Goal: Information Seeking & Learning: Learn about a topic

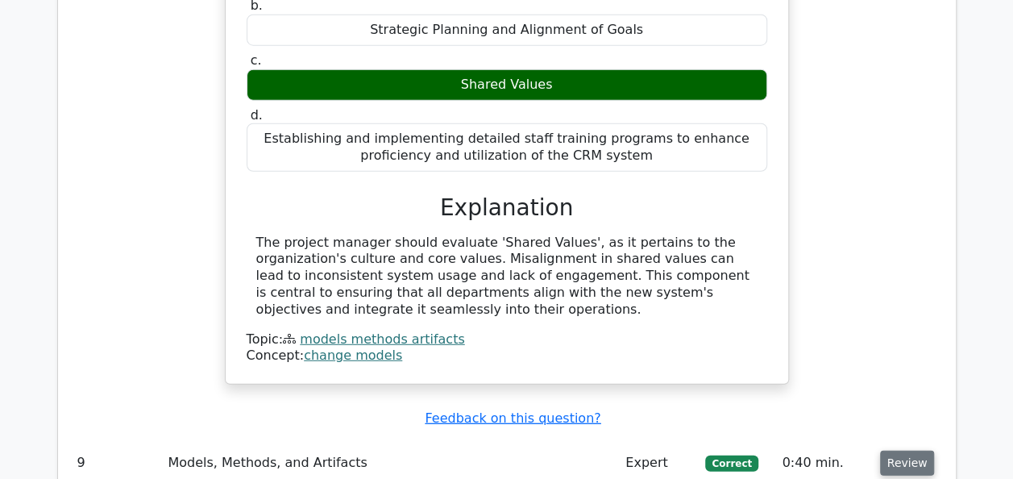
click at [901, 451] on button "Review" at bounding box center [907, 463] width 55 height 25
click at [898, 451] on button "Review" at bounding box center [907, 463] width 55 height 25
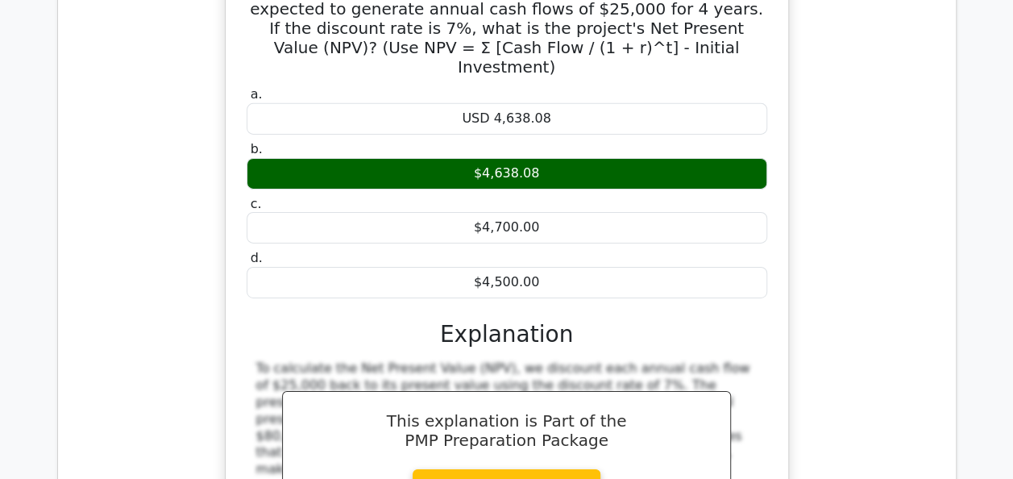
scroll to position [8701, 0]
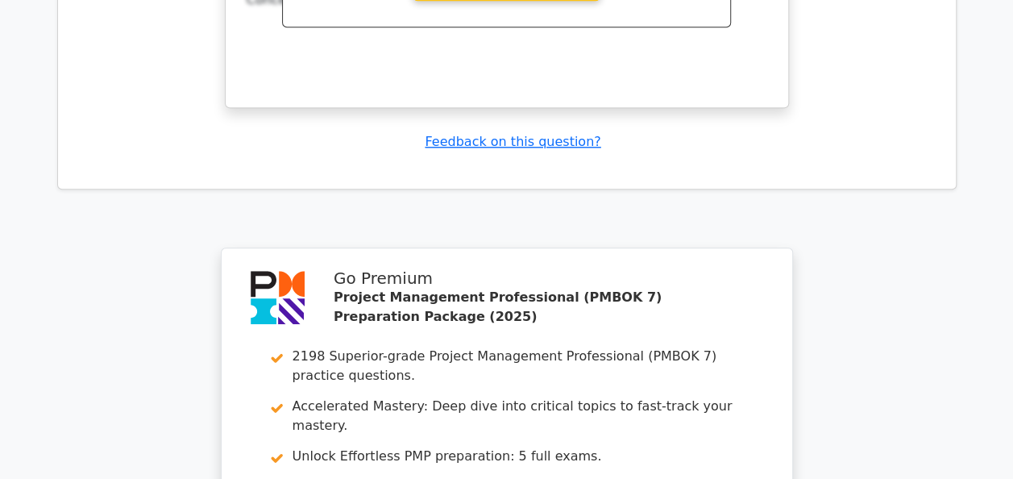
scroll to position [9884, 0]
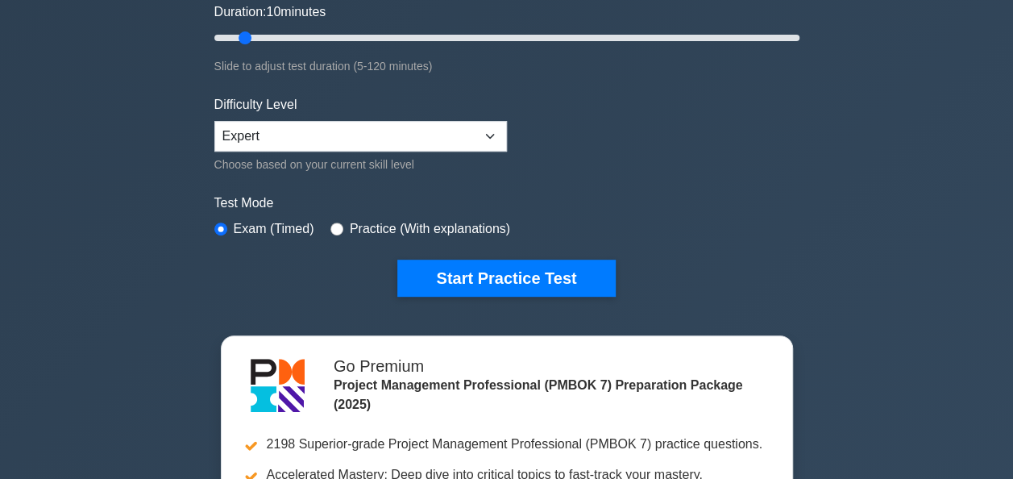
scroll to position [365, 0]
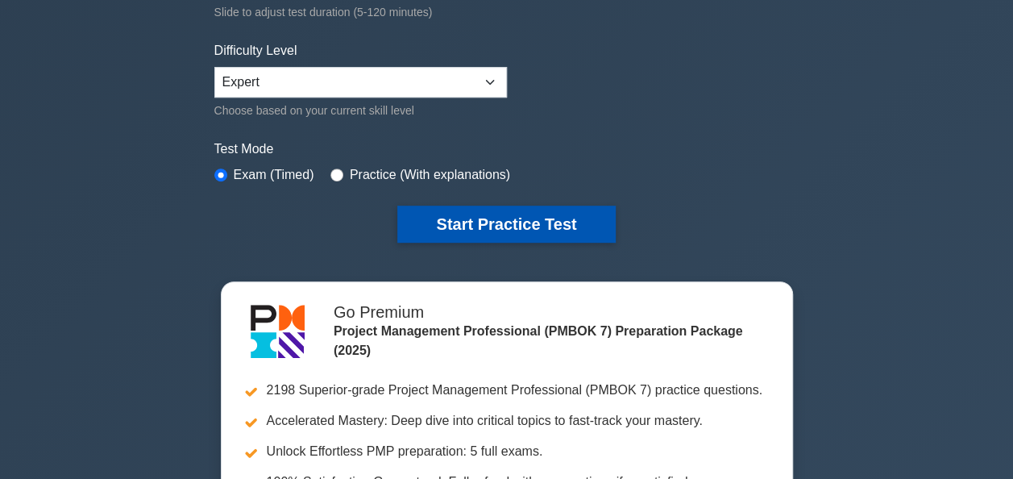
click at [513, 206] on button "Start Practice Test" at bounding box center [506, 224] width 218 height 37
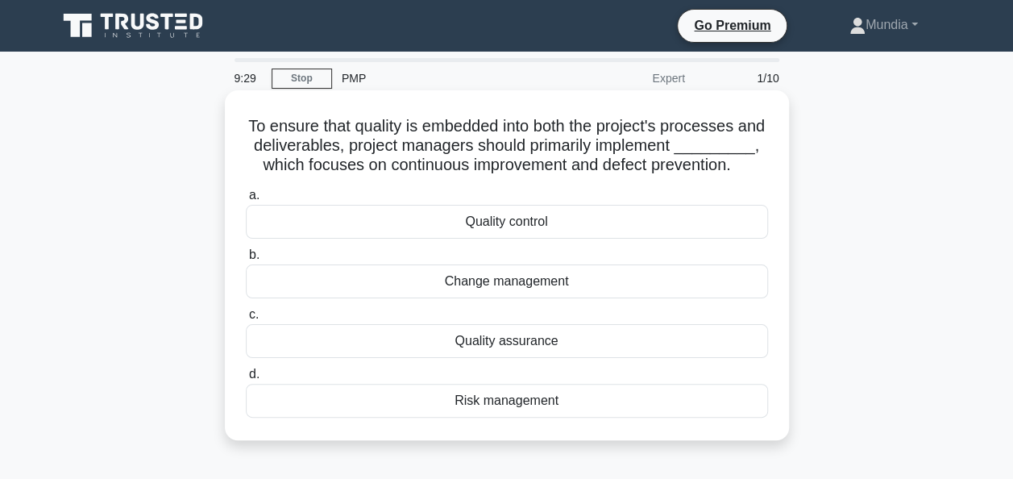
click at [513, 239] on div "Quality control" at bounding box center [507, 222] width 522 height 34
click at [246, 201] on input "a. Quality control" at bounding box center [246, 195] width 0 height 10
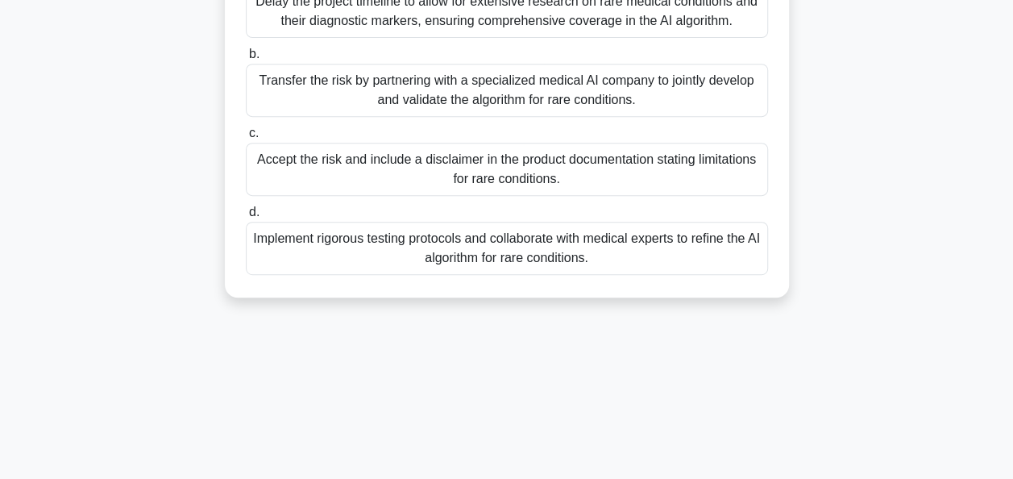
scroll to position [322, 0]
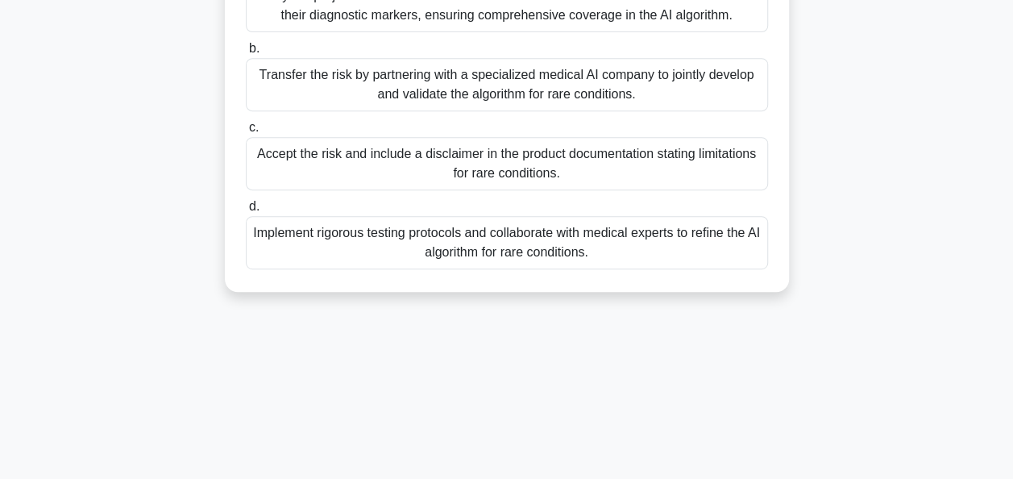
click at [501, 238] on div "Implement rigorous testing protocols and collaborate with medical experts to re…" at bounding box center [507, 242] width 522 height 53
click at [246, 212] on input "d. Implement rigorous testing protocols and collaborate with medical experts to…" at bounding box center [246, 206] width 0 height 10
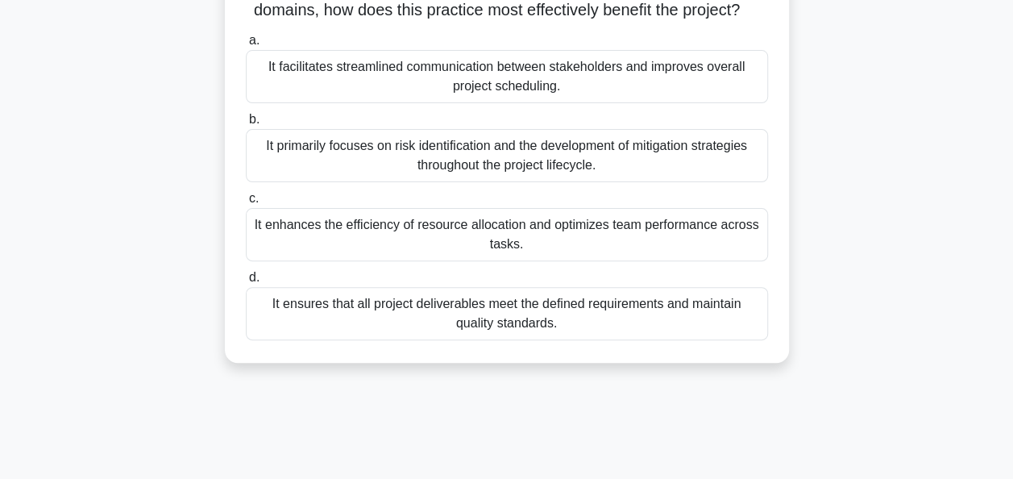
scroll to position [161, 0]
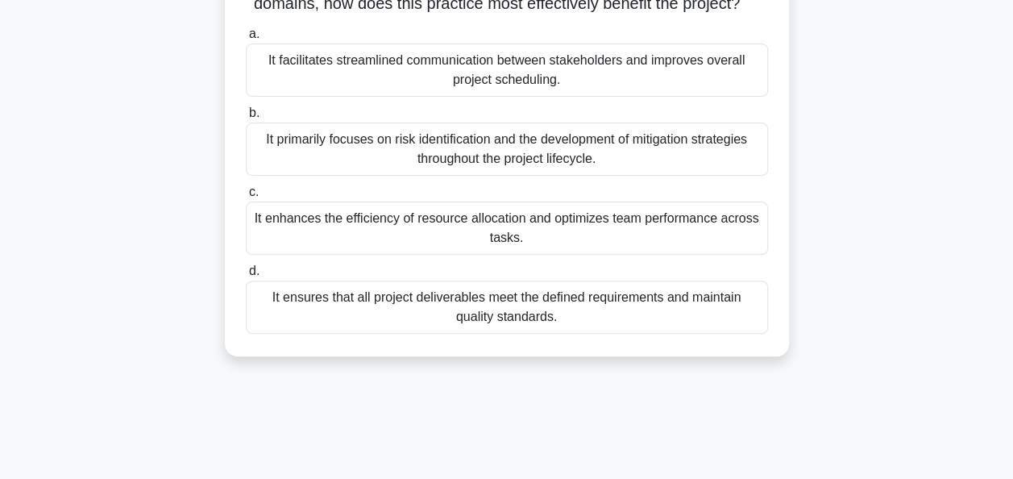
click at [497, 321] on div "It ensures that all project deliverables meet the defined requirements and main…" at bounding box center [507, 306] width 522 height 53
click at [246, 276] on input "d. It ensures that all project deliverables meet the defined requirements and m…" at bounding box center [246, 271] width 0 height 10
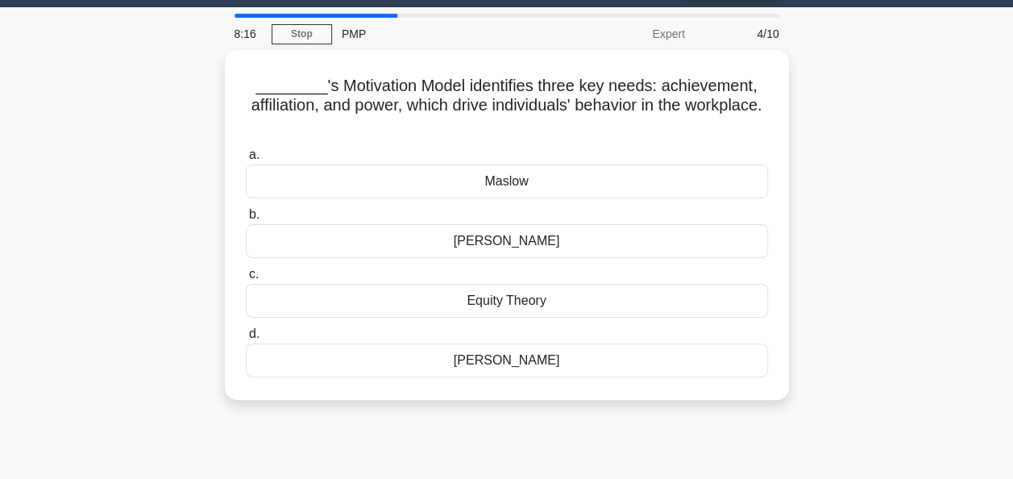
scroll to position [0, 0]
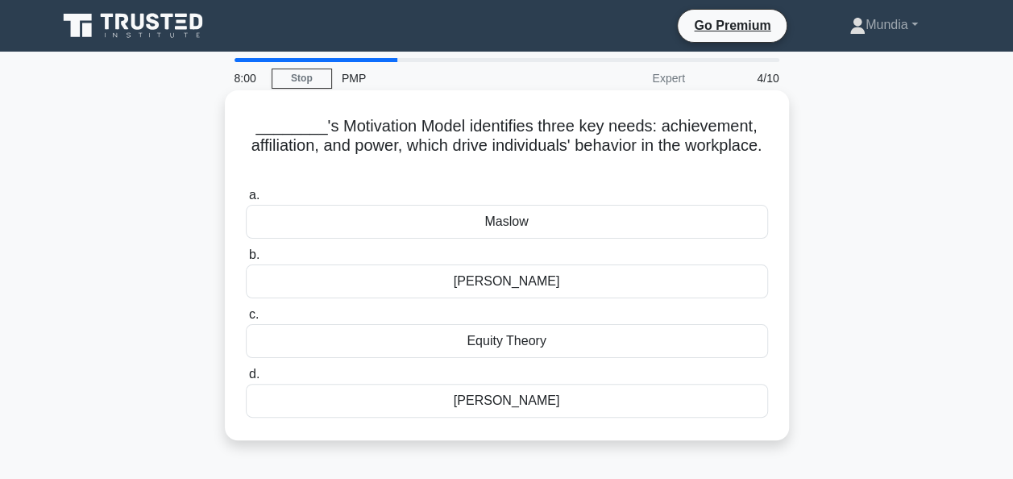
click at [513, 400] on div "McClelland" at bounding box center [507, 401] width 522 height 34
click at [246, 380] on input "d. McClelland" at bounding box center [246, 374] width 0 height 10
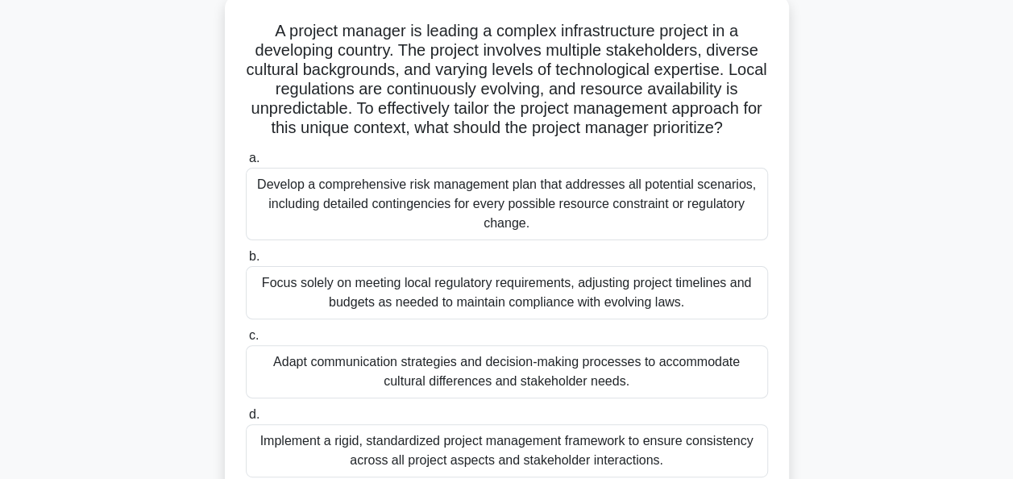
scroll to position [97, 0]
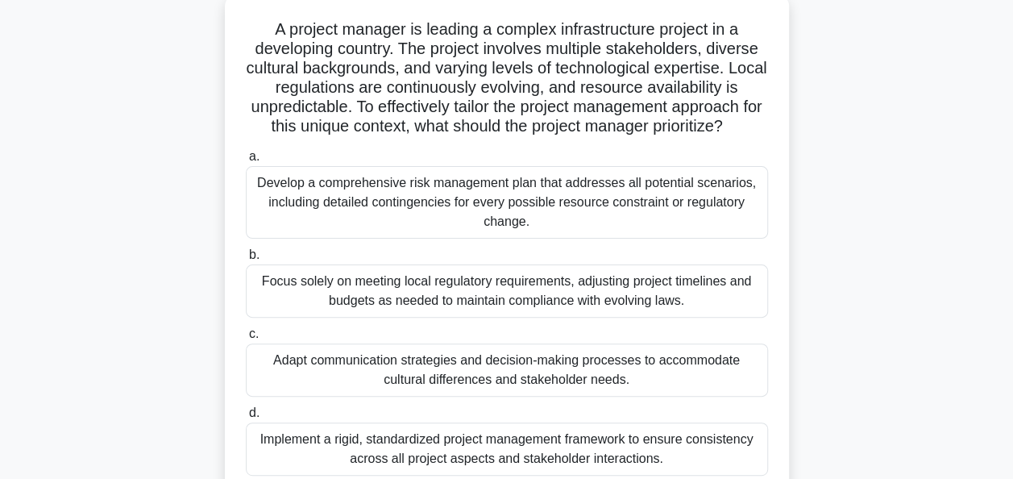
click at [493, 199] on div "Develop a comprehensive risk management plan that addresses all potential scena…" at bounding box center [507, 202] width 522 height 73
click at [246, 162] on input "a. Develop a comprehensive risk management plan that addresses all potential sc…" at bounding box center [246, 157] width 0 height 10
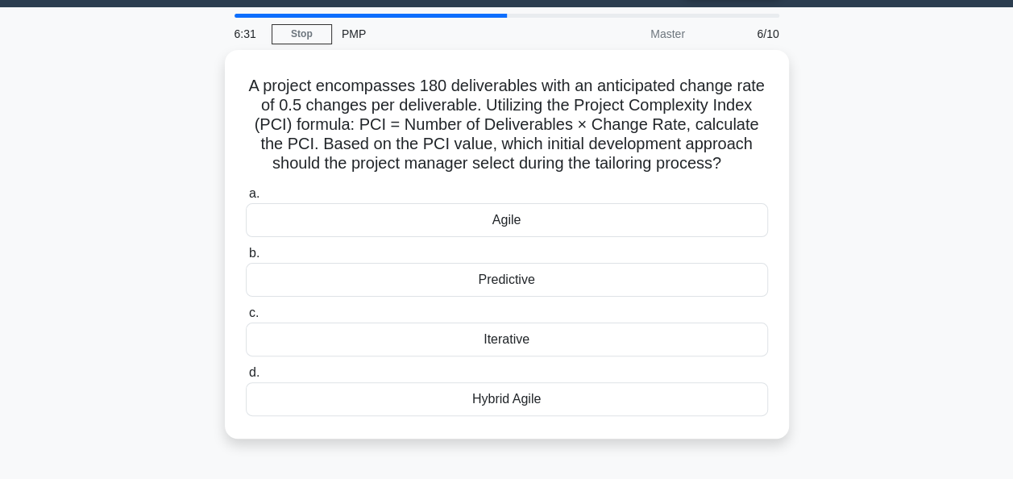
scroll to position [0, 0]
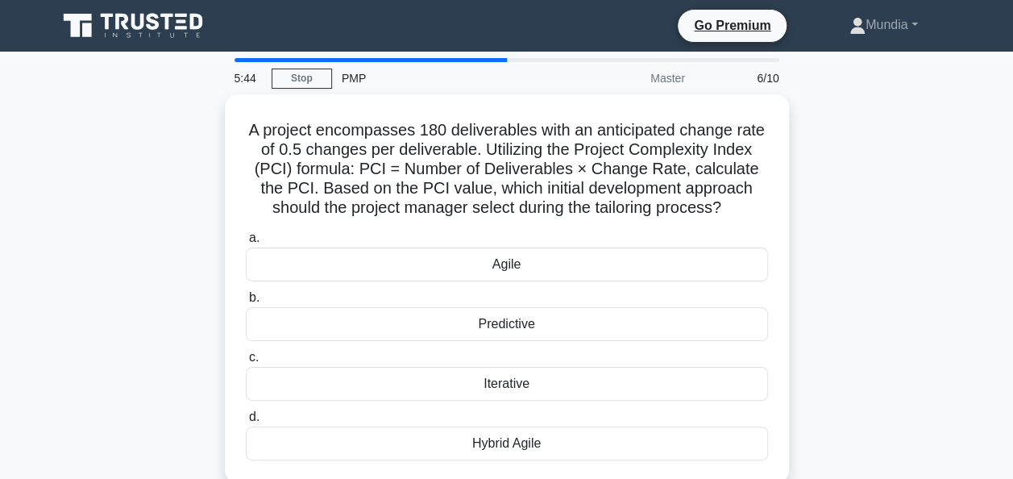
click at [868, 318] on div "A project encompasses 180 deliverables with an anticipated change rate of 0.5 c…" at bounding box center [507, 298] width 919 height 408
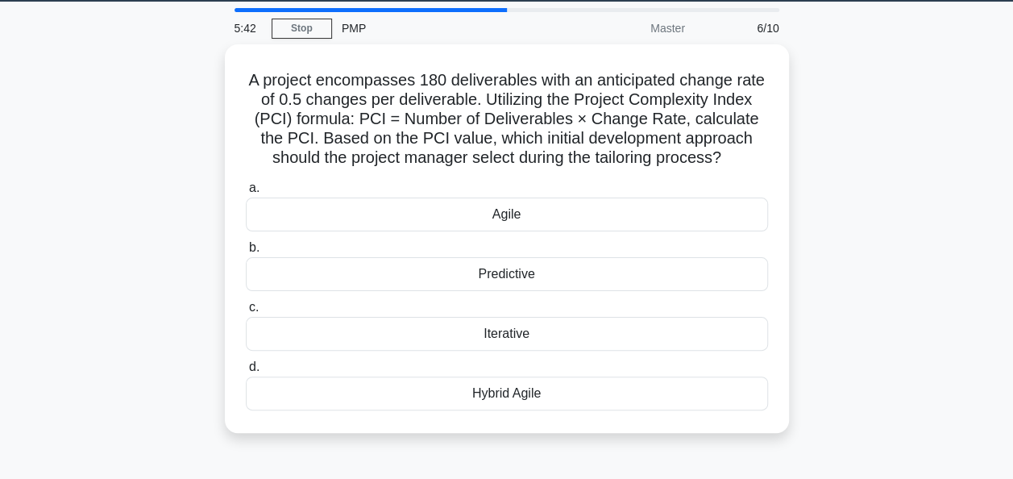
scroll to position [64, 0]
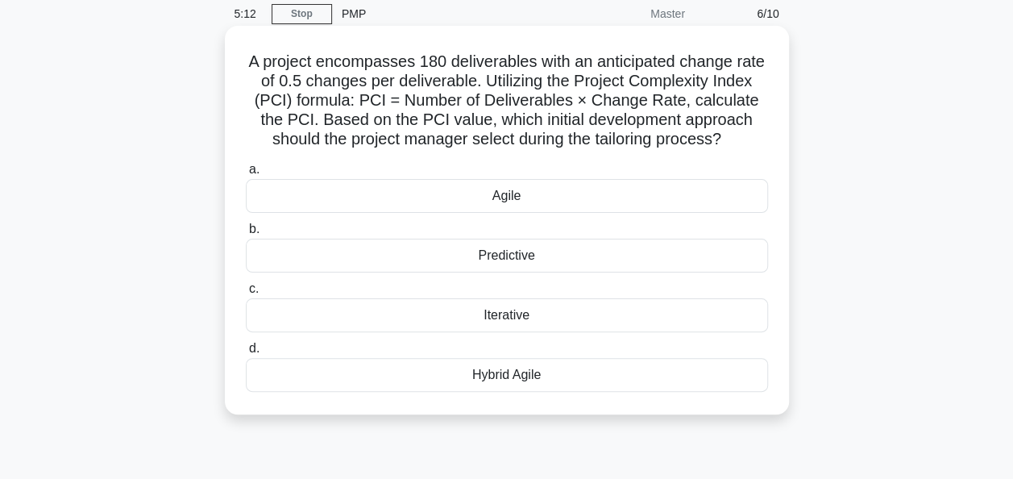
click at [508, 202] on div "Agile" at bounding box center [507, 196] width 522 height 34
click at [246, 175] on input "a. Agile" at bounding box center [246, 169] width 0 height 10
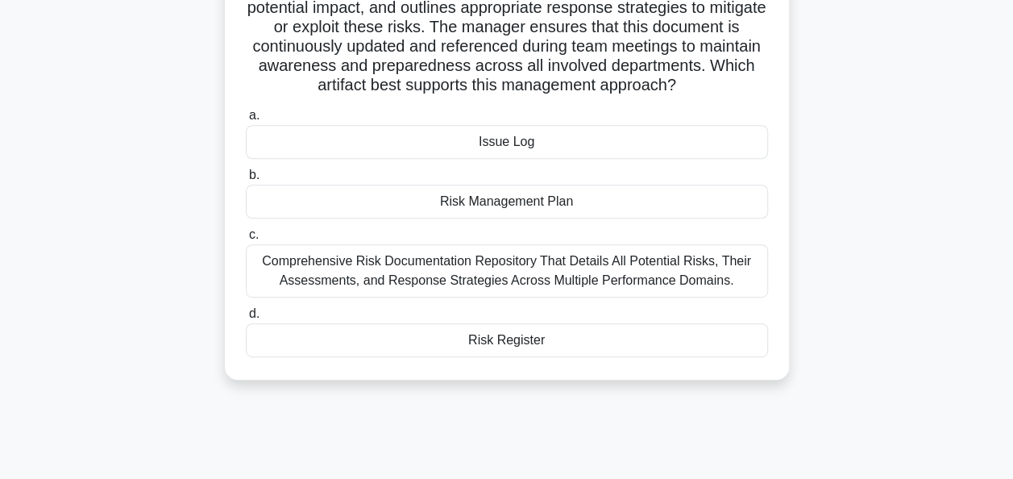
scroll to position [290, 0]
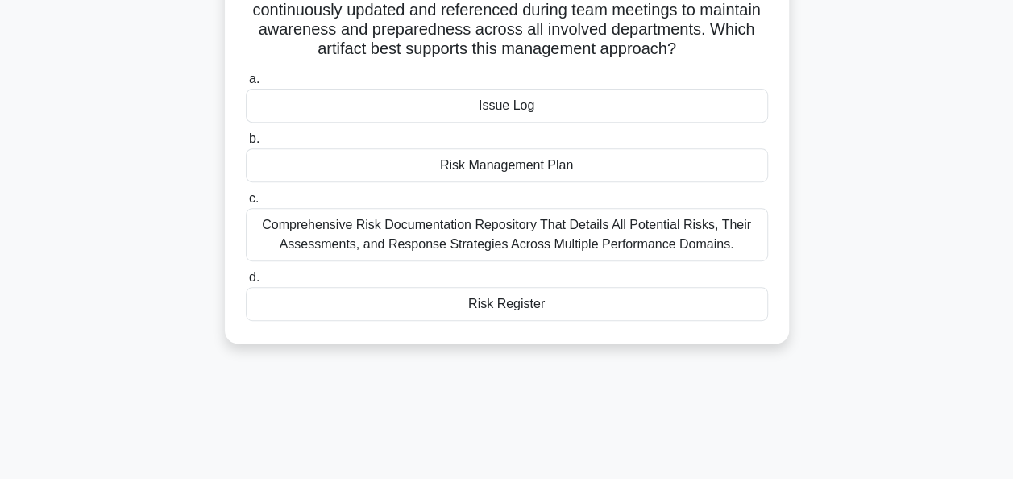
click at [525, 321] on div "Risk Register" at bounding box center [507, 304] width 522 height 34
click at [246, 283] on input "d. Risk Register" at bounding box center [246, 277] width 0 height 10
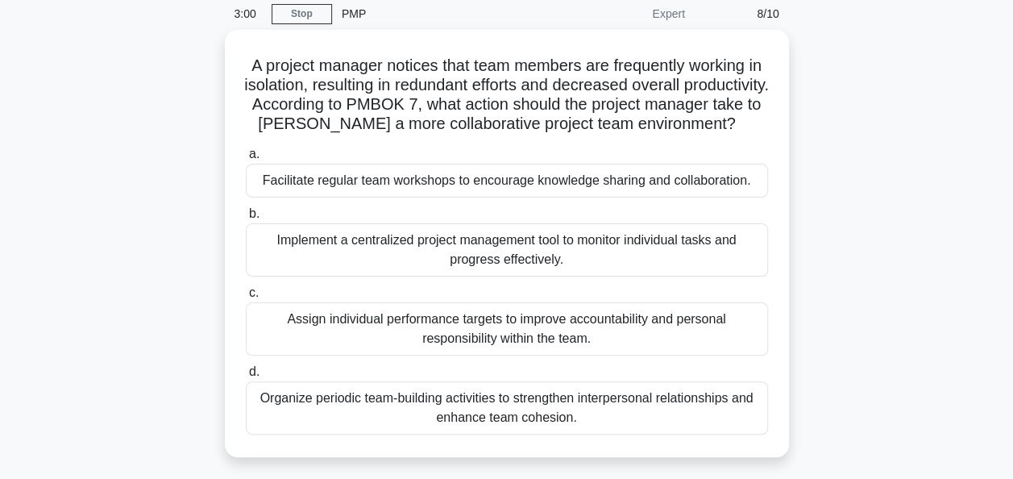
scroll to position [97, 0]
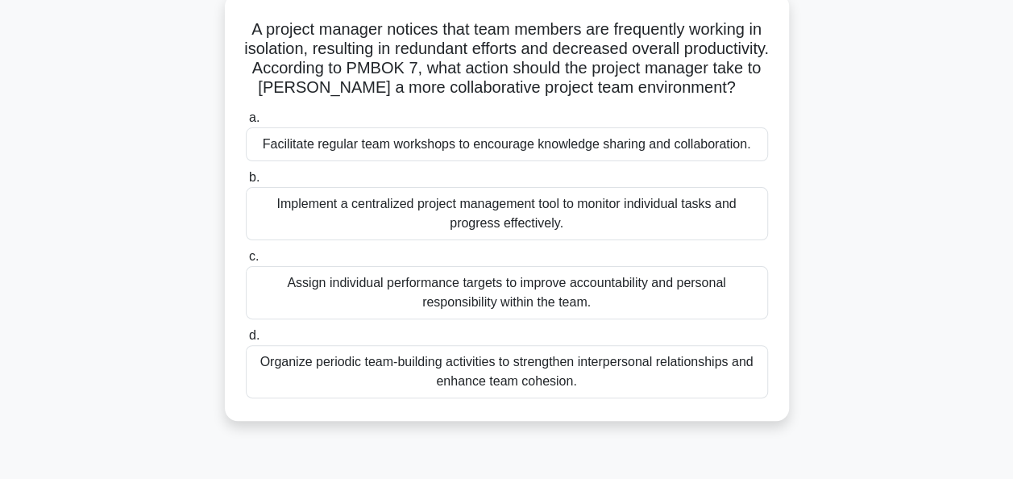
click at [507, 382] on div "Organize periodic team-building activities to strengthen interpersonal relation…" at bounding box center [507, 371] width 522 height 53
click at [246, 341] on input "d. Organize periodic team-building activities to strengthen interpersonal relat…" at bounding box center [246, 335] width 0 height 10
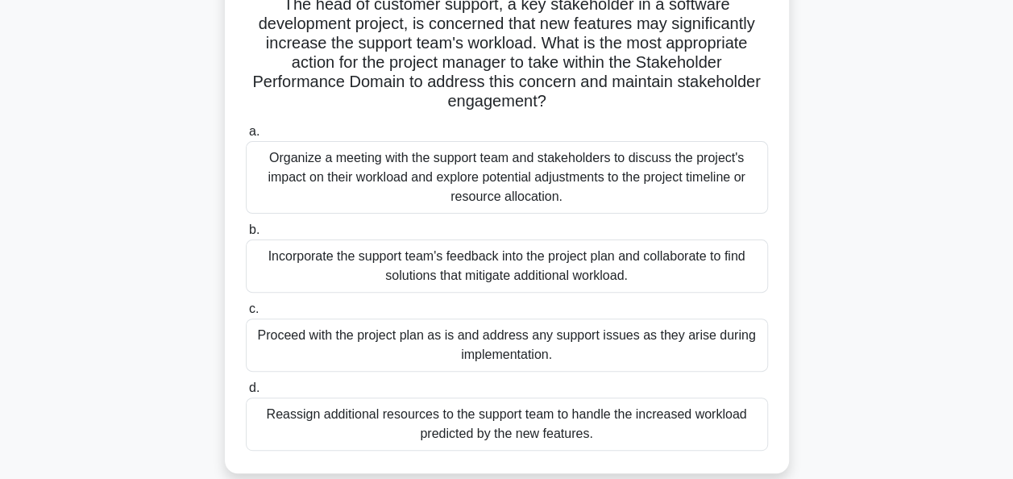
scroll to position [129, 0]
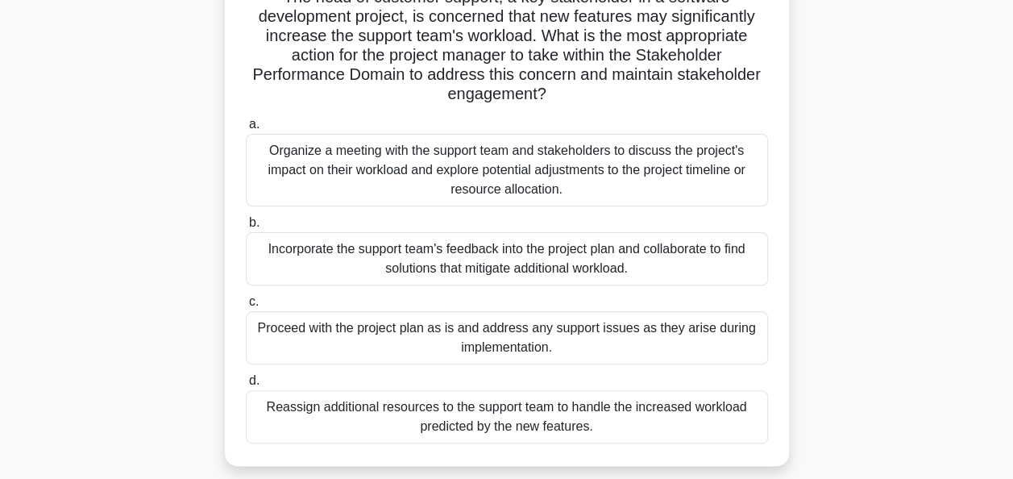
click at [538, 260] on div "Incorporate the support team's feedback into the project plan and collaborate t…" at bounding box center [507, 258] width 522 height 53
click at [246, 228] on input "b. Incorporate the support team's feedback into the project plan and collaborat…" at bounding box center [246, 223] width 0 height 10
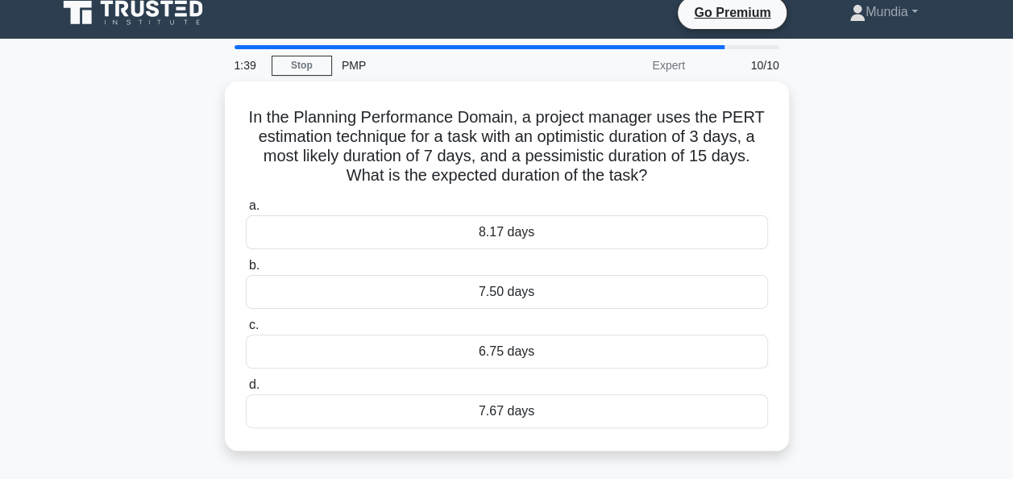
scroll to position [0, 0]
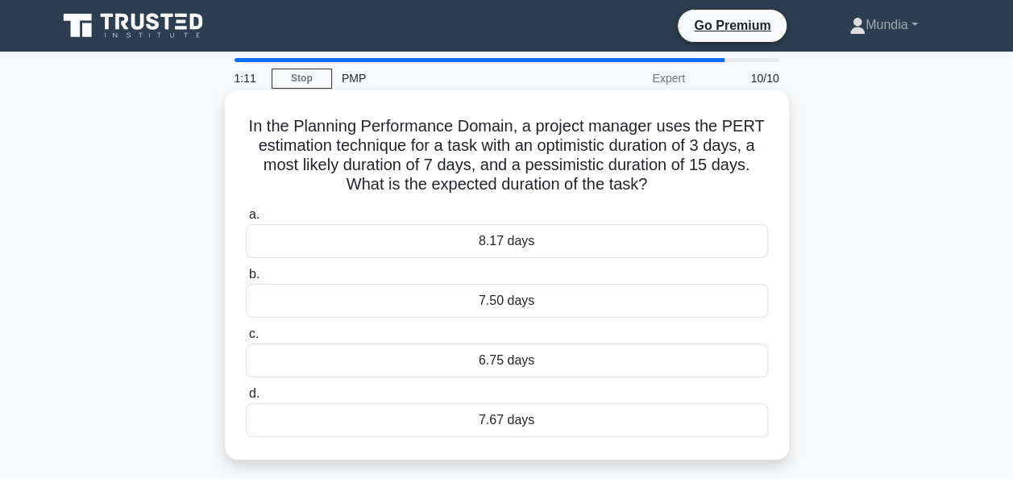
click at [494, 419] on div "7.67 days" at bounding box center [507, 420] width 522 height 34
click at [246, 399] on input "d. 7.67 days" at bounding box center [246, 393] width 0 height 10
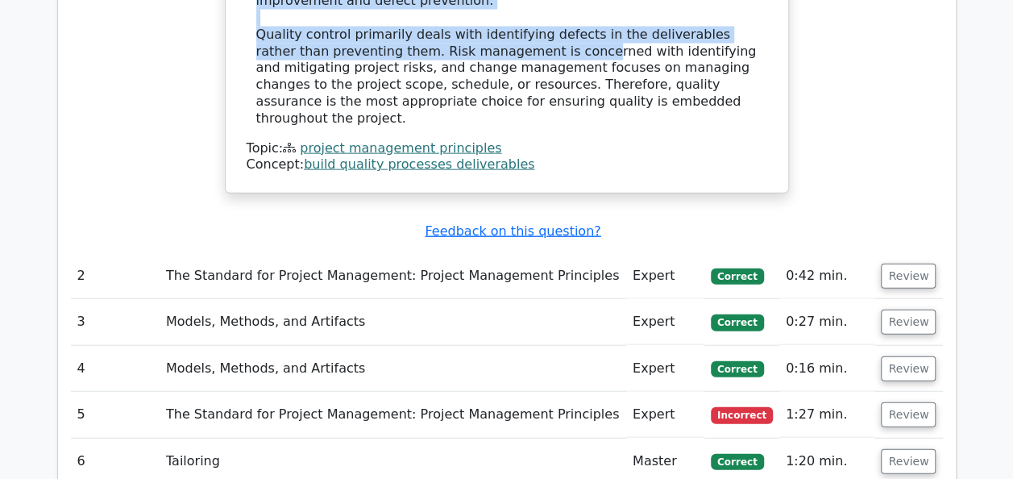
scroll to position [1750, 0]
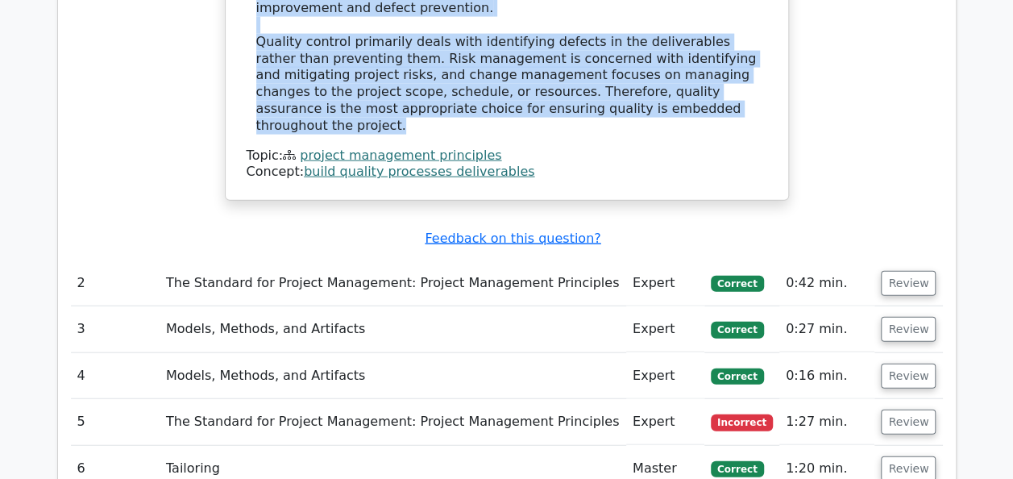
drag, startPoint x: 242, startPoint y: 230, endPoint x: 566, endPoint y: 49, distance: 370.9
copy div "To ensure that quality is embedded into both the project's processes and delive…"
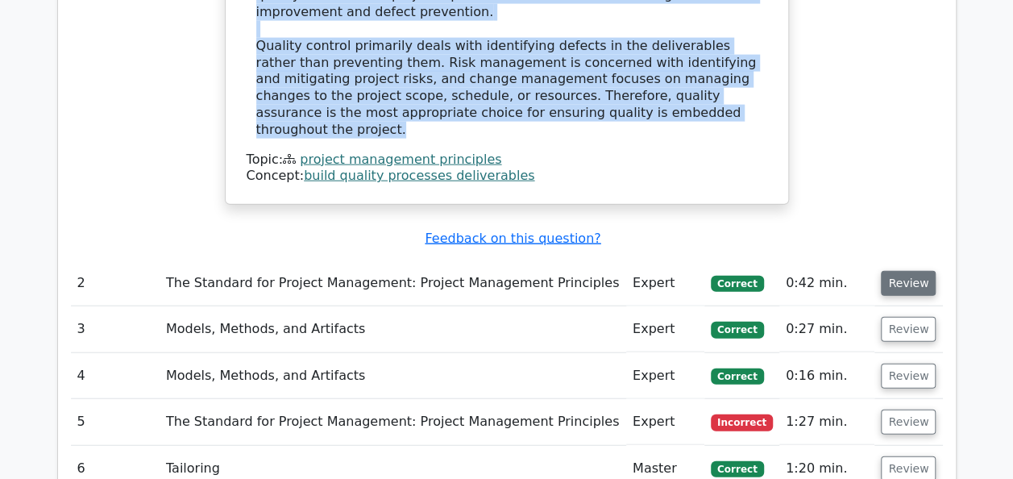
click at [901, 271] on button "Review" at bounding box center [908, 283] width 55 height 25
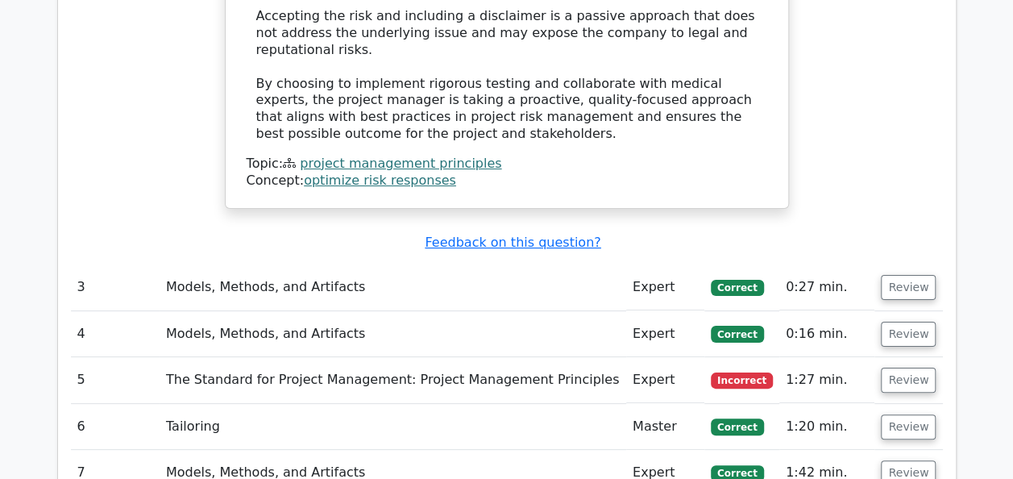
scroll to position [3104, 0]
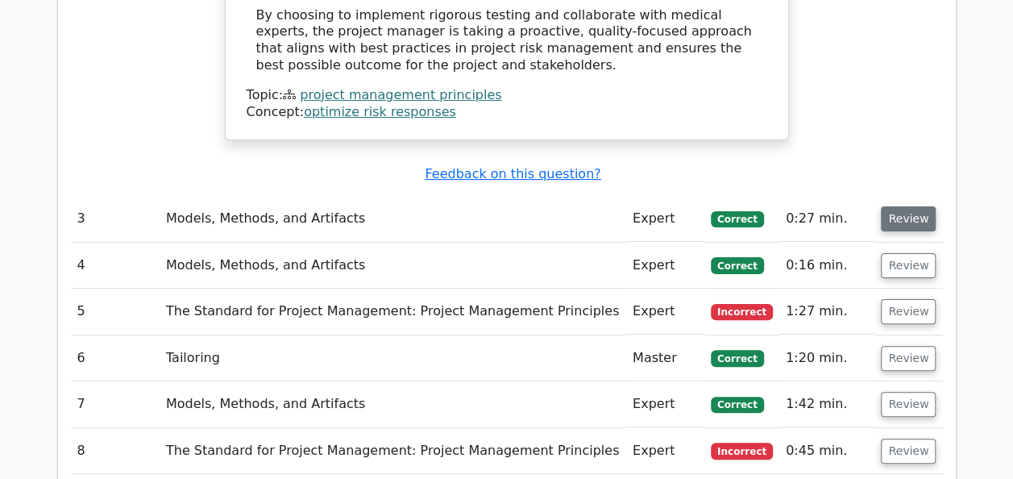
click at [891, 206] on button "Review" at bounding box center [908, 218] width 55 height 25
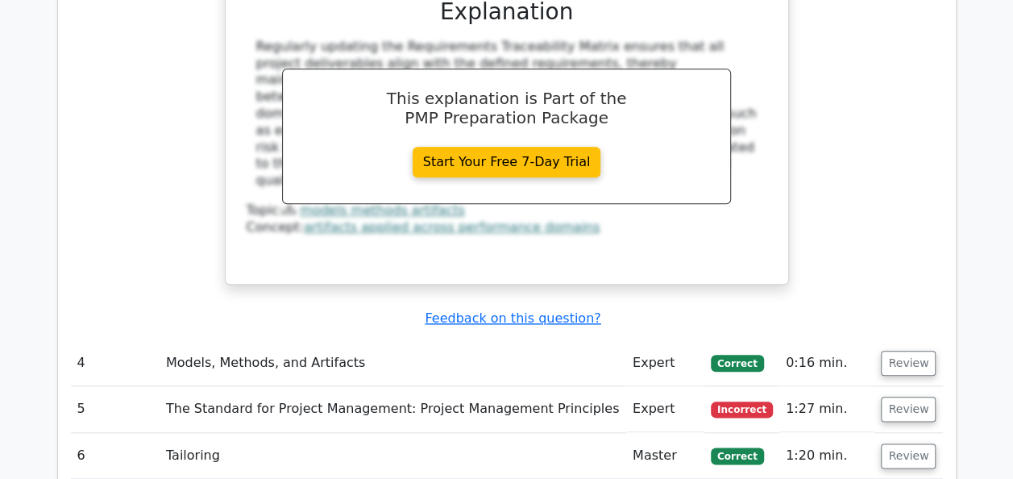
scroll to position [3877, 0]
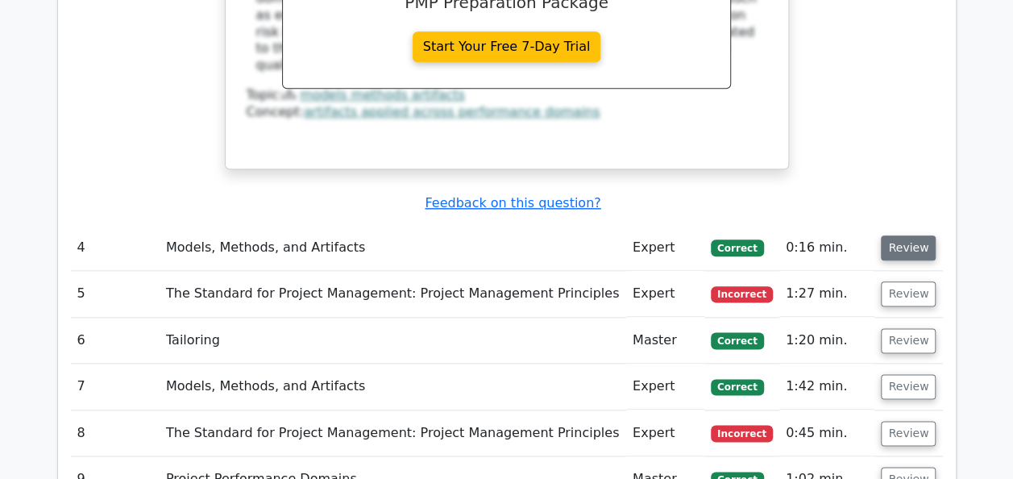
click at [896, 235] on button "Review" at bounding box center [908, 247] width 55 height 25
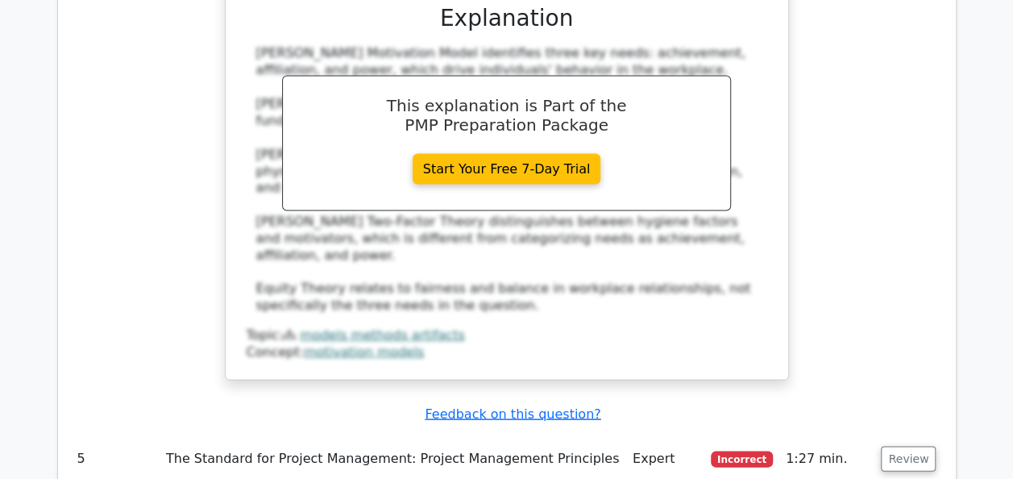
scroll to position [4490, 0]
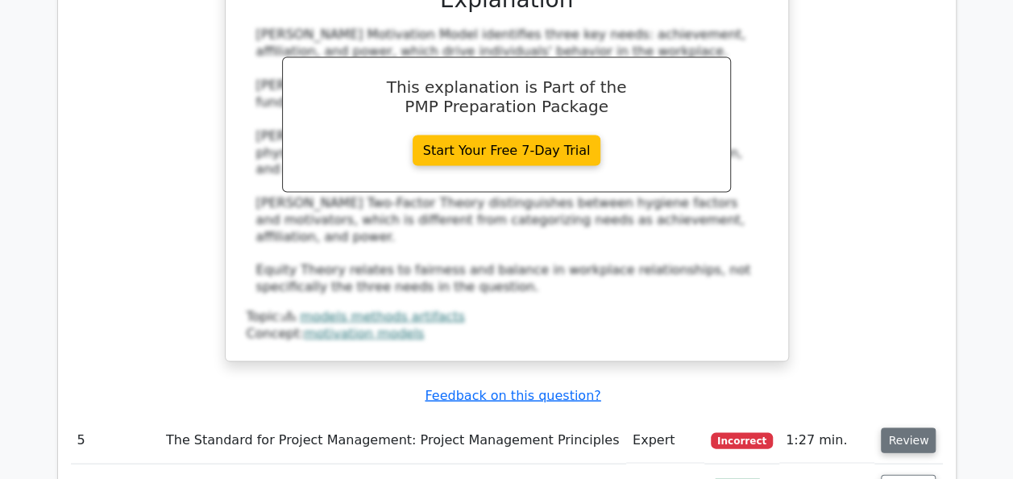
click at [909, 427] on button "Review" at bounding box center [908, 439] width 55 height 25
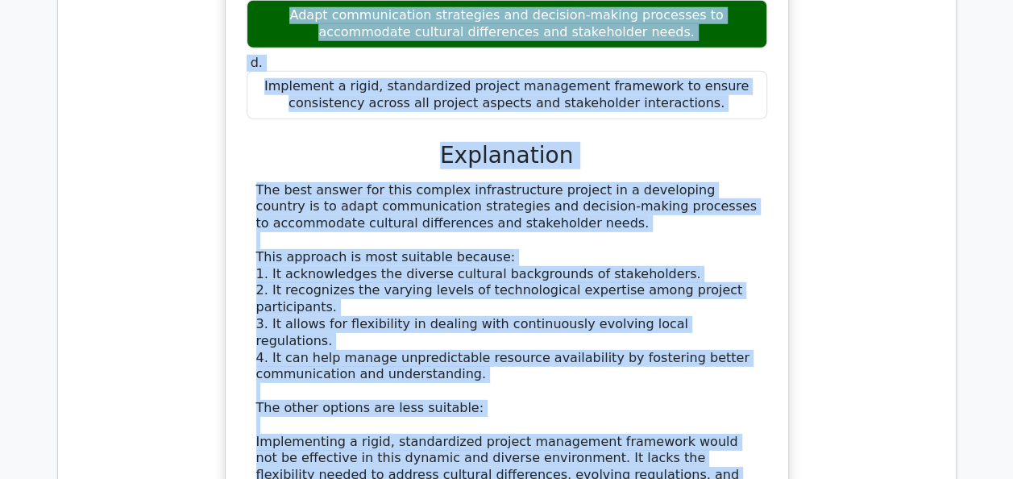
scroll to position [5305, 0]
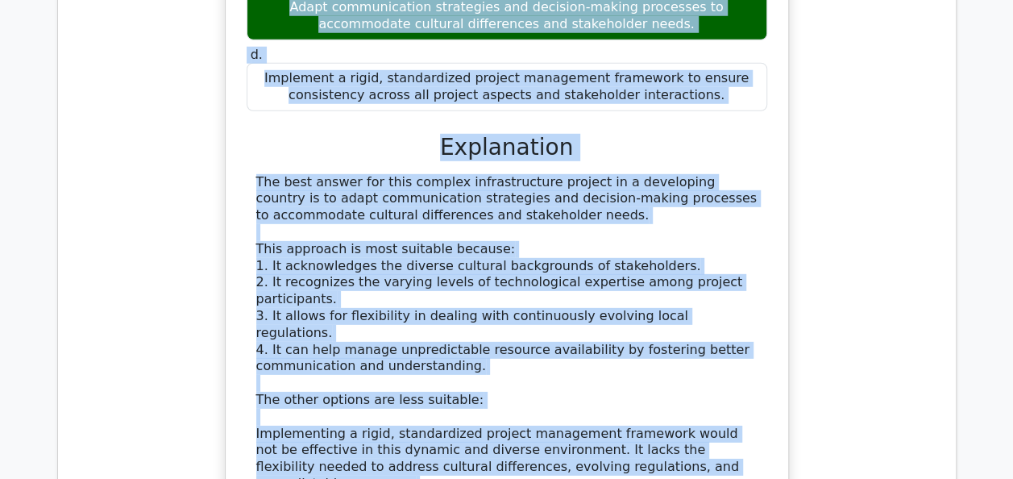
drag, startPoint x: 260, startPoint y: 53, endPoint x: 552, endPoint y: 397, distance: 451.1
click at [552, 397] on div "A project manager is leading a complex infrastructure project in a developing c…" at bounding box center [507, 211] width 550 height 1118
copy div "A project manager is leading a complex infrastructure project in a developing c…"
click at [595, 404] on div "The best answer for this complex infrastructure project in a developing country…" at bounding box center [506, 442] width 501 height 537
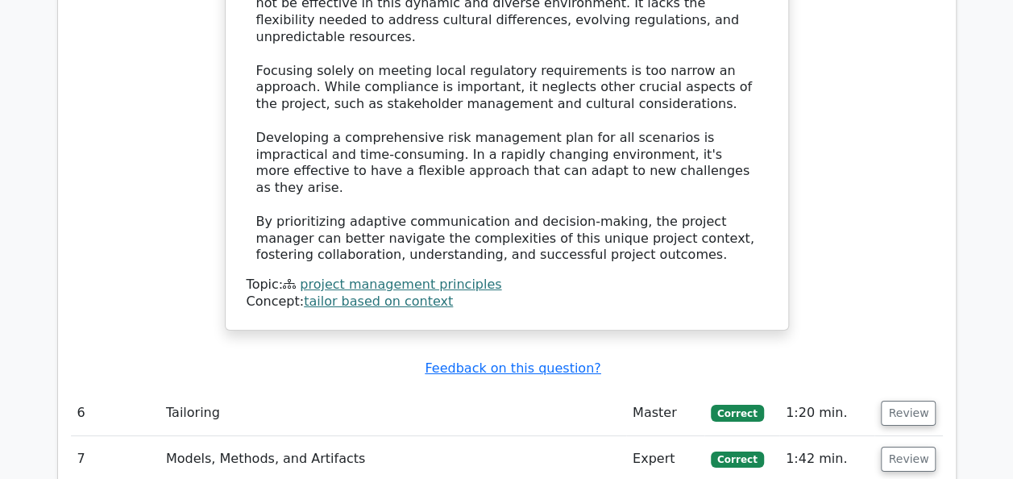
scroll to position [5788, 0]
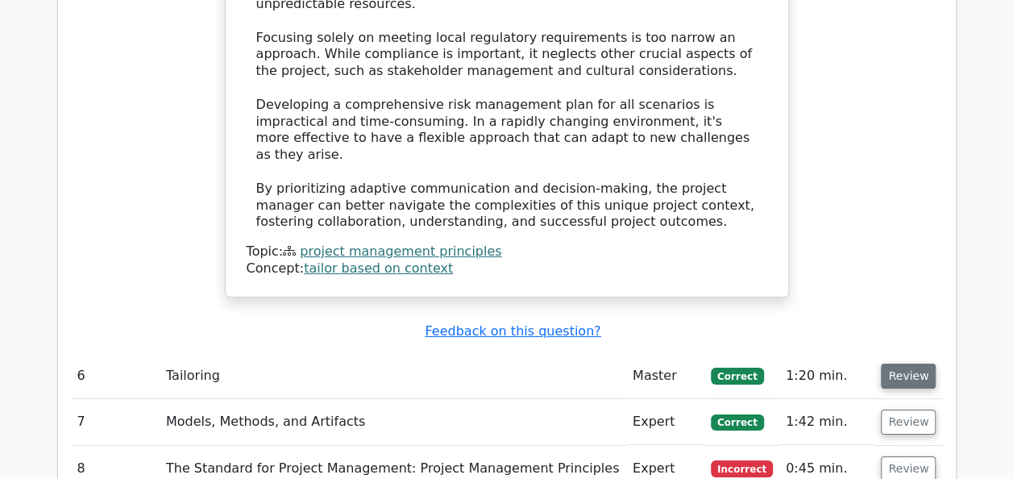
click at [884, 363] on button "Review" at bounding box center [908, 375] width 55 height 25
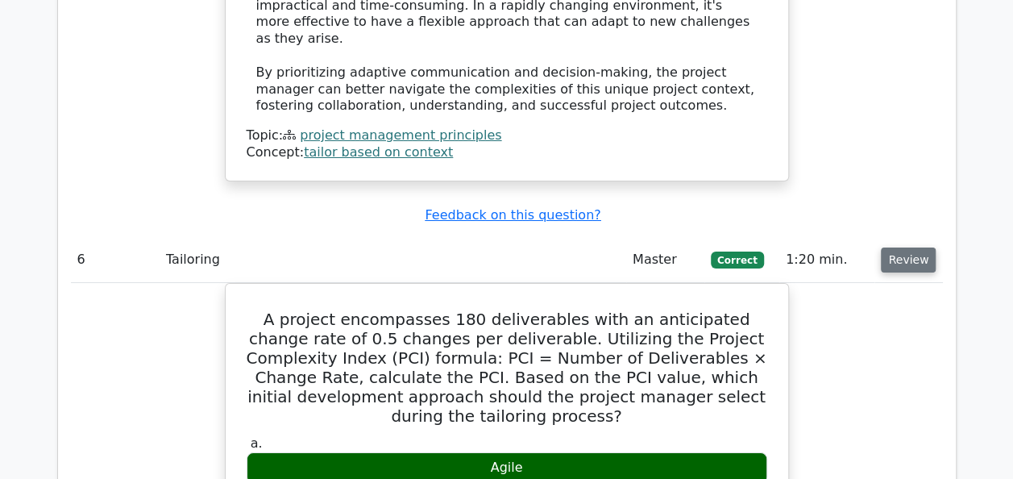
scroll to position [5885, 0]
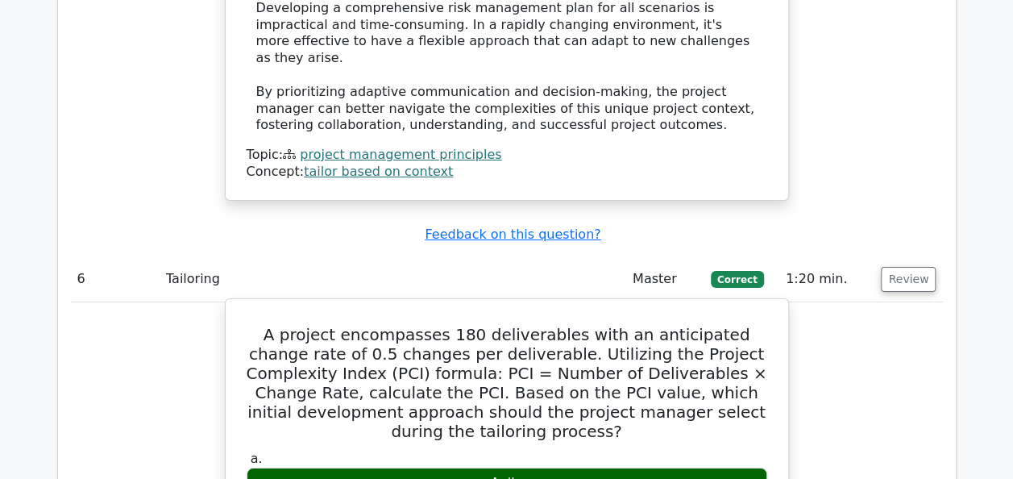
drag, startPoint x: 235, startPoint y: 29, endPoint x: 573, endPoint y: 324, distance: 449.0
copy div "A project encompasses 180 deliverables with an anticipated change rate of 0.5 c…"
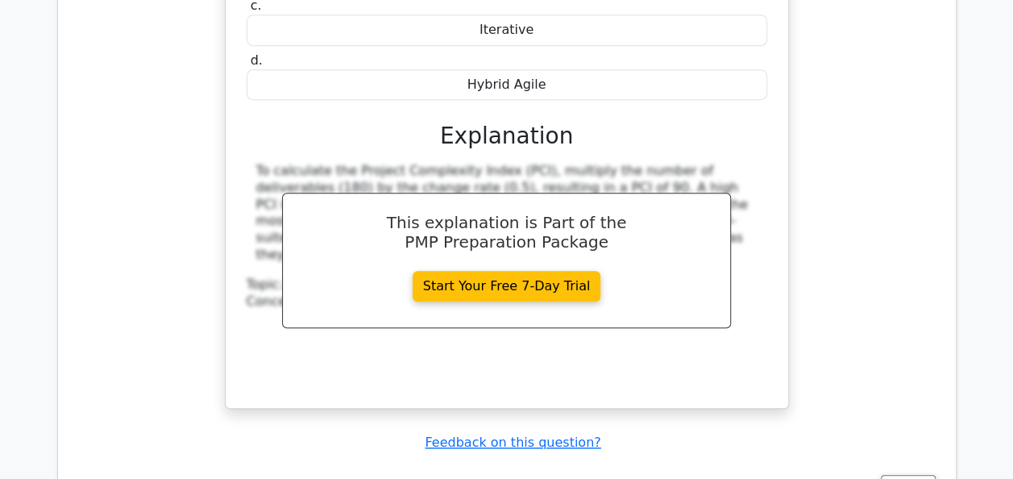
scroll to position [6422, 0]
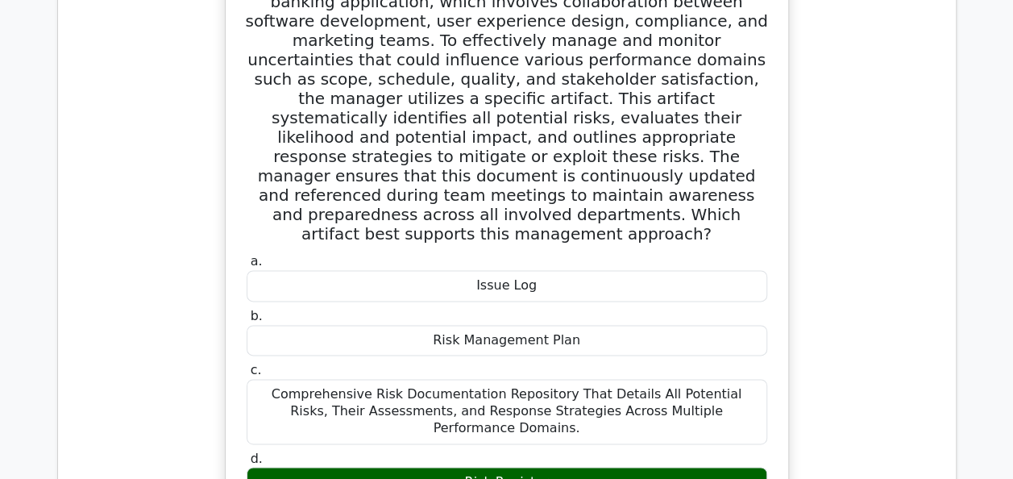
scroll to position [6938, 0]
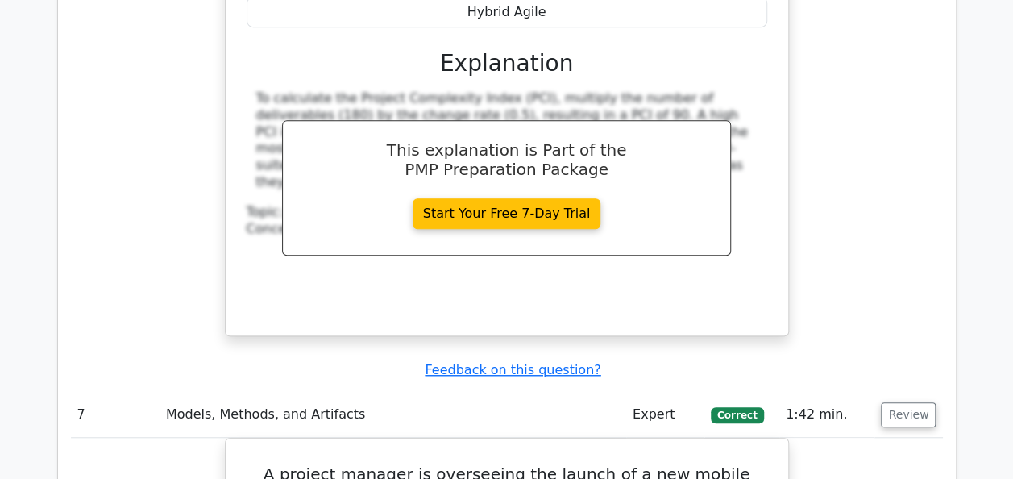
scroll to position [6500, 0]
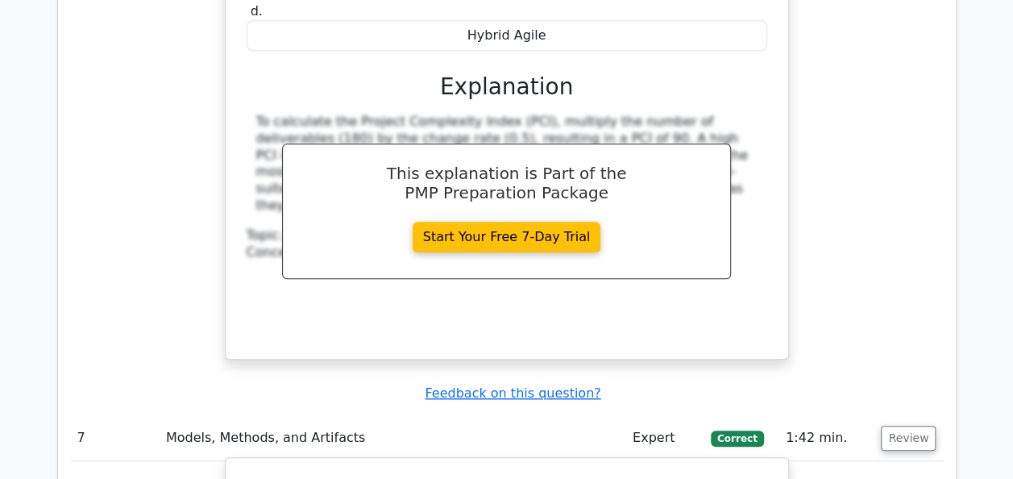
drag, startPoint x: 551, startPoint y: 196, endPoint x: 255, endPoint y: 172, distance: 297.6
copy div "A project manager is overseeing the launch of a new mobile banking application,…"
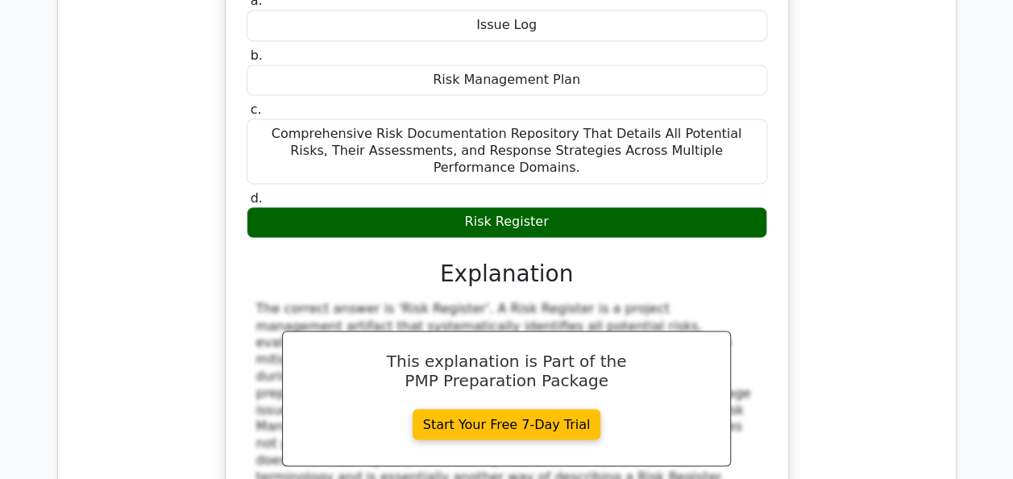
scroll to position [7467, 0]
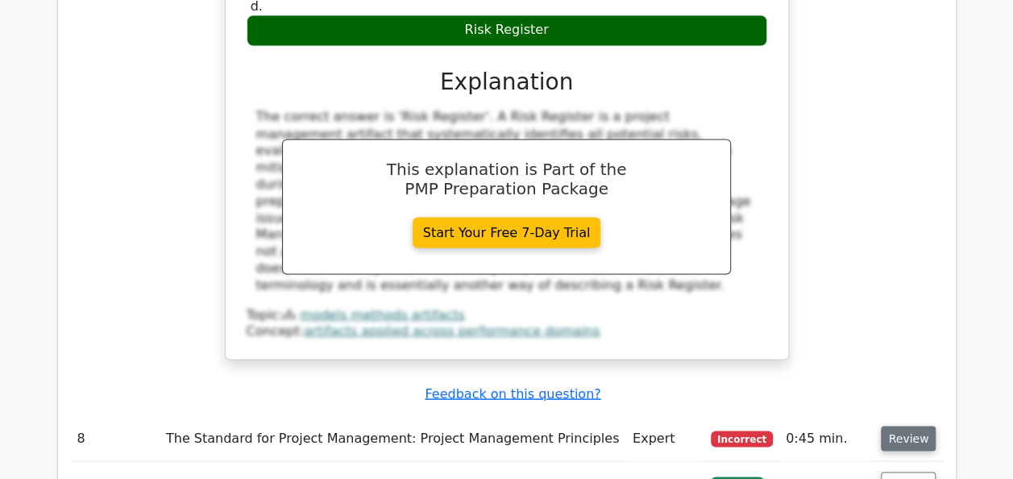
click at [899, 426] on button "Review" at bounding box center [908, 438] width 55 height 25
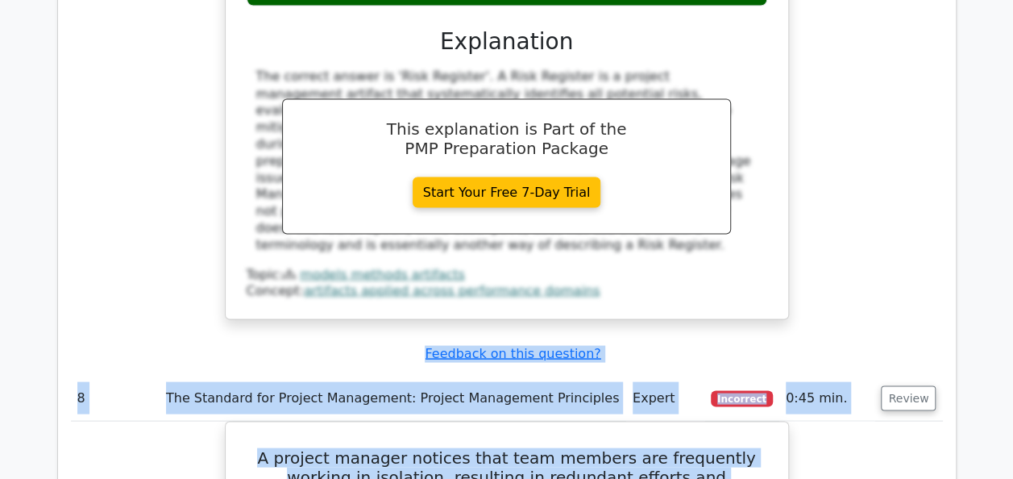
scroll to position [7418, 0]
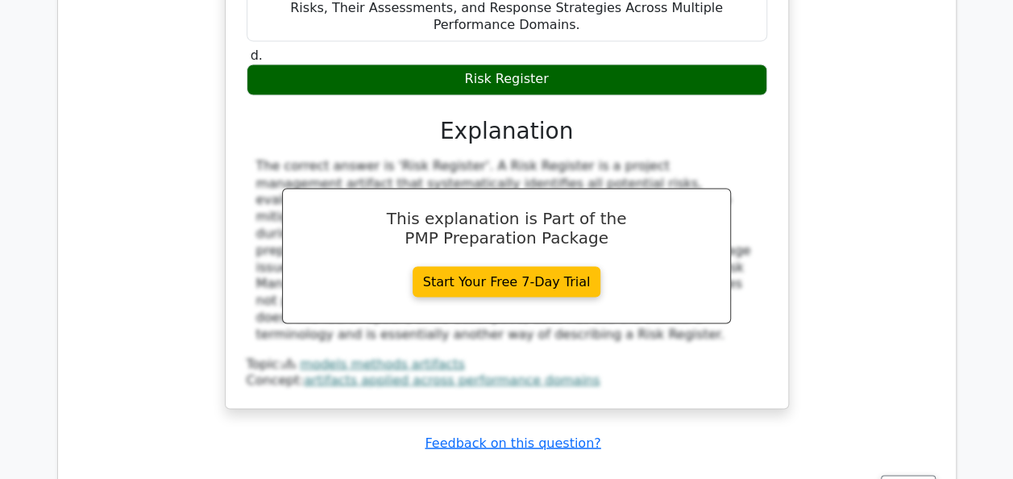
drag, startPoint x: 696, startPoint y: 327, endPoint x: 212, endPoint y: 155, distance: 514.1
copy div "A project manager notices that team members are frequently working in isolation…"
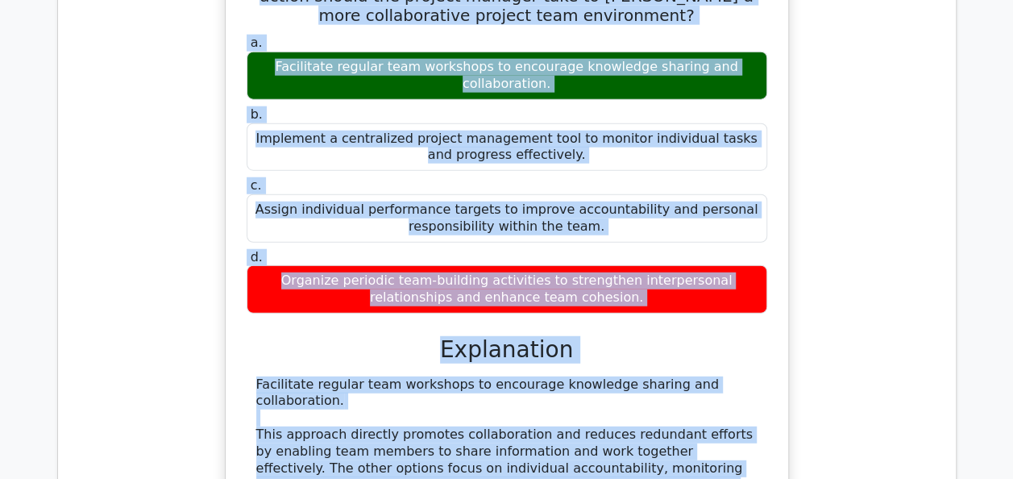
scroll to position [8052, 0]
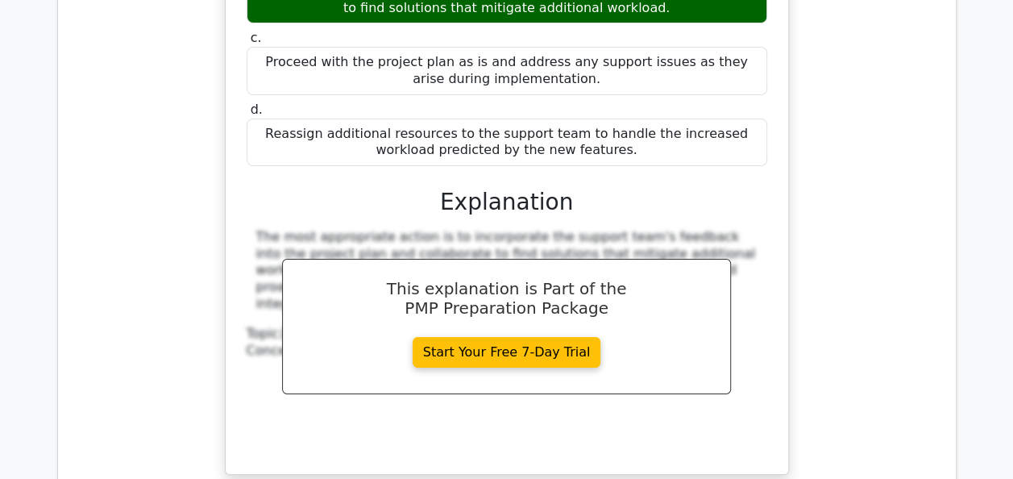
scroll to position [9019, 0]
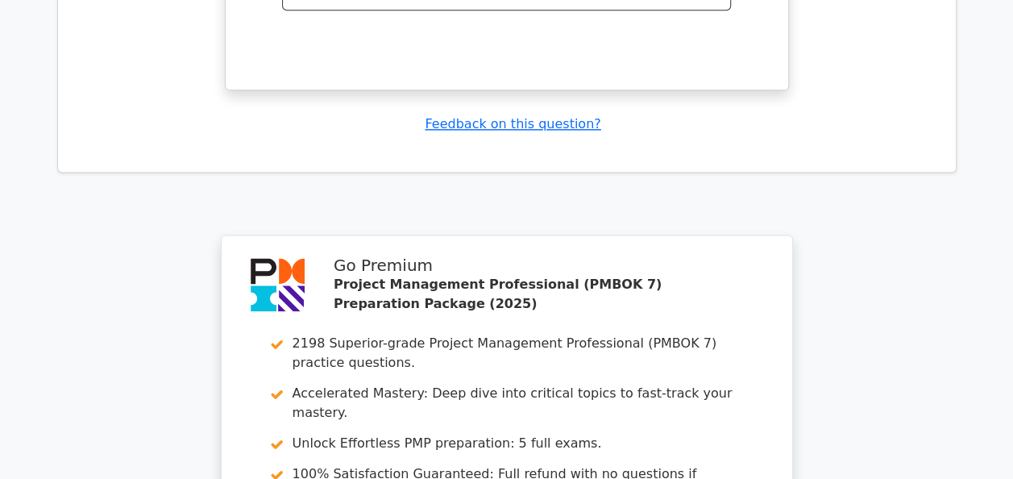
scroll to position [10127, 0]
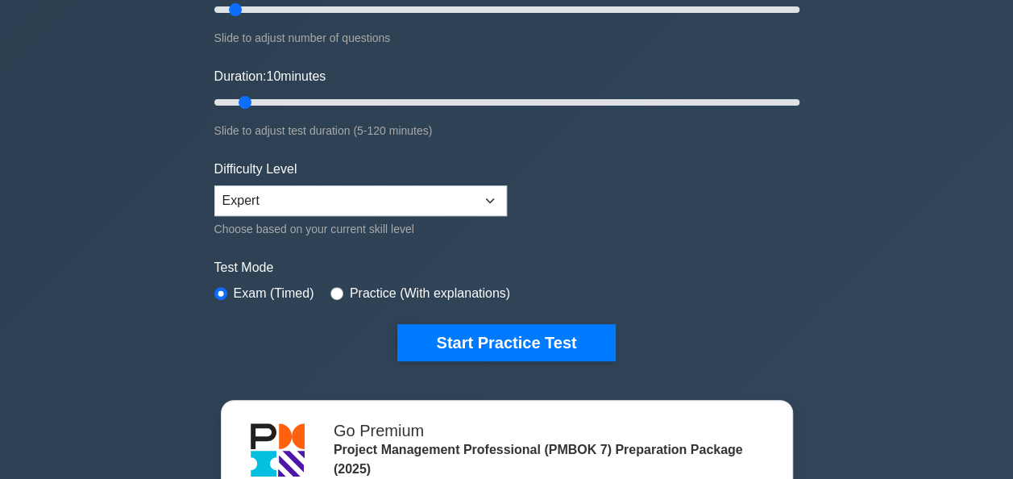
scroll to position [311, 0]
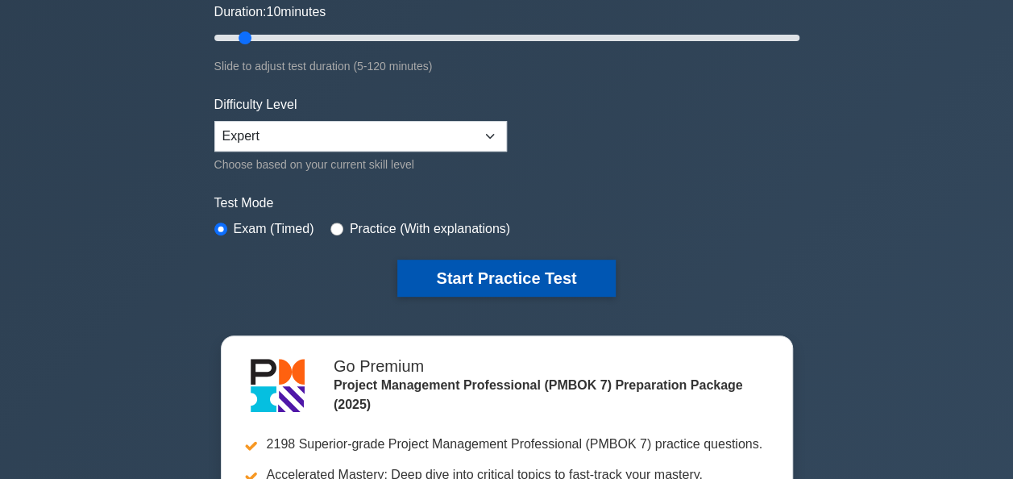
click at [467, 279] on button "Start Practice Test" at bounding box center [506, 278] width 218 height 37
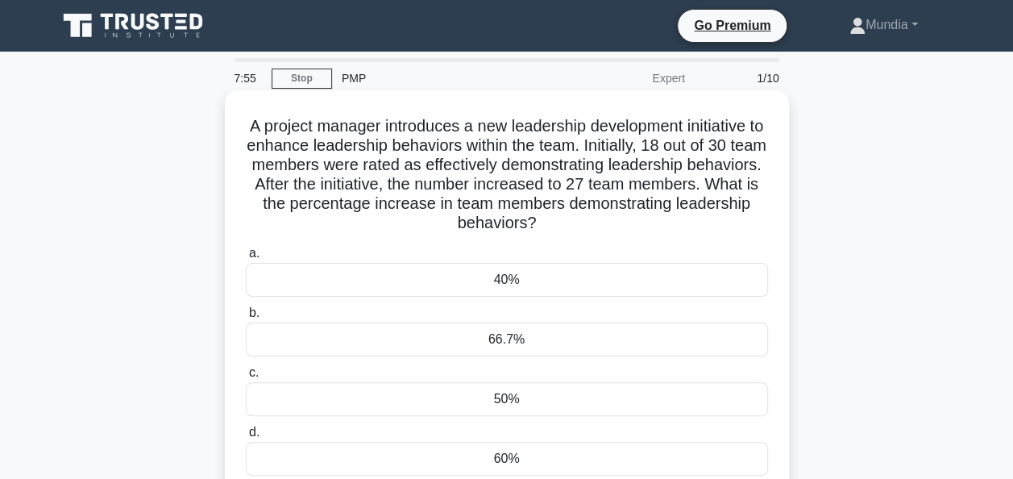
click at [505, 343] on div "66.7%" at bounding box center [507, 339] width 522 height 34
click at [246, 318] on input "b. 66.7%" at bounding box center [246, 313] width 0 height 10
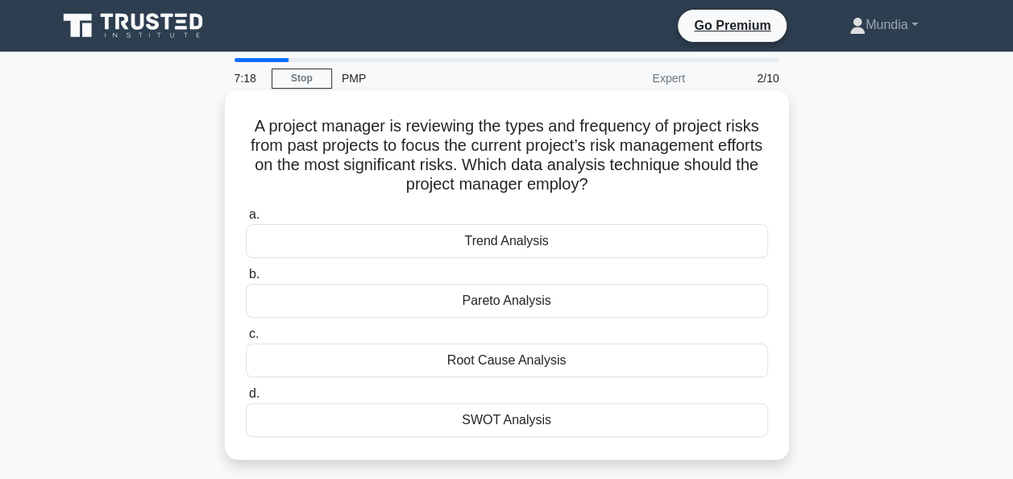
click at [499, 305] on div "Pareto Analysis" at bounding box center [507, 301] width 522 height 34
click at [246, 280] on input "b. Pareto Analysis" at bounding box center [246, 274] width 0 height 10
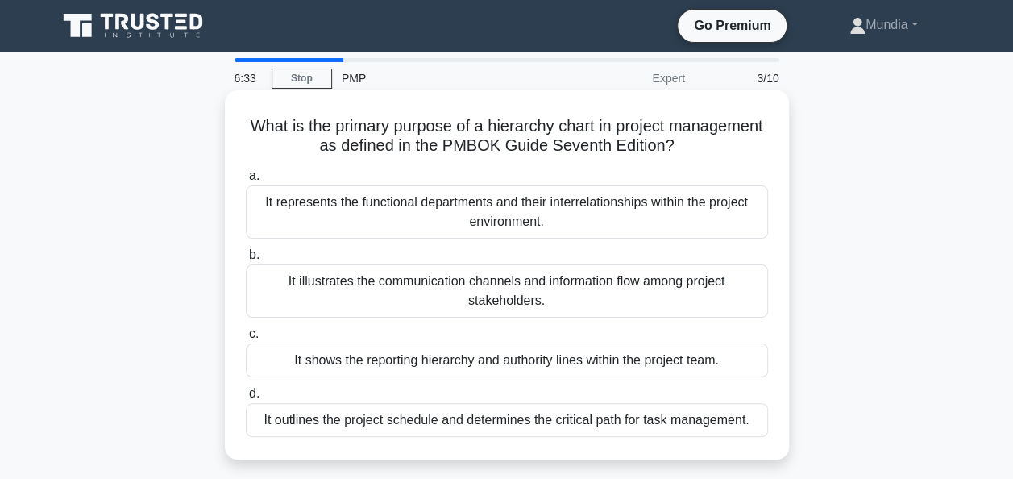
click at [456, 358] on div "It shows the reporting hierarchy and authority lines within the project team." at bounding box center [507, 360] width 522 height 34
click at [246, 339] on input "c. It shows the reporting hierarchy and authority lines within the project team." at bounding box center [246, 334] width 0 height 10
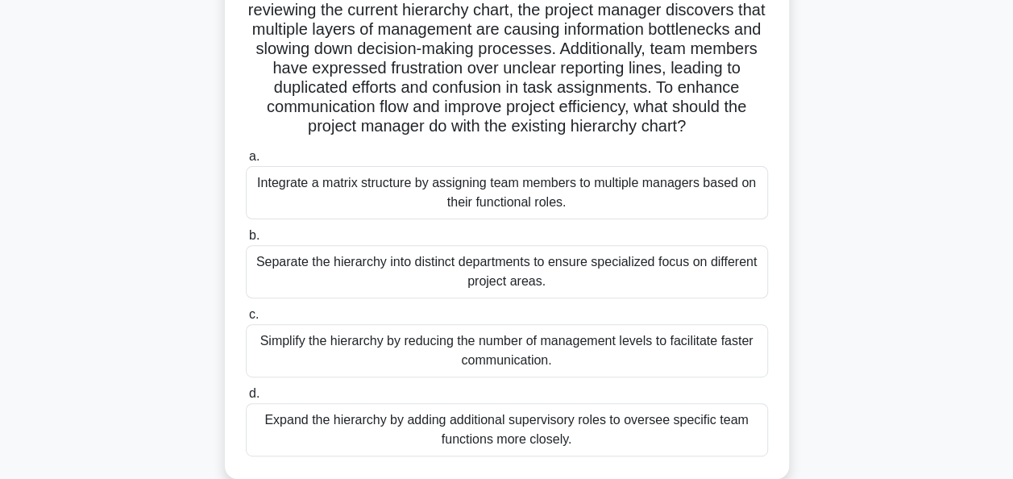
scroll to position [161, 0]
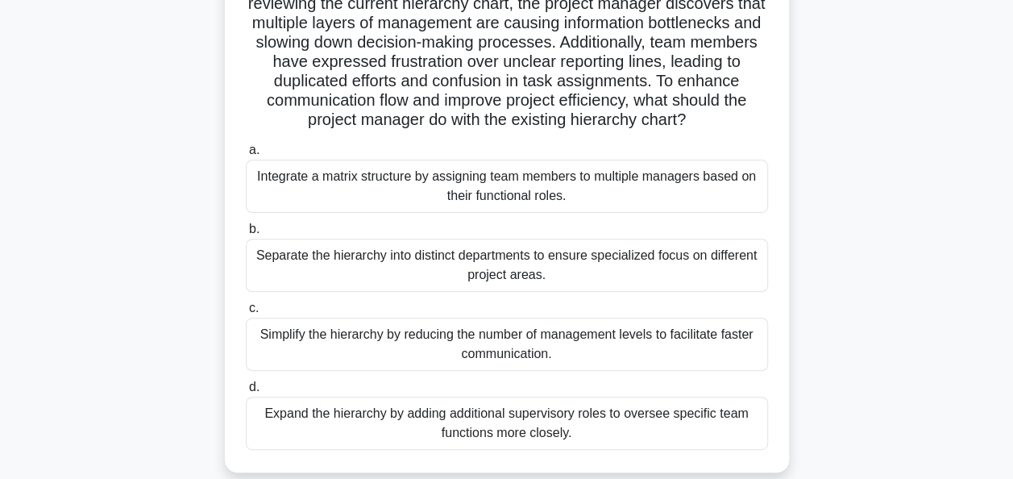
click at [445, 185] on div "Integrate a matrix structure by assigning team members to multiple managers bas…" at bounding box center [507, 186] width 522 height 53
click at [246, 156] on input "a. Integrate a matrix structure by assigning team members to multiple managers …" at bounding box center [246, 150] width 0 height 10
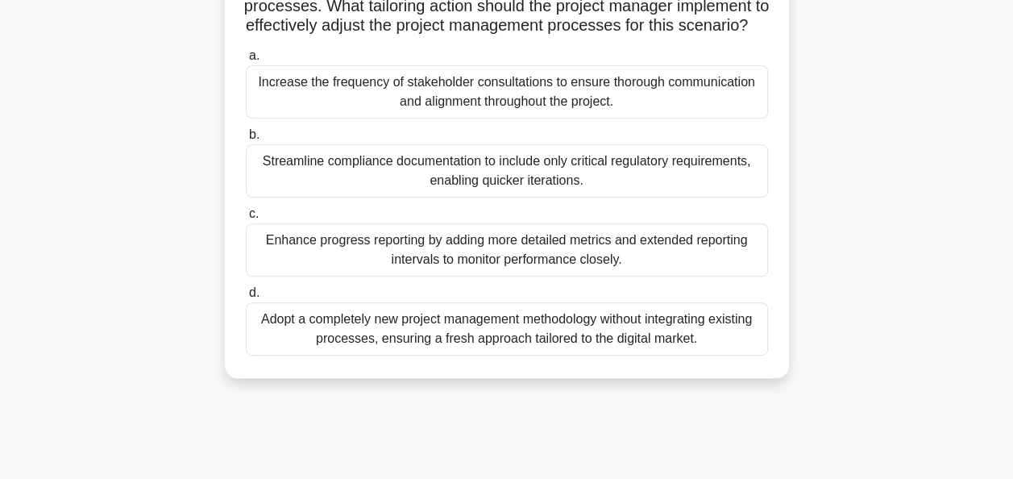
scroll to position [290, 0]
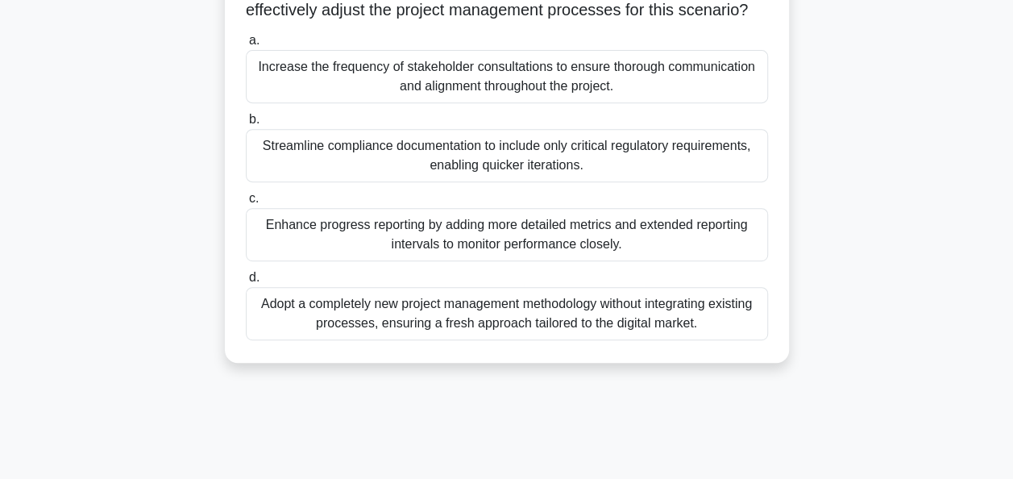
click at [450, 171] on div "Streamline compliance documentation to include only critical regulatory require…" at bounding box center [507, 155] width 522 height 53
click at [246, 125] on input "b. Streamline compliance documentation to include only critical regulatory requ…" at bounding box center [246, 119] width 0 height 10
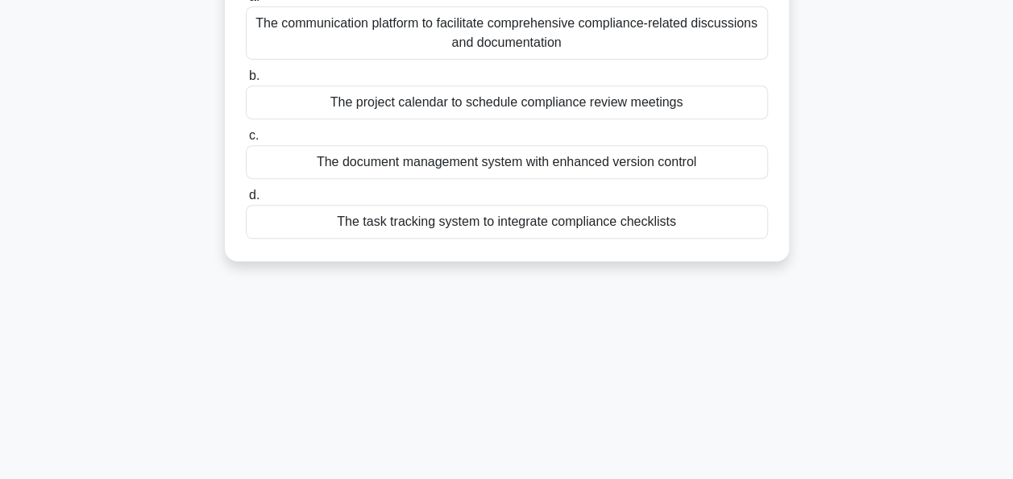
scroll to position [321, 0]
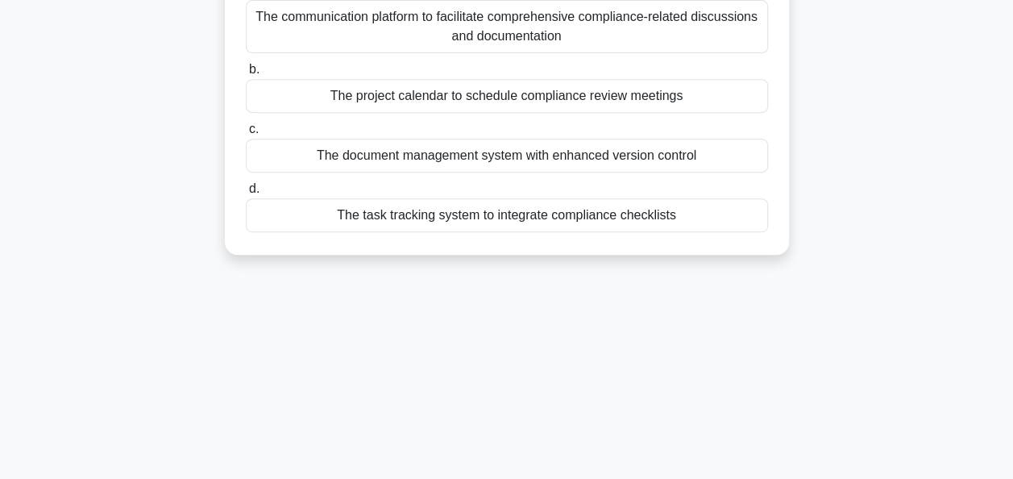
click at [480, 216] on div "The task tracking system to integrate compliance checklists" at bounding box center [507, 215] width 522 height 34
click at [246, 194] on input "d. The task tracking system to integrate compliance checklists" at bounding box center [246, 189] width 0 height 10
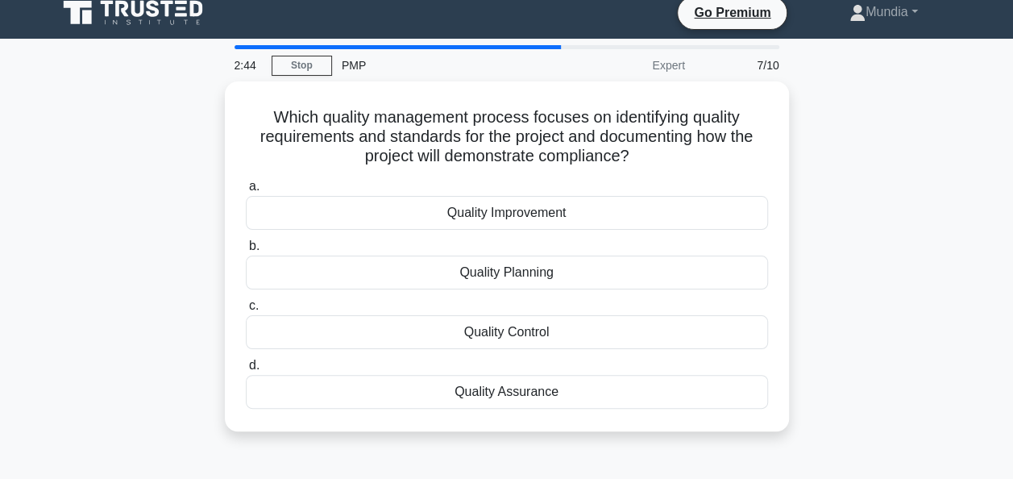
scroll to position [0, 0]
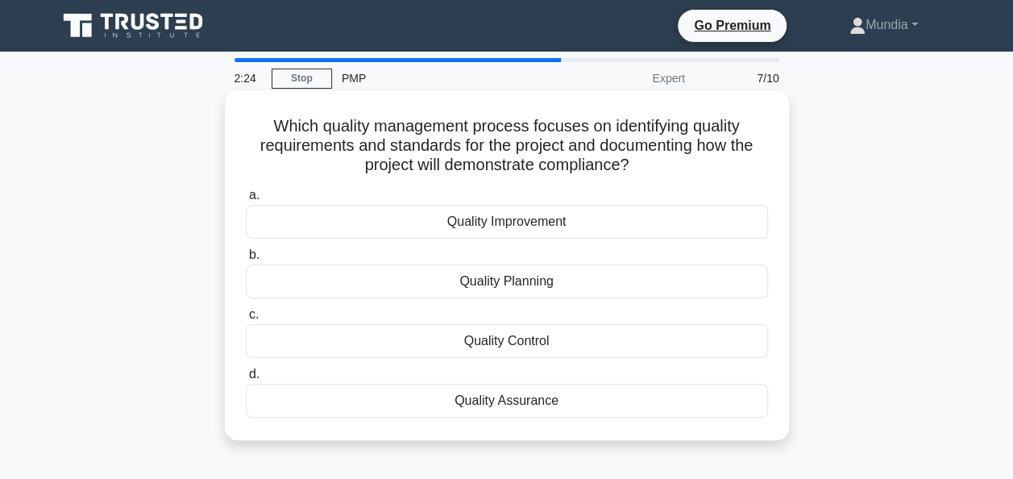
click at [504, 286] on div "Quality Planning" at bounding box center [507, 281] width 522 height 34
click at [246, 260] on input "b. Quality Planning" at bounding box center [246, 255] width 0 height 10
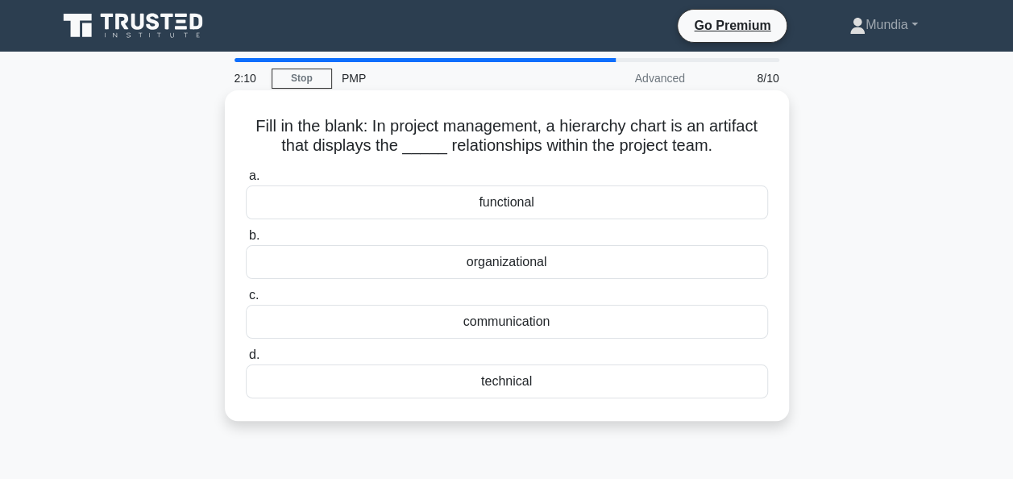
click at [505, 208] on div "functional" at bounding box center [507, 202] width 522 height 34
click at [246, 181] on input "a. functional" at bounding box center [246, 176] width 0 height 10
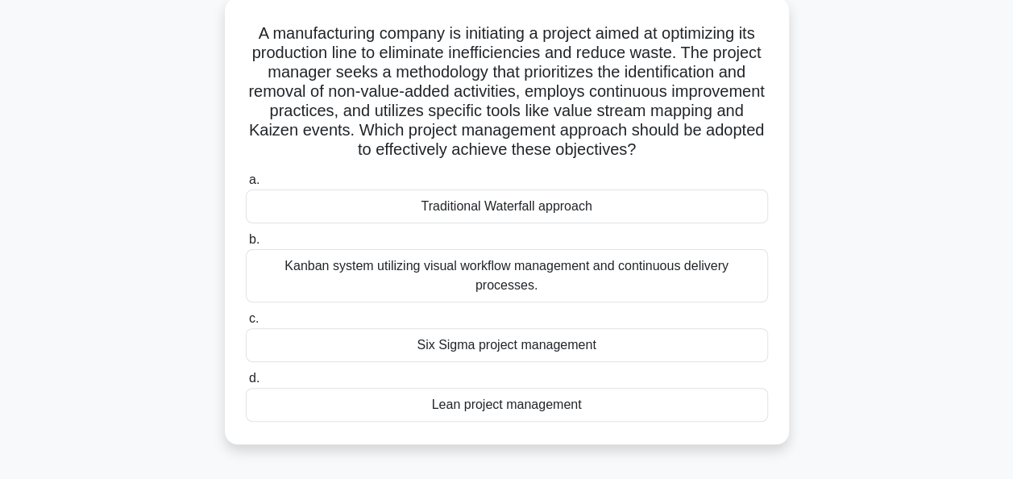
scroll to position [129, 0]
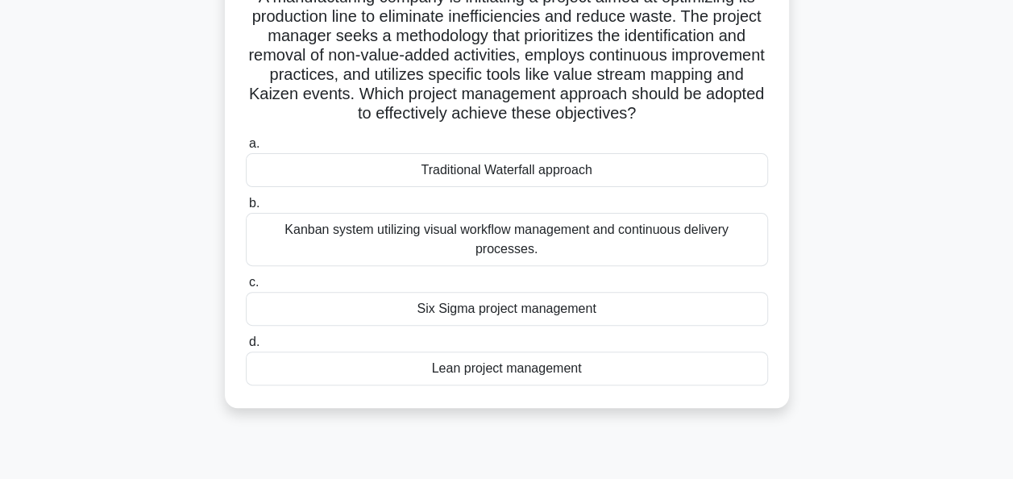
click at [492, 292] on div "Six Sigma project management" at bounding box center [507, 309] width 522 height 34
click at [246, 288] on input "c. Six Sigma project management" at bounding box center [246, 282] width 0 height 10
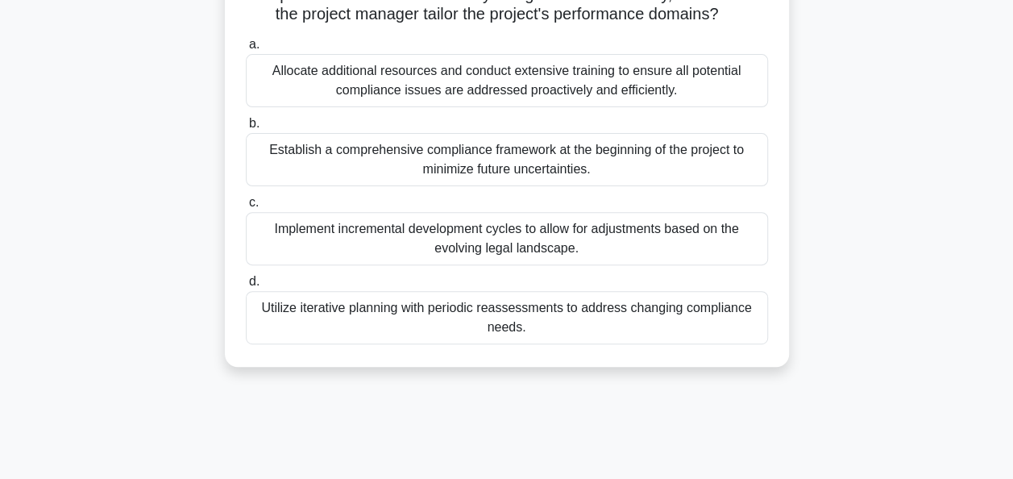
scroll to position [226, 0]
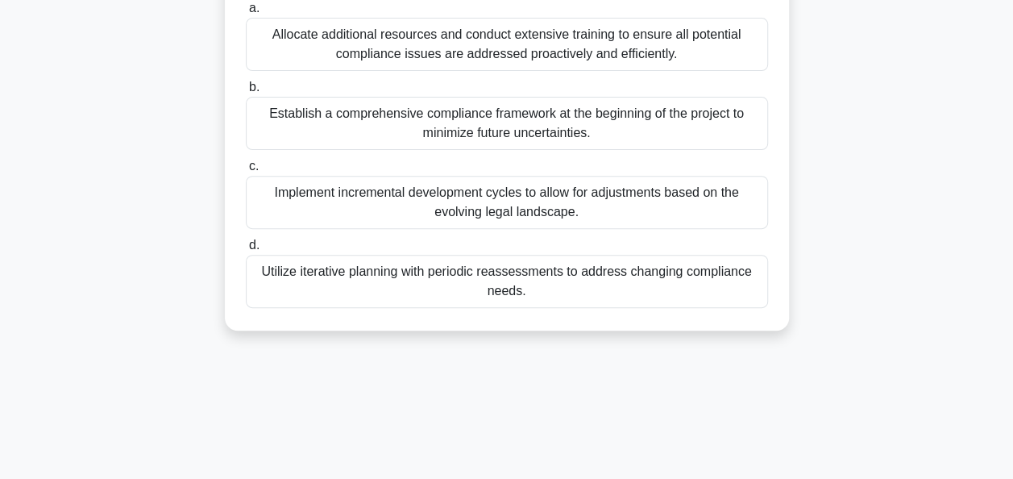
click at [500, 215] on div "Implement incremental development cycles to allow for adjustments based on the …" at bounding box center [507, 202] width 522 height 53
click at [246, 172] on input "c. Implement incremental development cycles to allow for adjustments based on t…" at bounding box center [246, 166] width 0 height 10
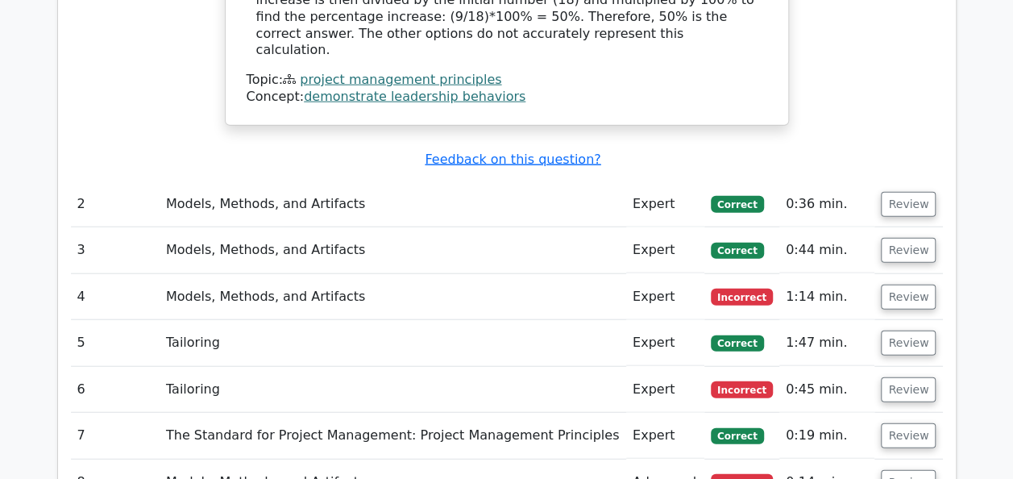
scroll to position [1870, 0]
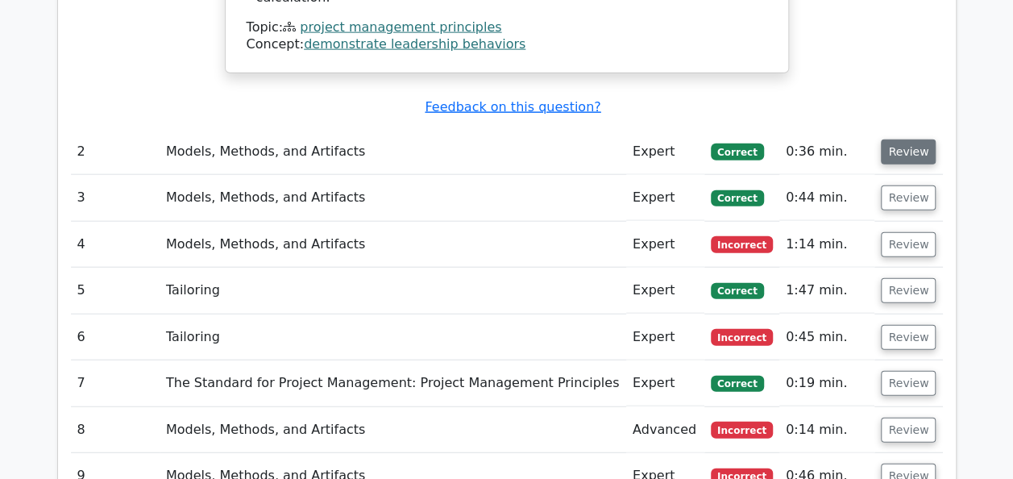
click at [907, 139] on button "Review" at bounding box center [908, 151] width 55 height 25
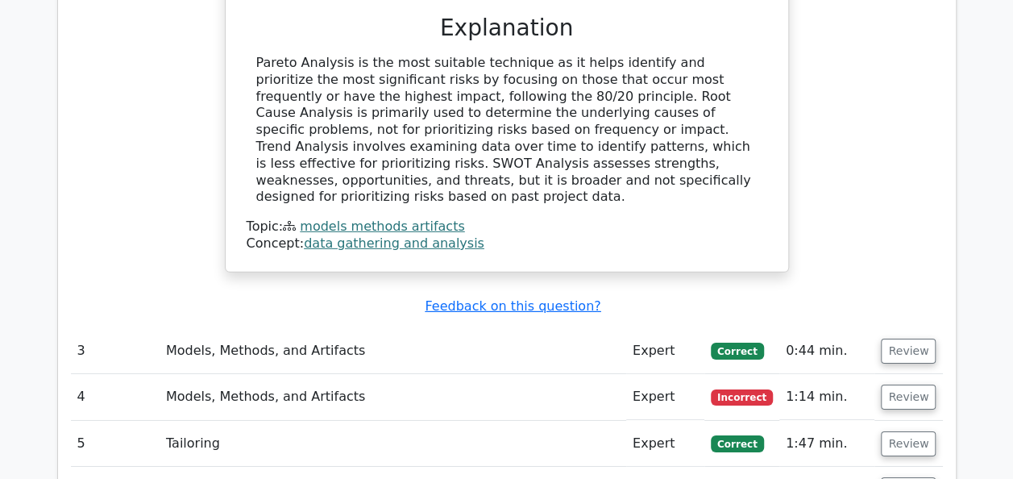
scroll to position [2450, 0]
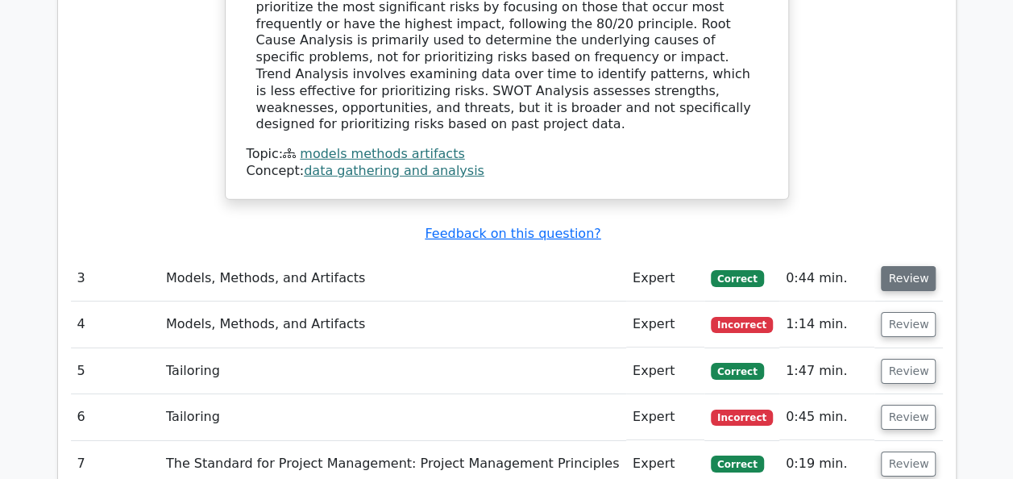
click at [896, 266] on button "Review" at bounding box center [908, 278] width 55 height 25
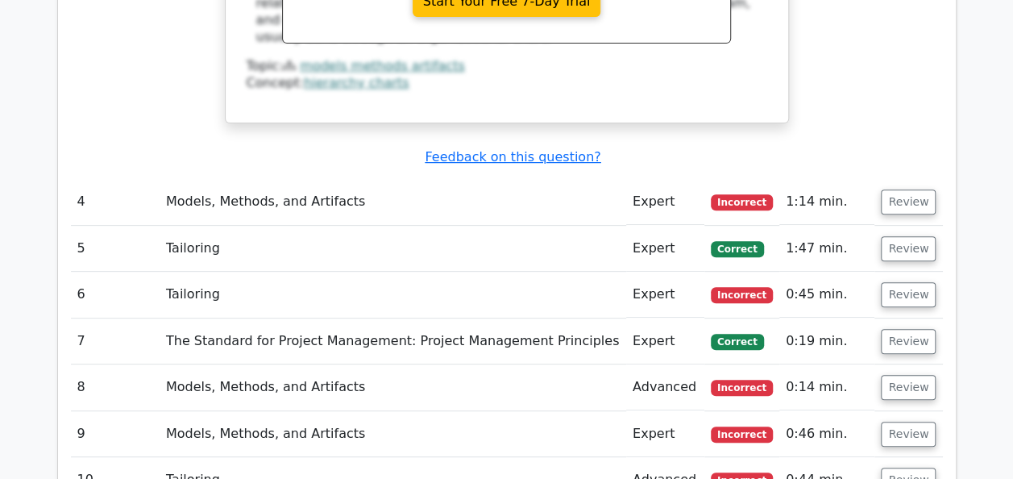
scroll to position [3320, 0]
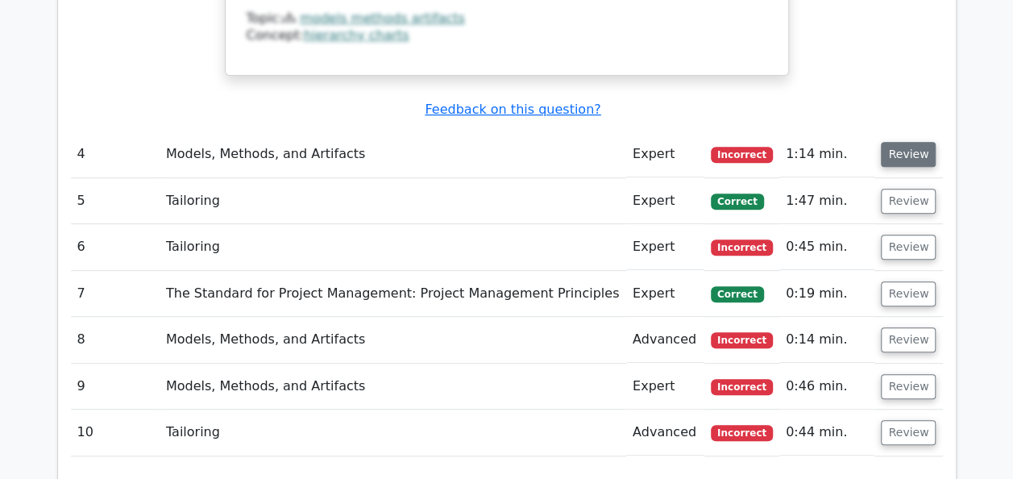
click at [908, 142] on button "Review" at bounding box center [908, 154] width 55 height 25
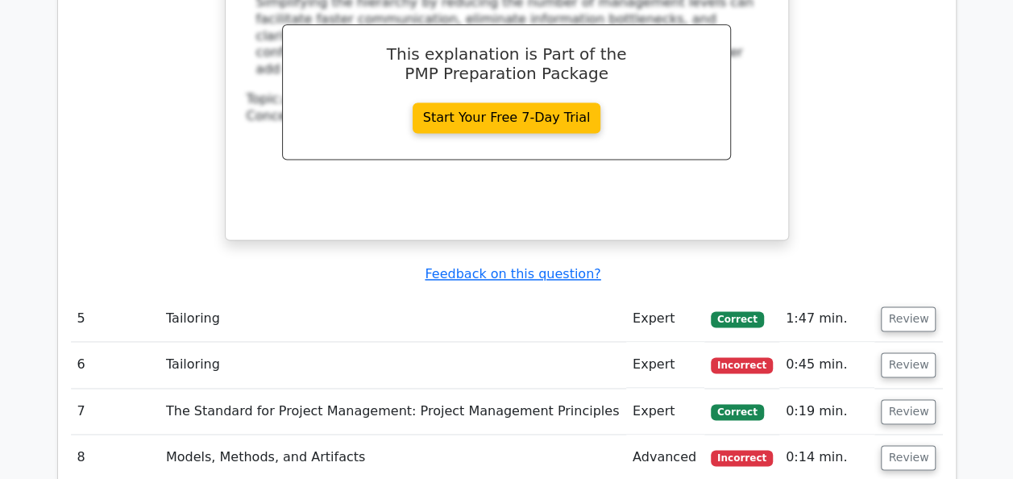
scroll to position [4126, 0]
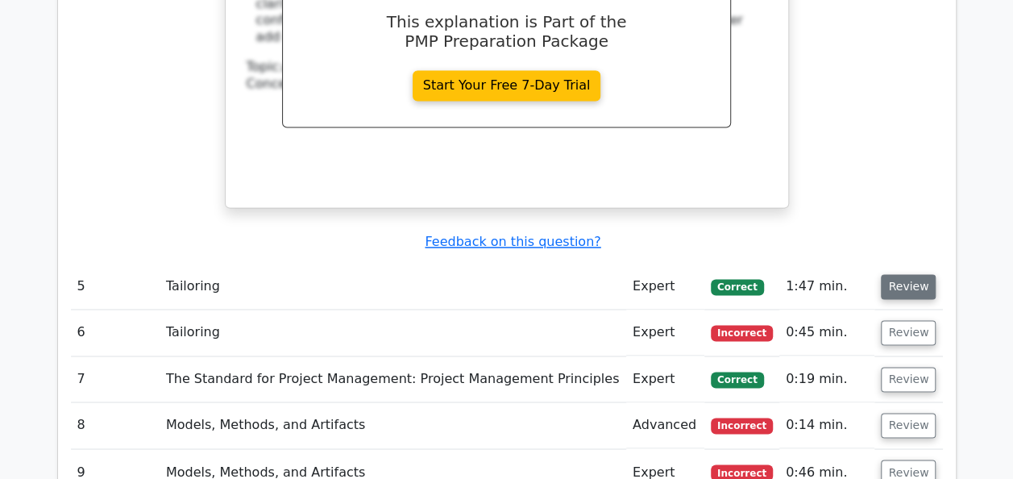
click at [906, 274] on button "Review" at bounding box center [908, 286] width 55 height 25
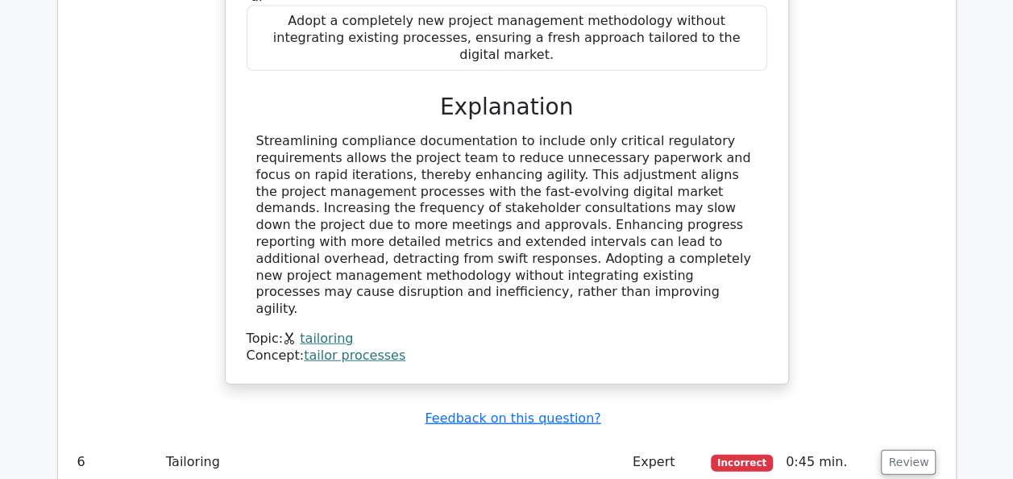
scroll to position [4997, 0]
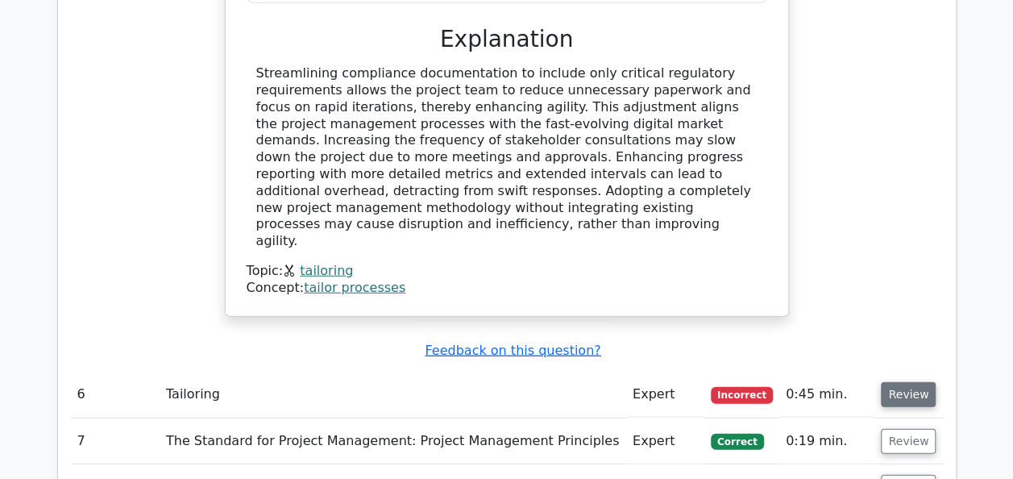
click at [909, 382] on button "Review" at bounding box center [908, 394] width 55 height 25
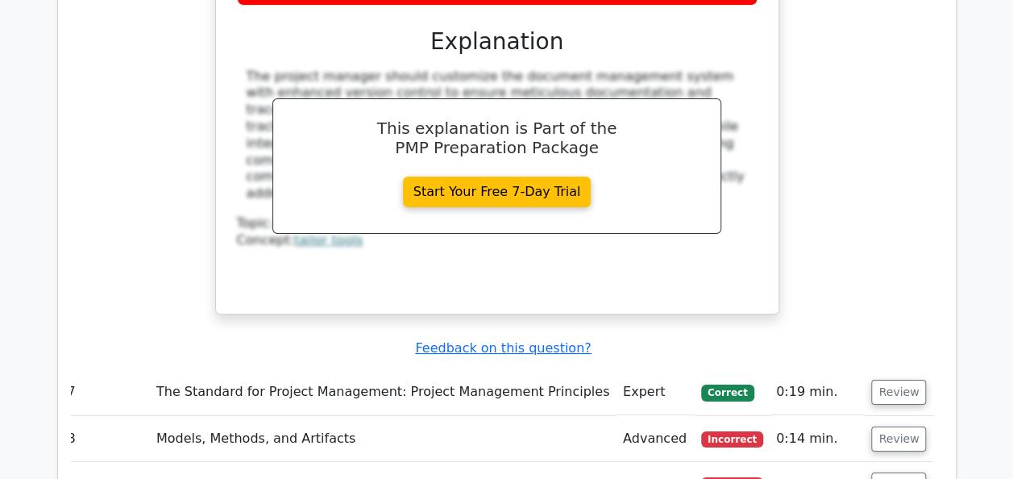
scroll to position [5899, 0]
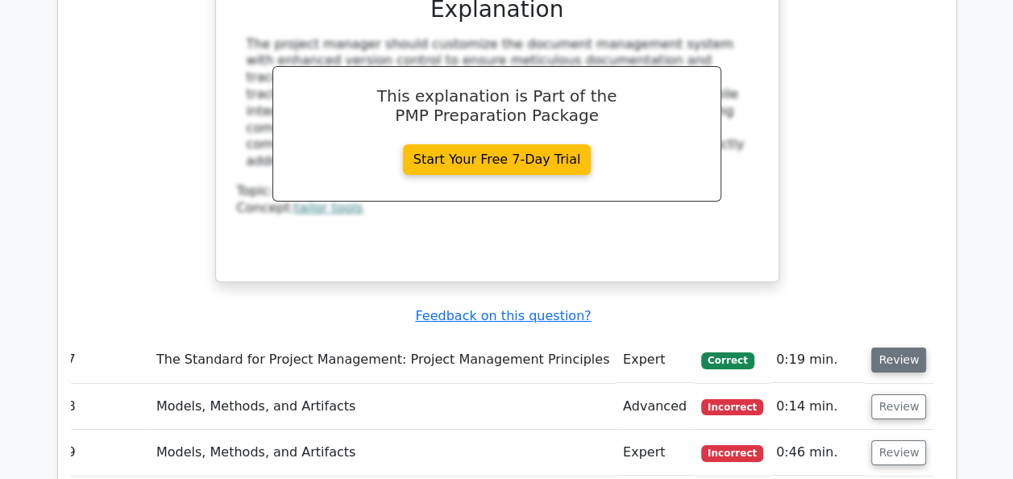
click at [889, 347] on button "Review" at bounding box center [898, 359] width 55 height 25
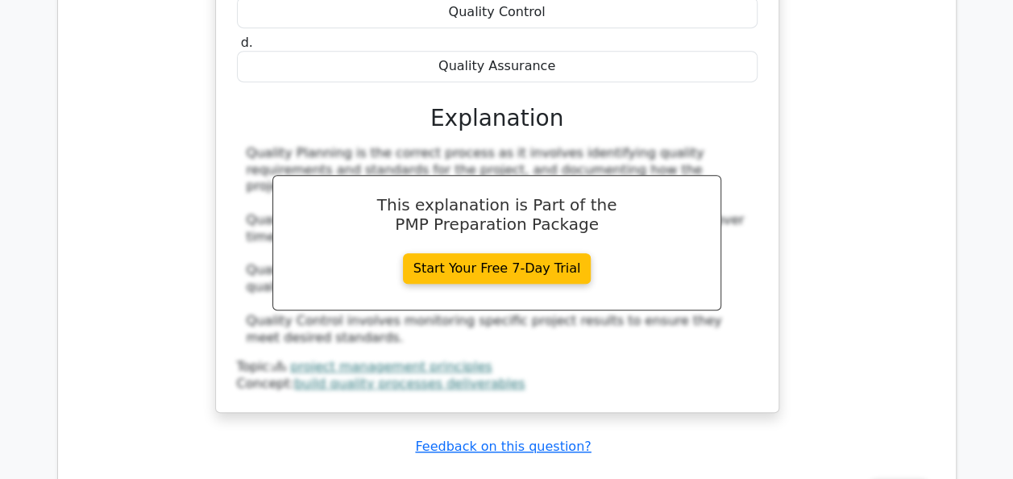
scroll to position [6512, 0]
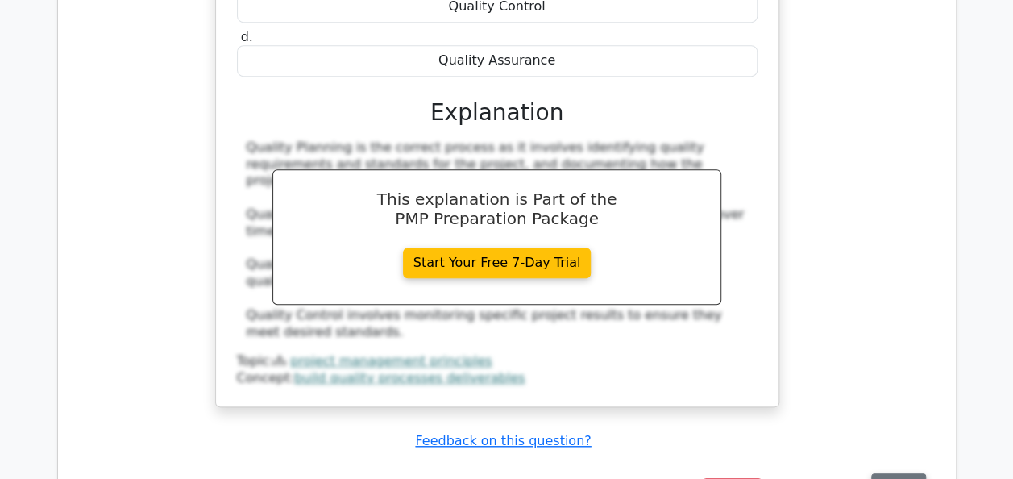
click at [896, 473] on button "Review" at bounding box center [898, 485] width 55 height 25
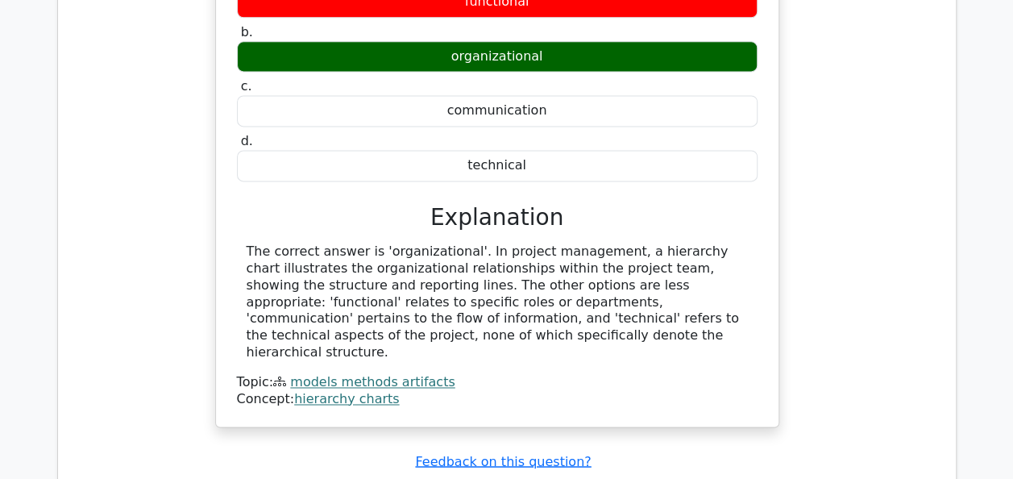
scroll to position [7221, 0]
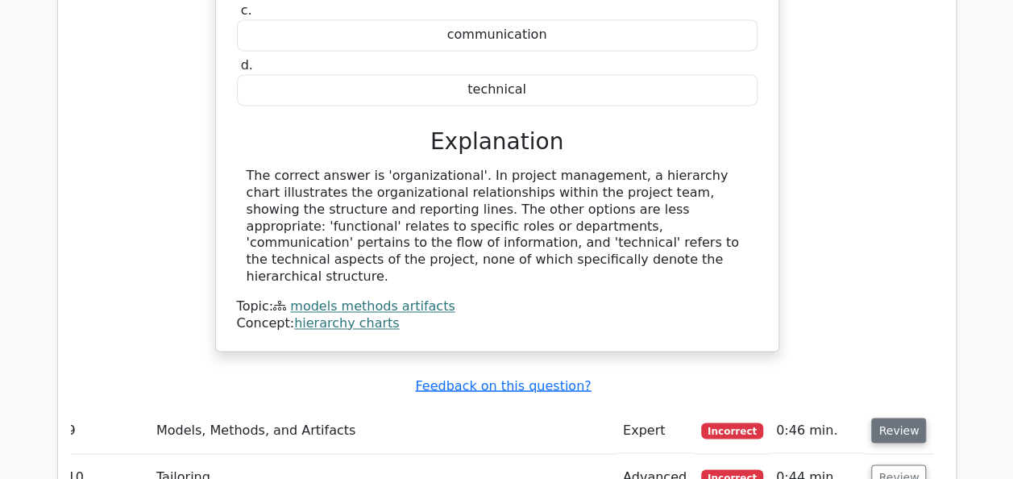
click at [890, 417] on button "Review" at bounding box center [898, 429] width 55 height 25
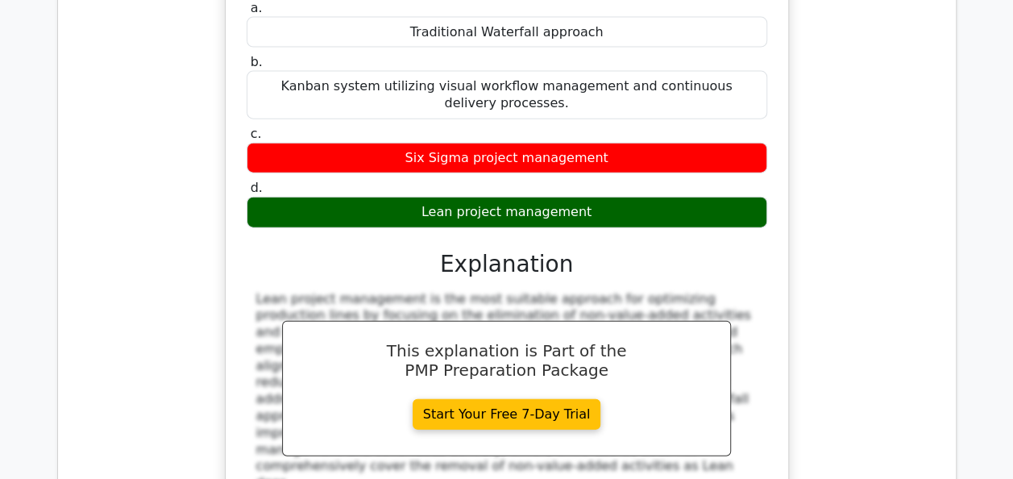
scroll to position [7898, 0]
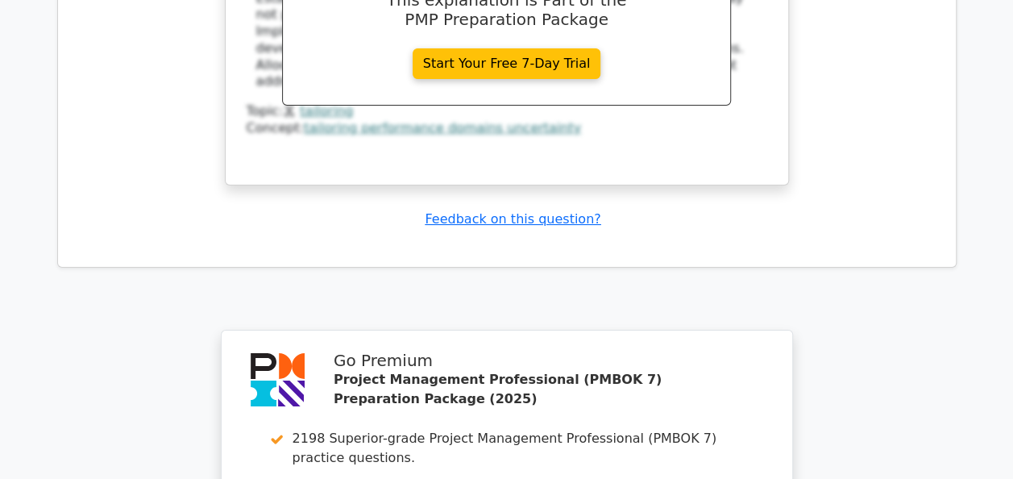
scroll to position [9091, 0]
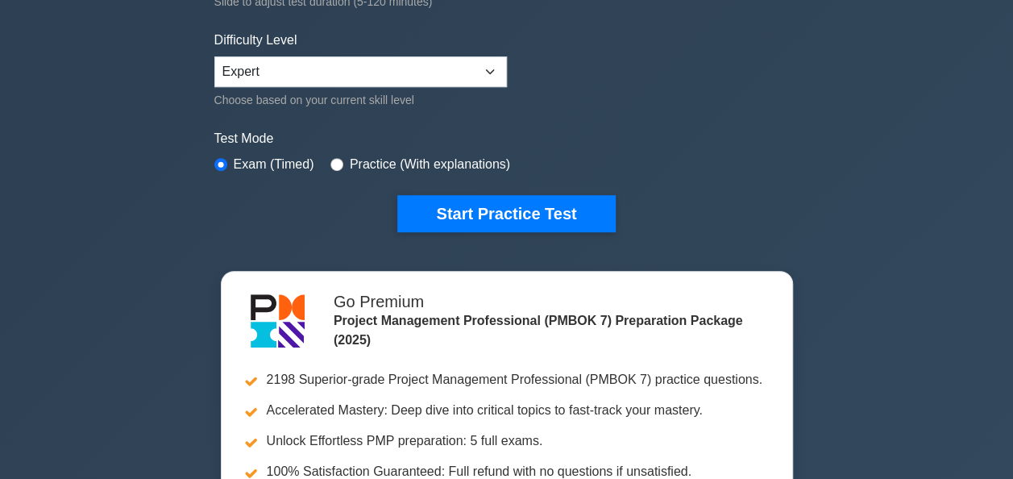
scroll to position [387, 0]
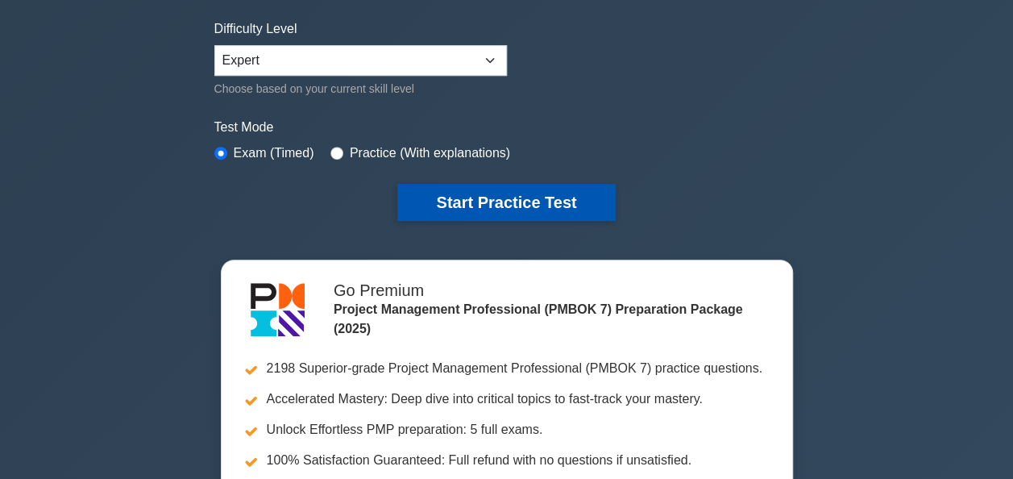
click at [476, 209] on button "Start Practice Test" at bounding box center [506, 202] width 218 height 37
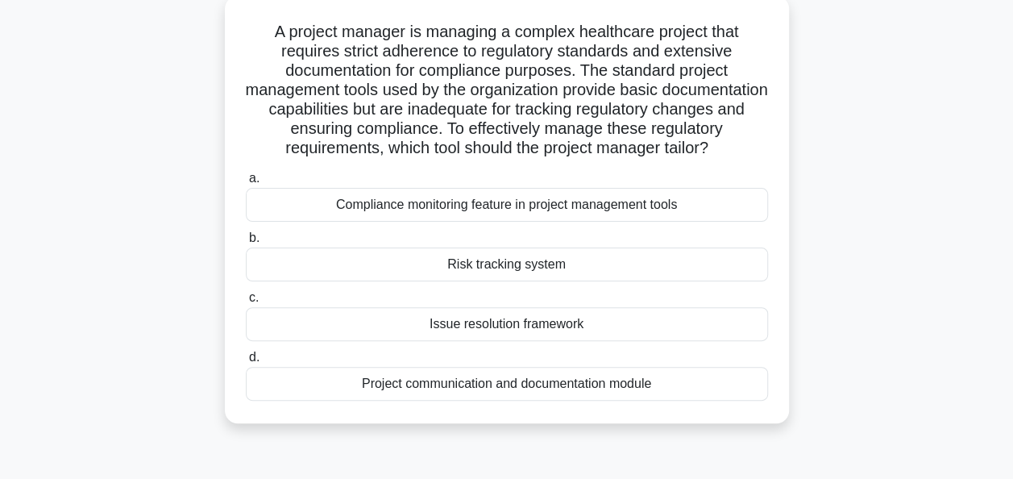
scroll to position [97, 0]
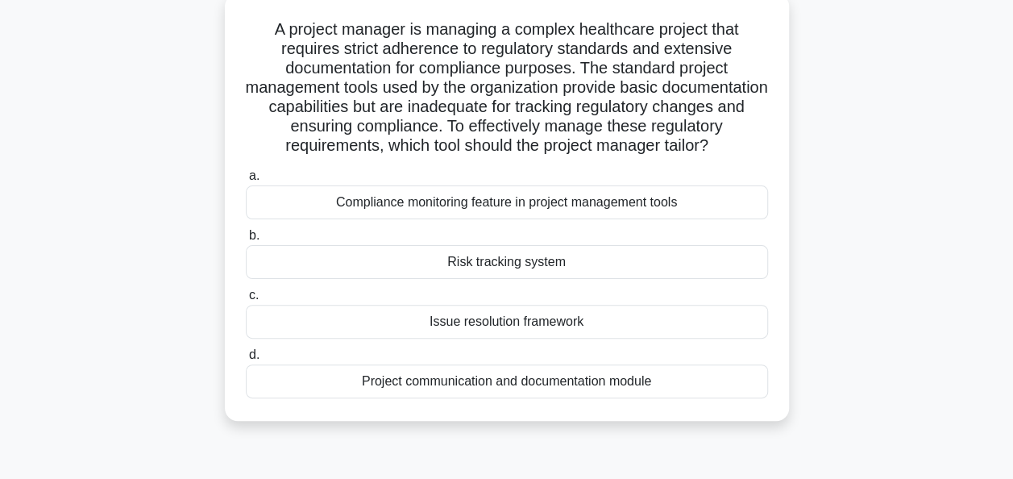
click at [542, 219] on div "Compliance monitoring feature in project management tools" at bounding box center [507, 202] width 522 height 34
click at [246, 181] on input "a. Compliance monitoring feature in project management tools" at bounding box center [246, 176] width 0 height 10
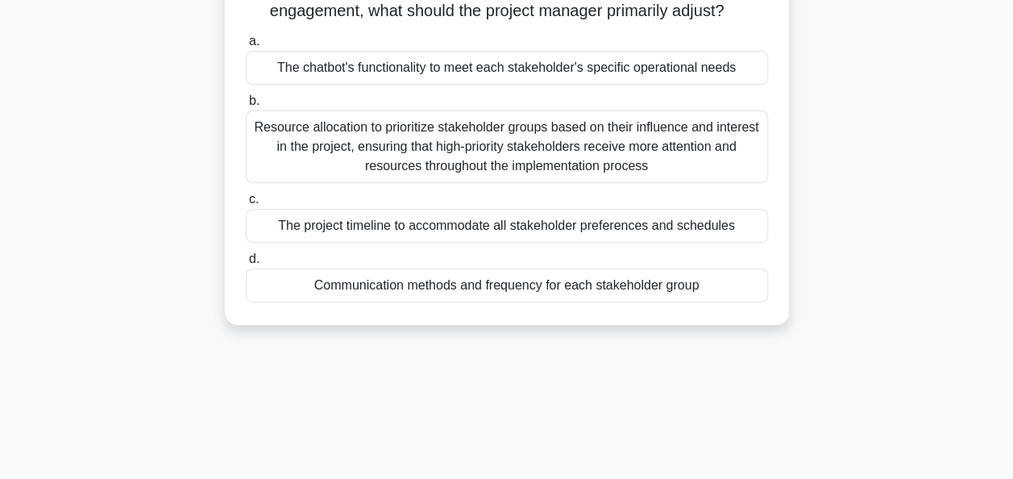
scroll to position [258, 0]
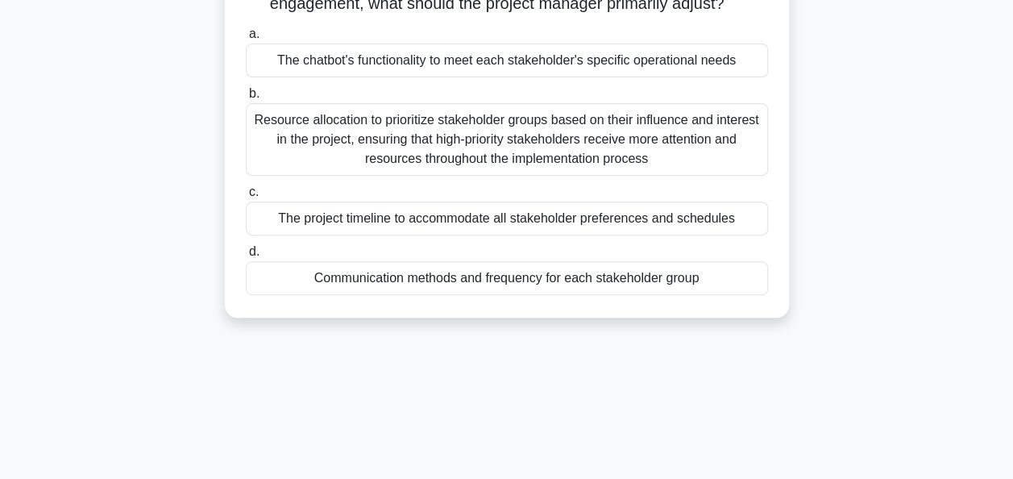
click at [527, 295] on div "Communication methods and frequency for each stakeholder group" at bounding box center [507, 278] width 522 height 34
click at [246, 257] on input "d. Communication methods and frequency for each stakeholder group" at bounding box center [246, 252] width 0 height 10
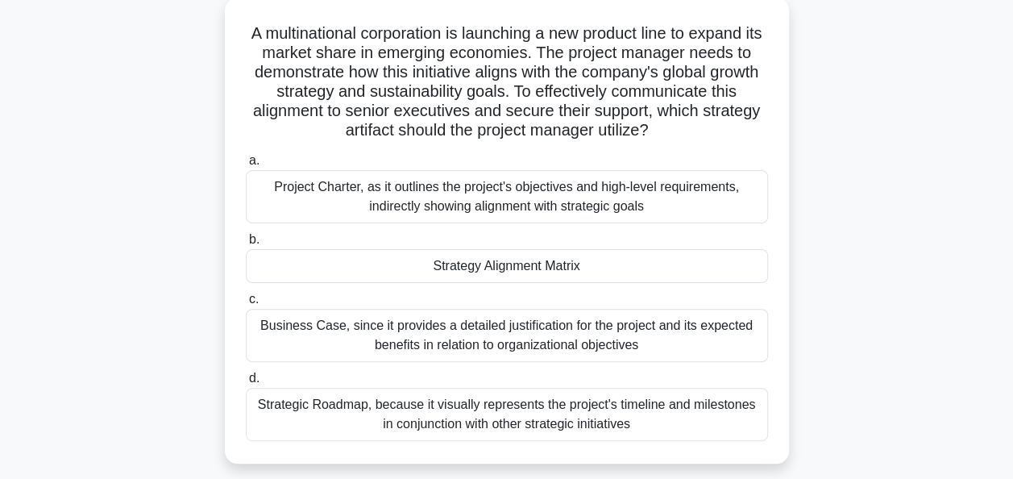
scroll to position [129, 0]
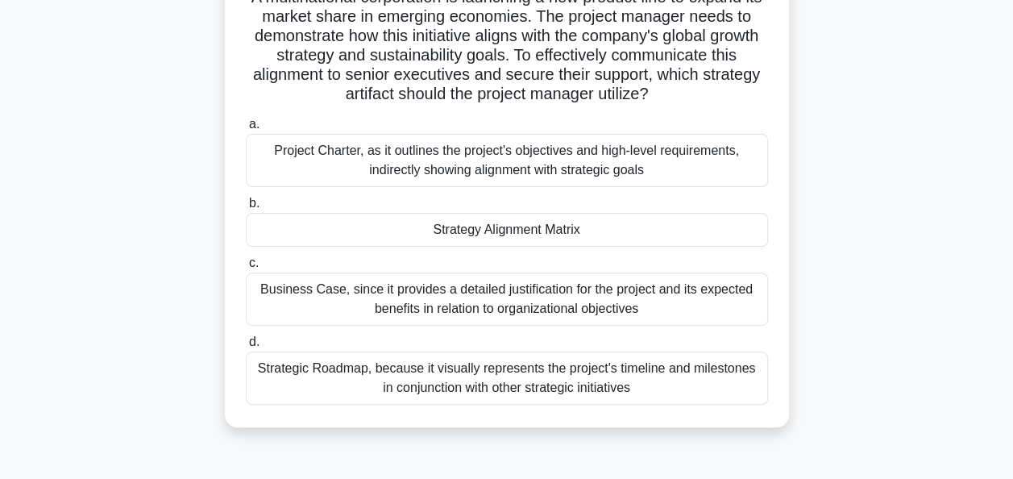
click at [565, 298] on div "Business Case, since it provides a detailed justification for the project and i…" at bounding box center [507, 298] width 522 height 53
click at [246, 268] on input "c. Business Case, since it provides a detailed justification for the project an…" at bounding box center [246, 263] width 0 height 10
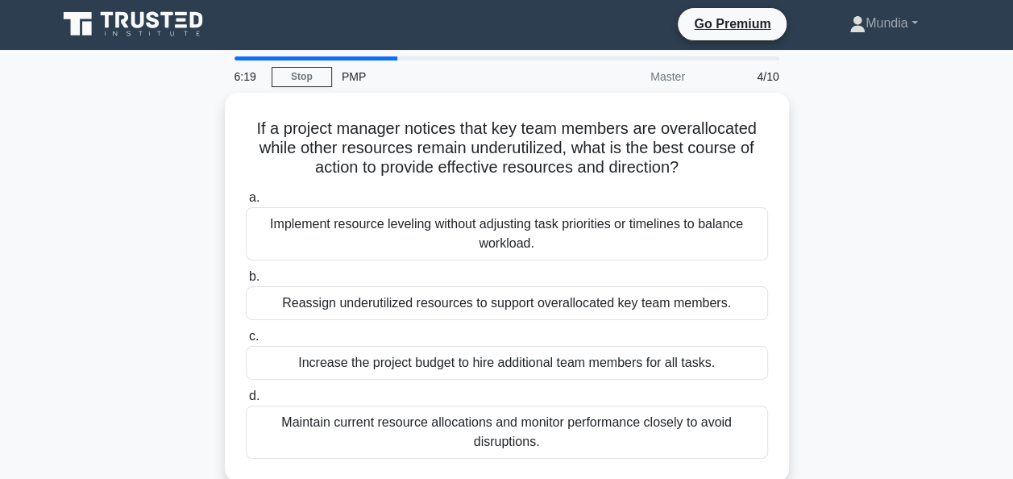
scroll to position [0, 0]
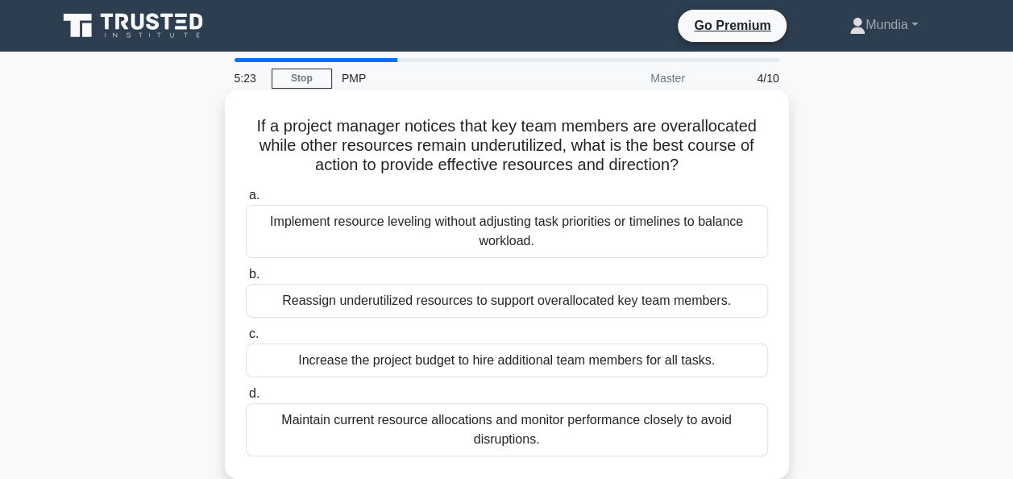
click at [422, 223] on div "Implement resource leveling without adjusting task priorities or timelines to b…" at bounding box center [507, 231] width 522 height 53
click at [246, 201] on input "a. Implement resource leveling without adjusting task priorities or timelines t…" at bounding box center [246, 195] width 0 height 10
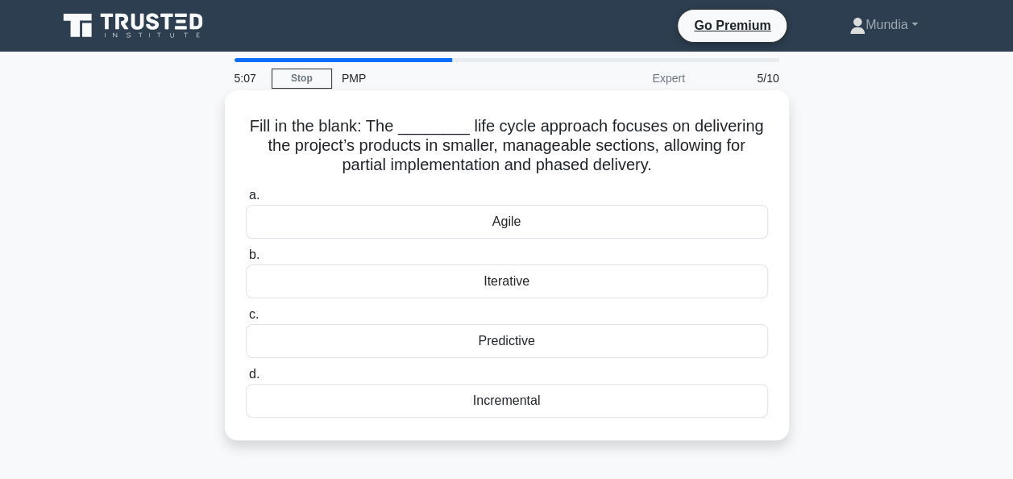
click at [515, 398] on div "Incremental" at bounding box center [507, 401] width 522 height 34
click at [246, 380] on input "d. Incremental" at bounding box center [246, 374] width 0 height 10
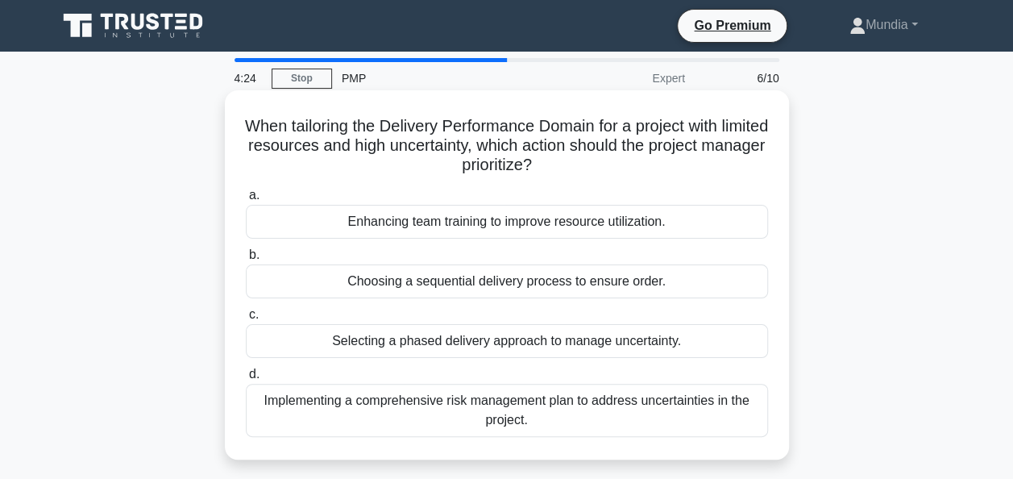
click at [475, 341] on div "Selecting a phased delivery approach to manage uncertainty." at bounding box center [507, 341] width 522 height 34
click at [246, 320] on input "c. Selecting a phased delivery approach to manage uncertainty." at bounding box center [246, 314] width 0 height 10
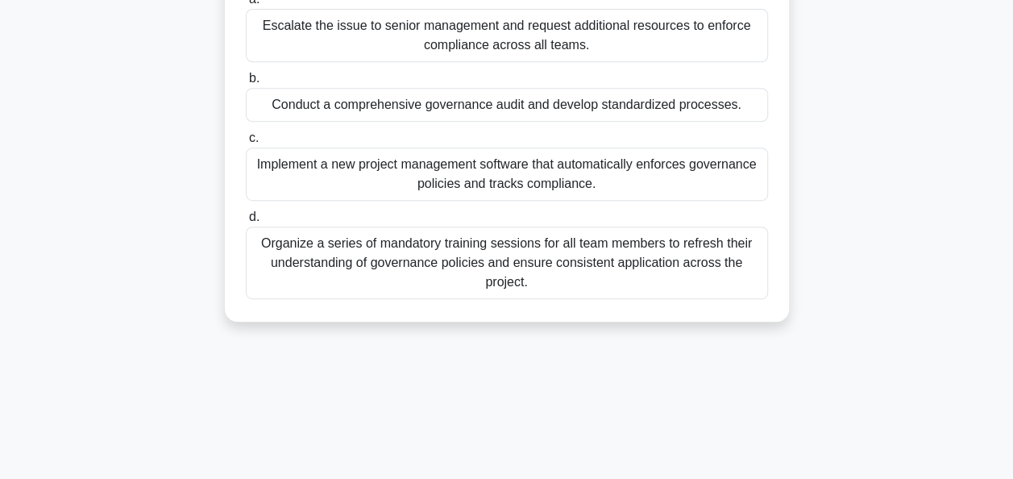
scroll to position [387, 0]
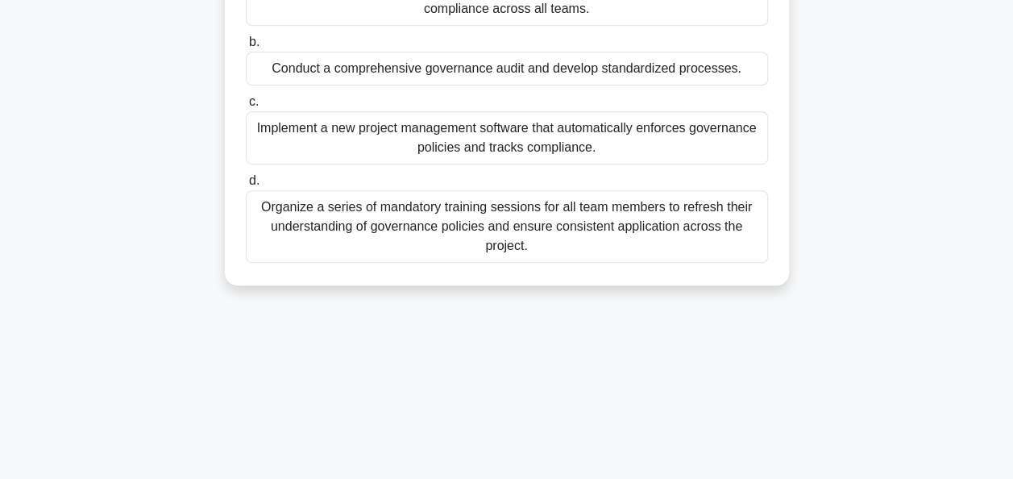
click at [513, 229] on div "Organize a series of mandatory training sessions for all team members to refres…" at bounding box center [507, 226] width 522 height 73
click at [246, 186] on input "d. Organize a series of mandatory training sessions for all team members to ref…" at bounding box center [246, 181] width 0 height 10
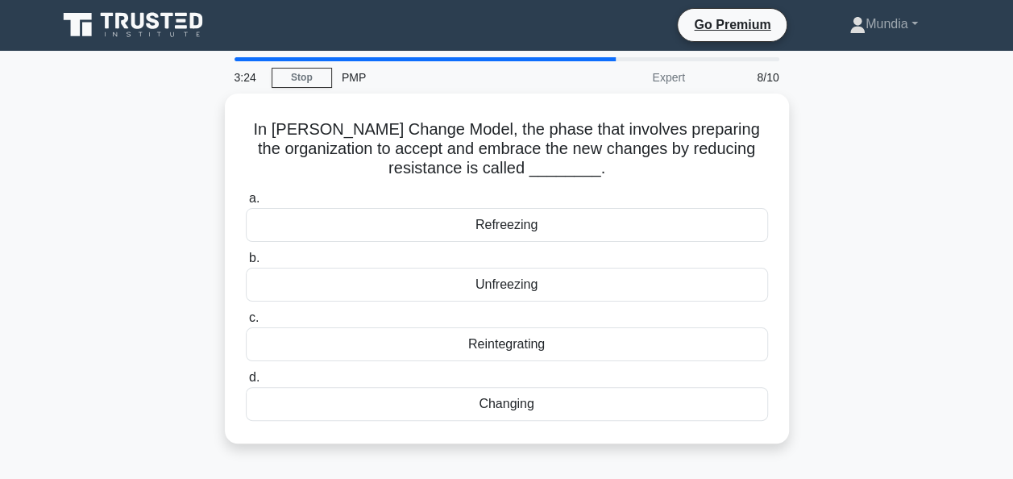
scroll to position [0, 0]
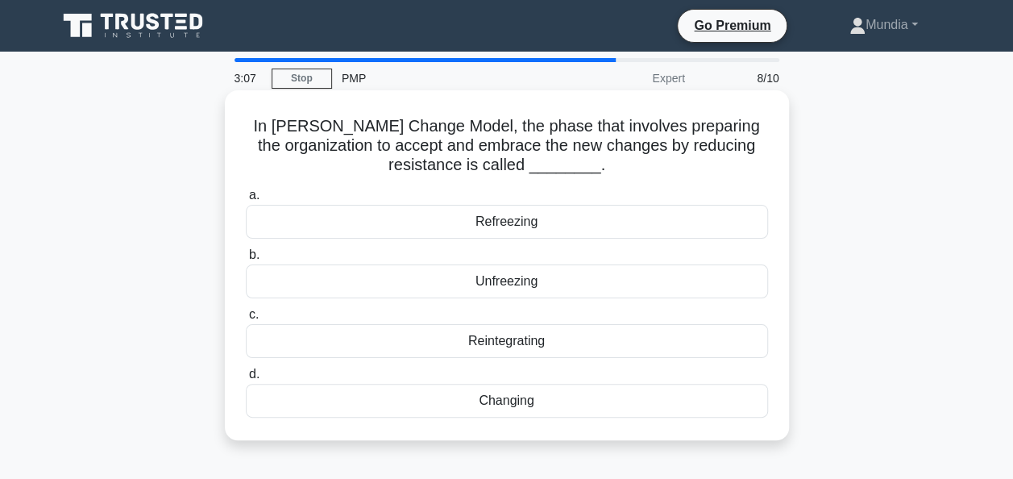
click at [506, 283] on div "Unfreezing" at bounding box center [507, 281] width 522 height 34
click at [246, 260] on input "b. Unfreezing" at bounding box center [246, 255] width 0 height 10
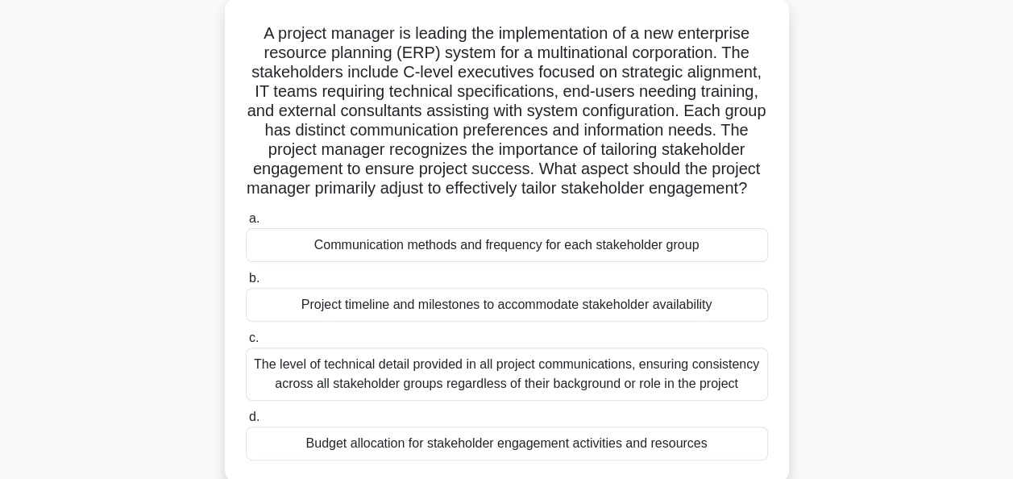
scroll to position [129, 0]
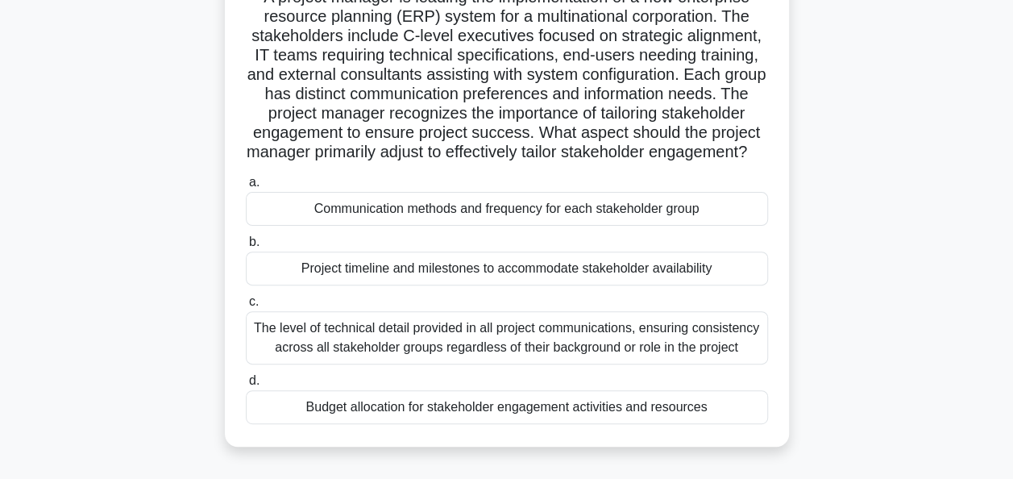
click at [538, 226] on div "Communication methods and frequency for each stakeholder group" at bounding box center [507, 209] width 522 height 34
click at [246, 188] on input "a. Communication methods and frequency for each stakeholder group" at bounding box center [246, 182] width 0 height 10
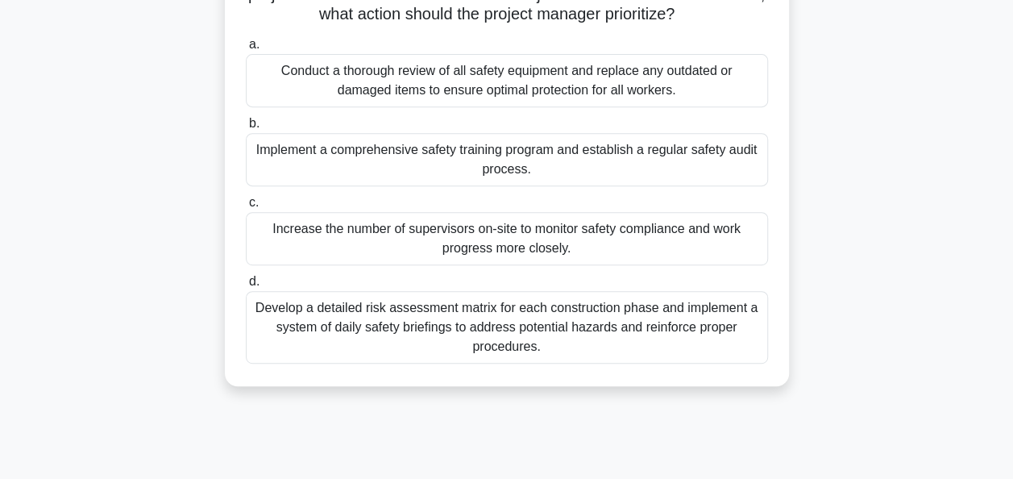
scroll to position [322, 0]
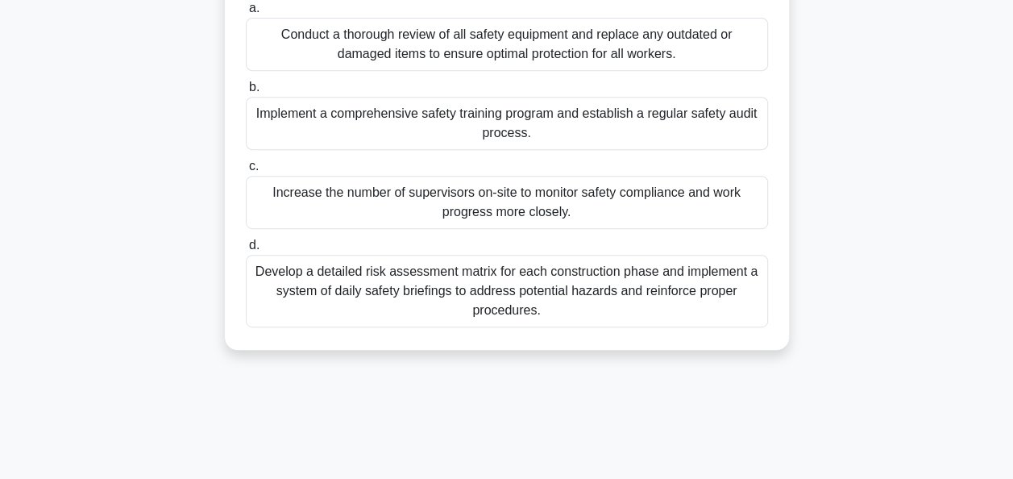
click at [482, 138] on div "Implement a comprehensive safety training program and establish a regular safet…" at bounding box center [507, 123] width 522 height 53
click at [246, 93] on input "b. Implement a comprehensive safety training program and establish a regular sa…" at bounding box center [246, 87] width 0 height 10
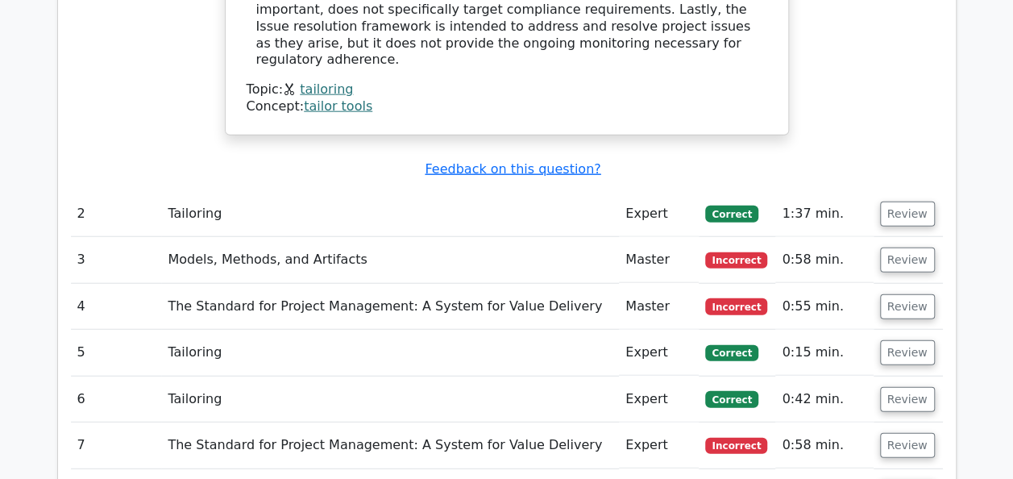
scroll to position [1966, 0]
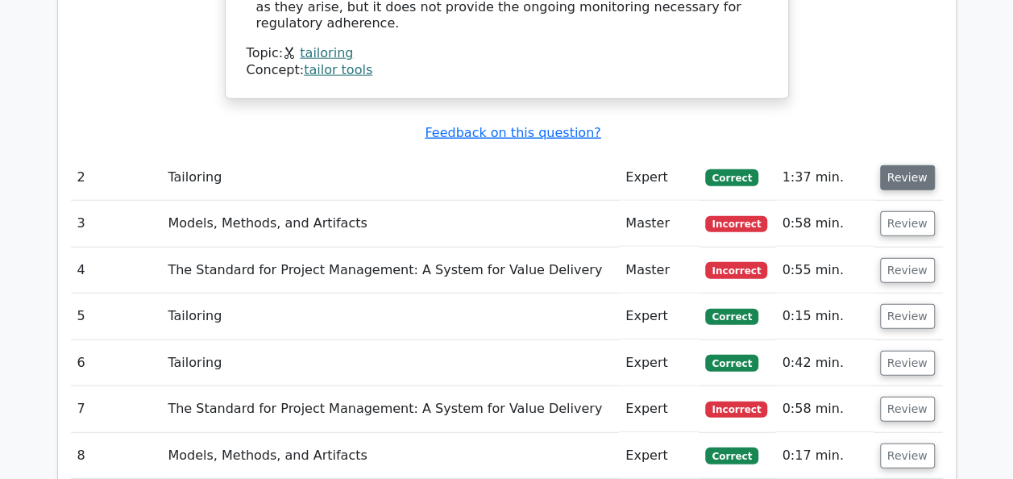
click at [907, 165] on button "Review" at bounding box center [907, 177] width 55 height 25
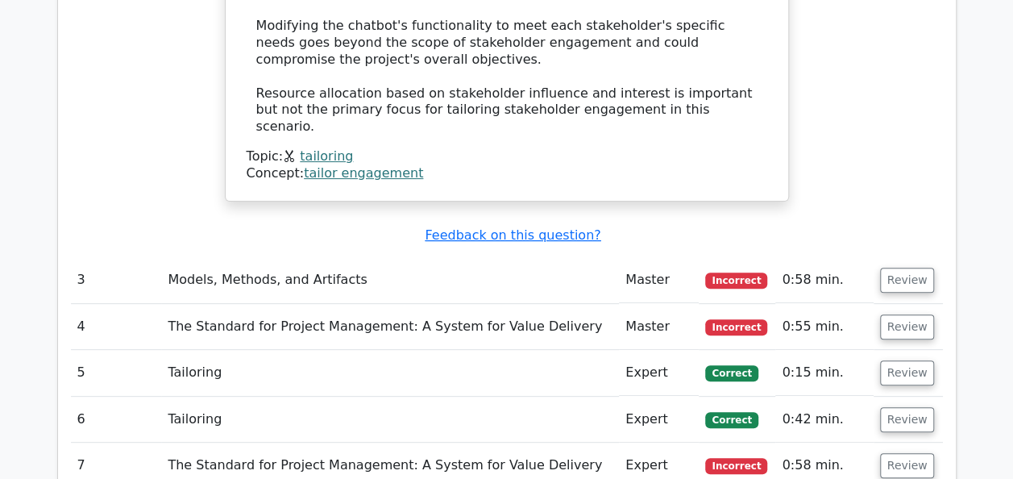
scroll to position [3224, 0]
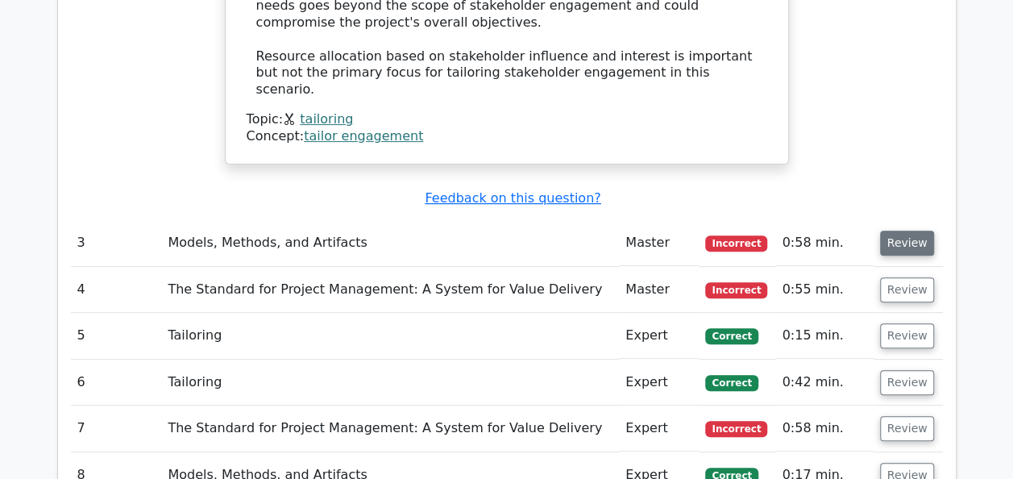
click at [887, 230] on button "Review" at bounding box center [907, 242] width 55 height 25
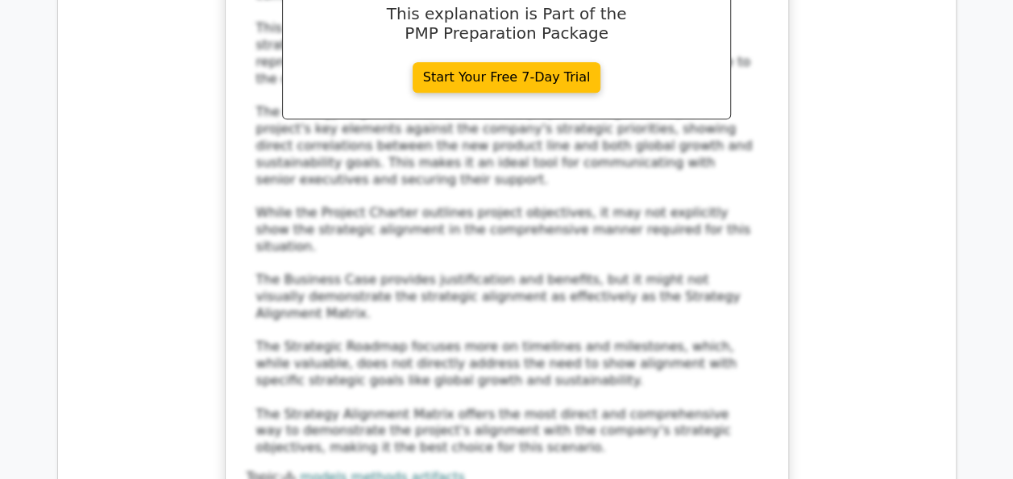
scroll to position [4029, 0]
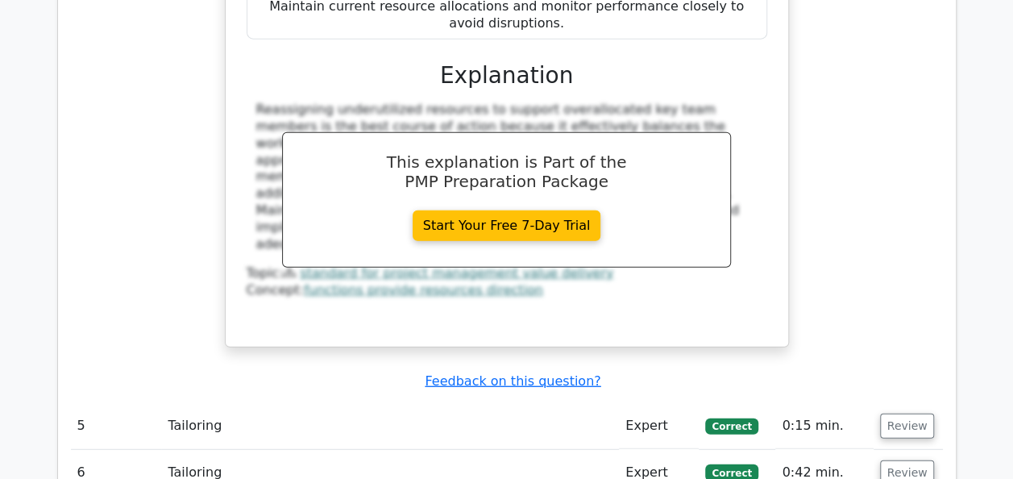
scroll to position [4996, 0]
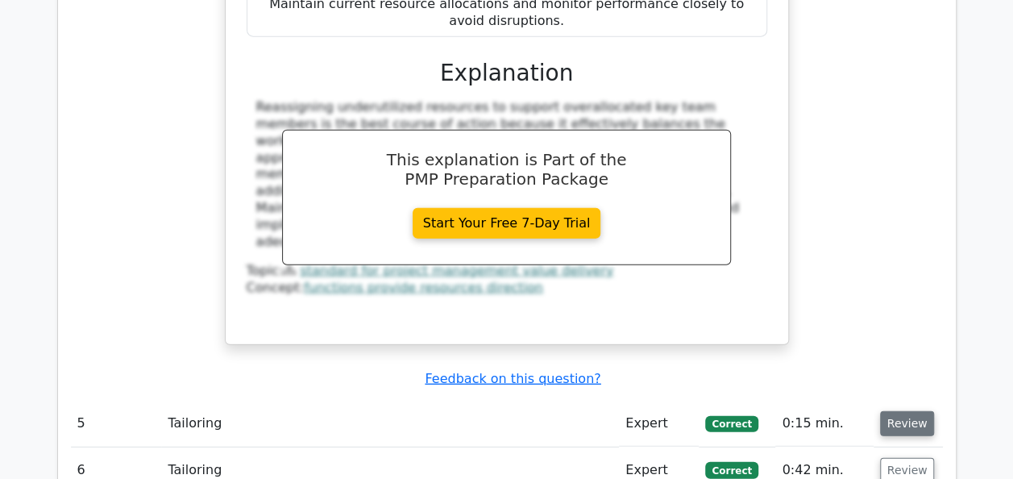
click at [921, 411] on button "Review" at bounding box center [907, 423] width 55 height 25
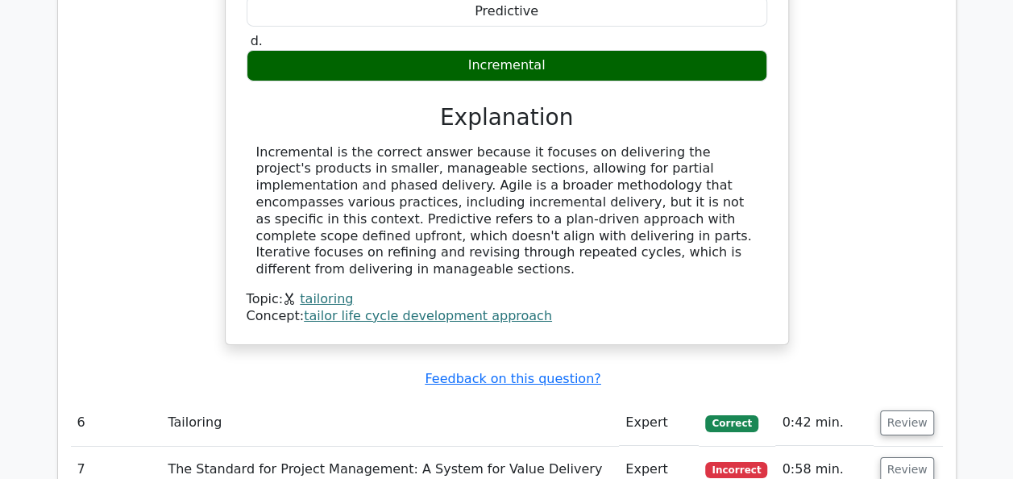
scroll to position [5705, 0]
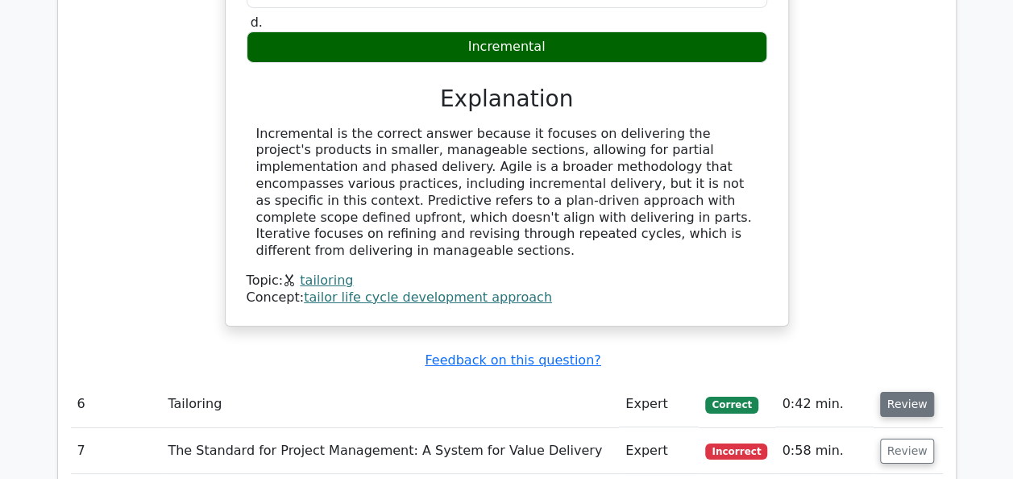
click at [906, 392] on button "Review" at bounding box center [907, 404] width 55 height 25
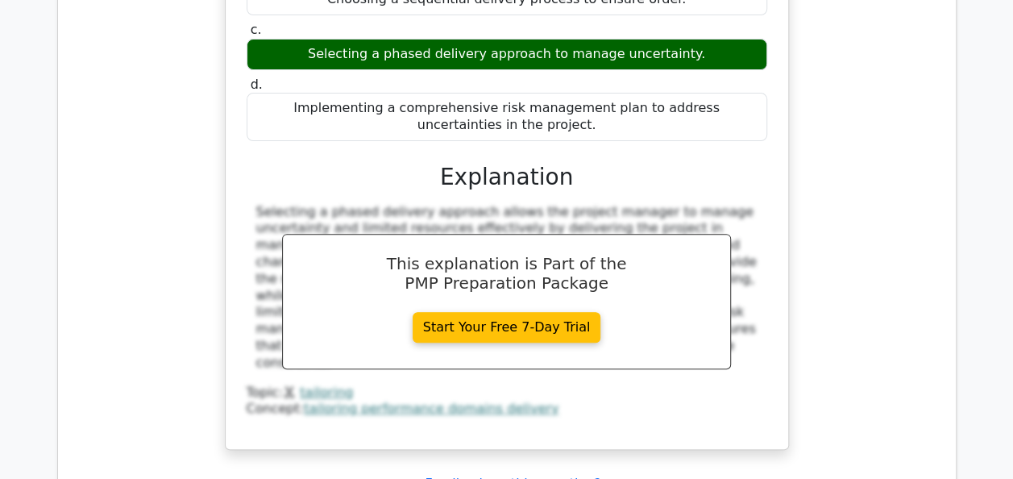
scroll to position [6318, 0]
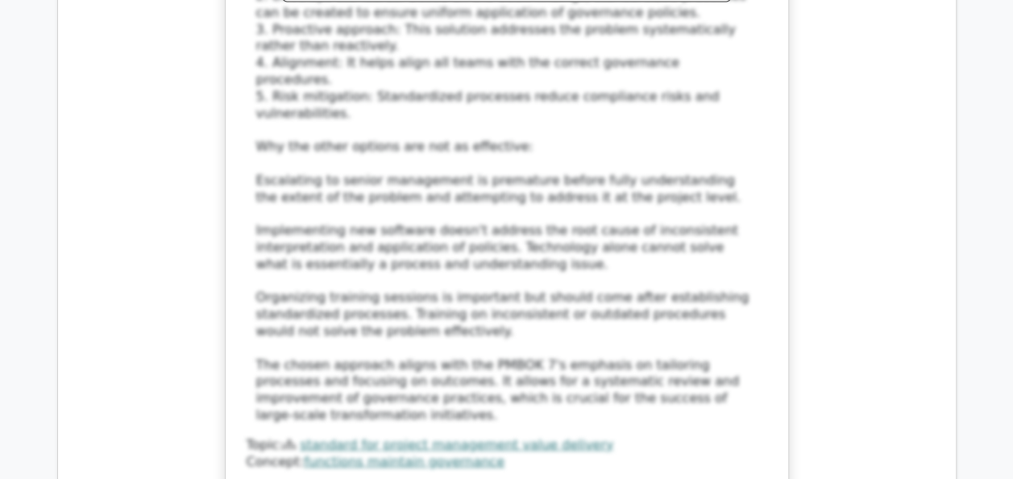
scroll to position [7704, 0]
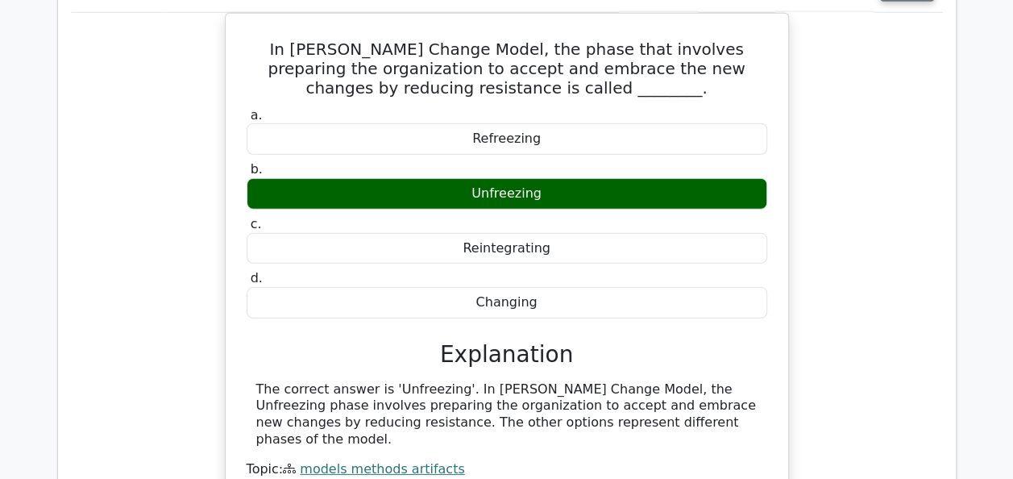
scroll to position [8252, 0]
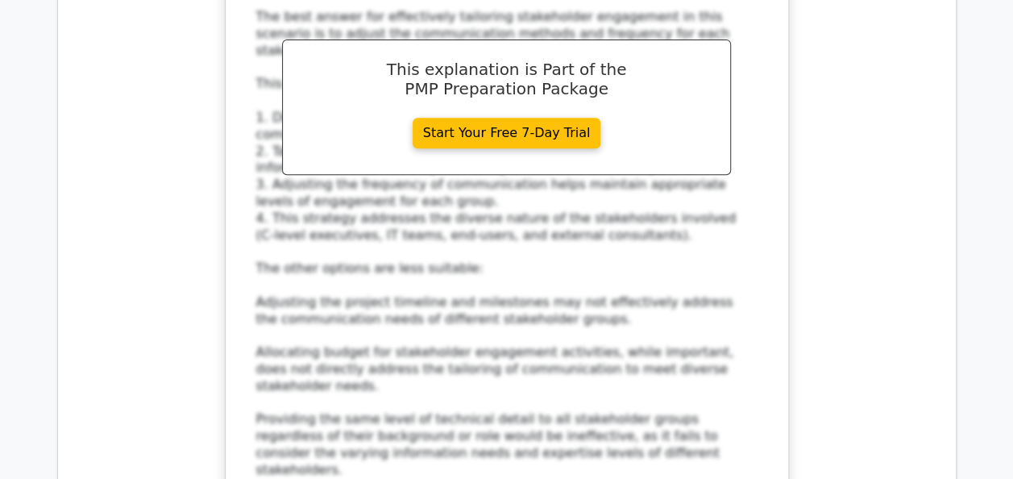
scroll to position [9477, 0]
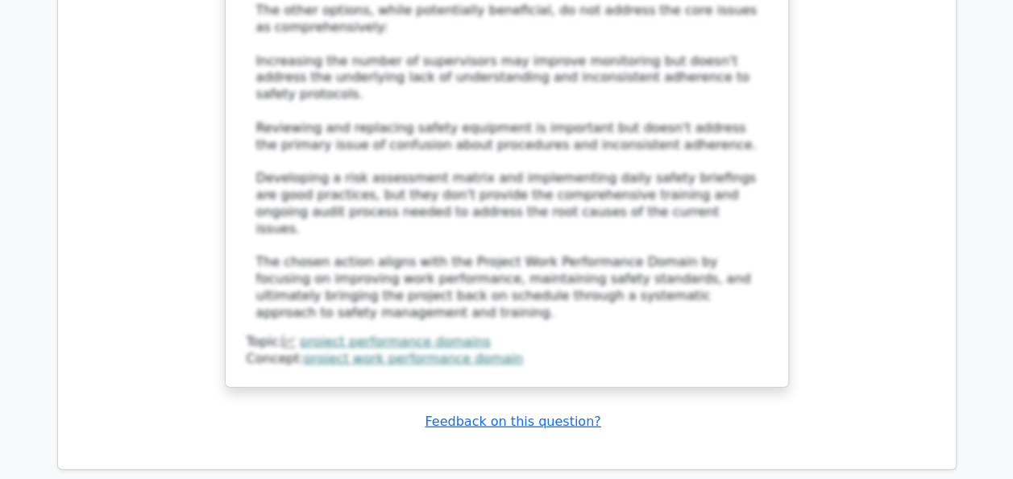
scroll to position [11244, 0]
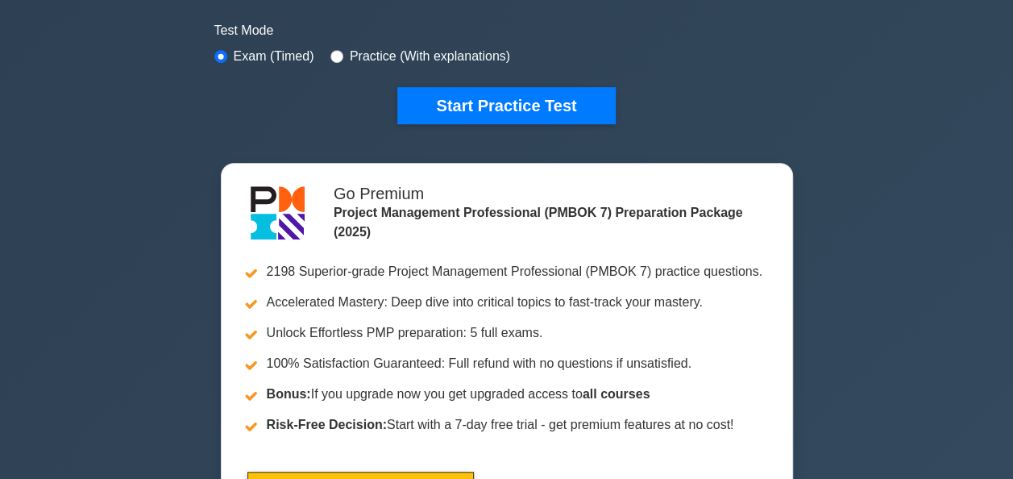
scroll to position [516, 0]
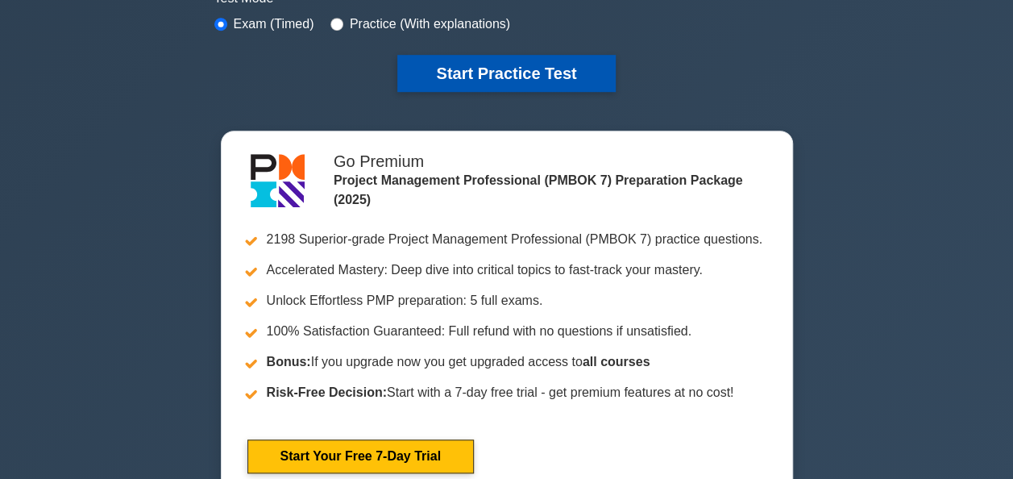
click at [473, 61] on button "Start Practice Test" at bounding box center [506, 73] width 218 height 37
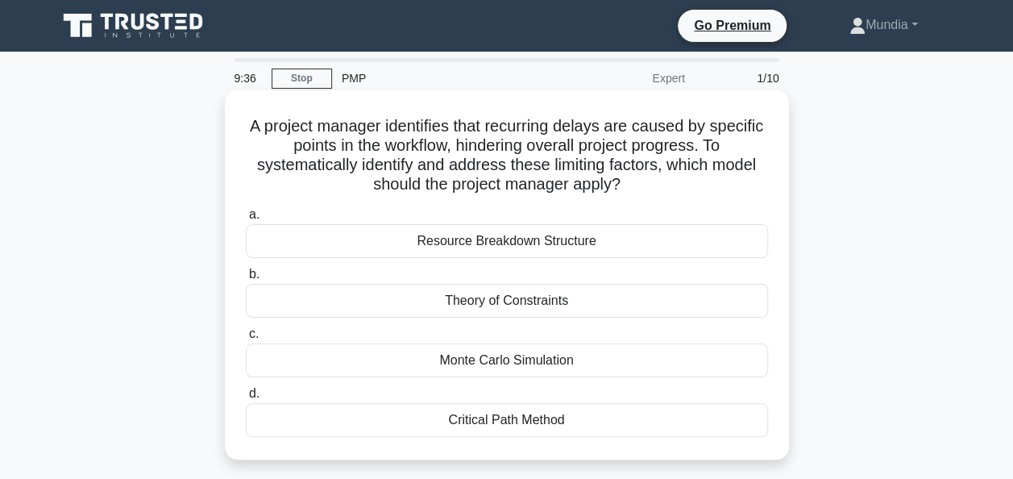
click at [524, 302] on div "Theory of Constraints" at bounding box center [507, 301] width 522 height 34
click at [246, 280] on input "b. Theory of Constraints" at bounding box center [246, 274] width 0 height 10
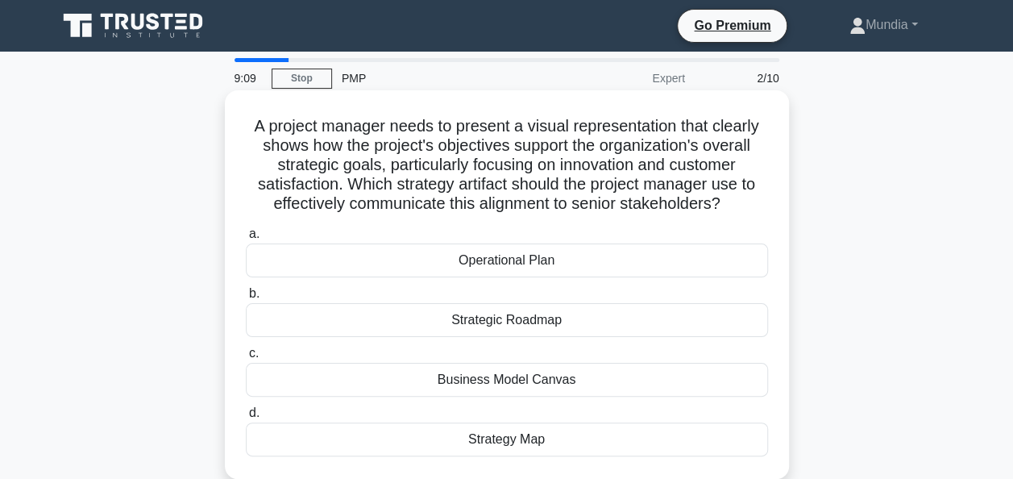
click at [500, 439] on div "Strategy Map" at bounding box center [507, 439] width 522 height 34
click at [246, 418] on input "d. Strategy Map" at bounding box center [246, 413] width 0 height 10
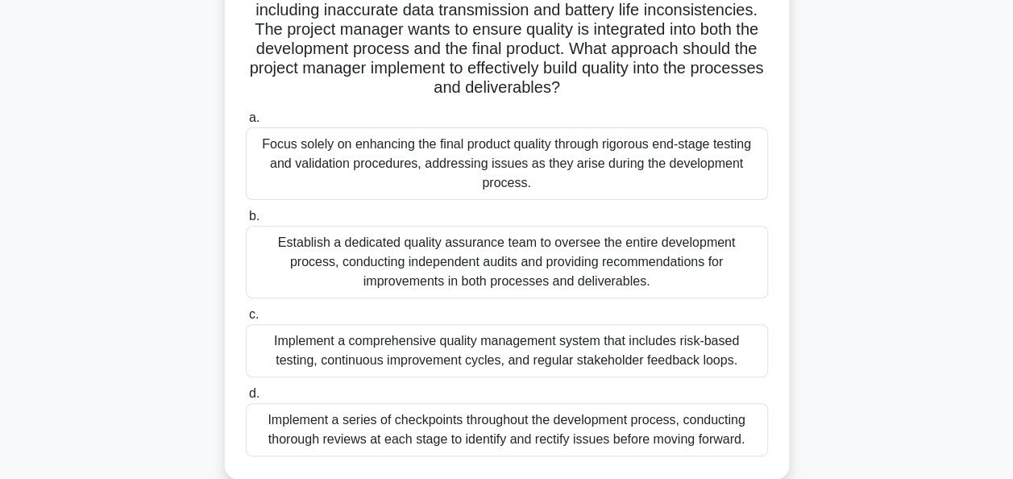
scroll to position [161, 0]
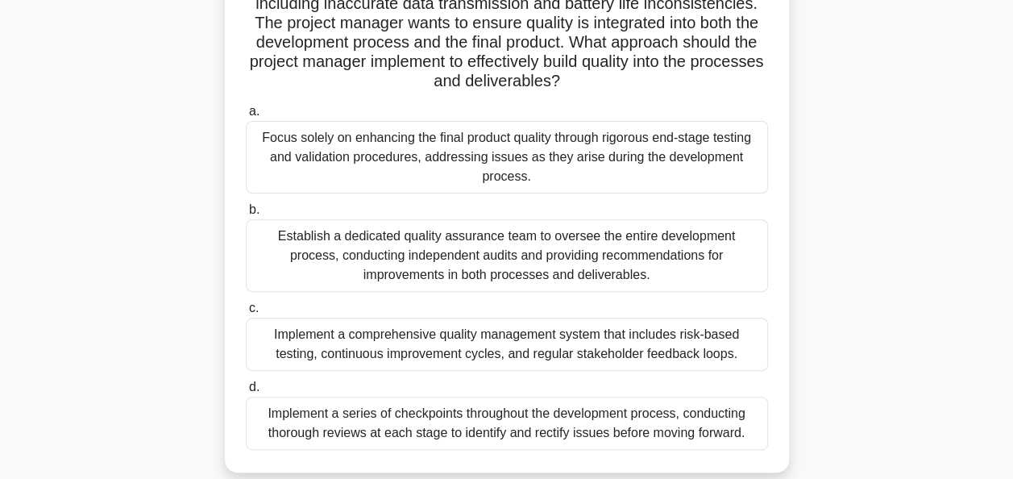
click at [379, 347] on div "Implement a comprehensive quality management system that includes risk-based te…" at bounding box center [507, 344] width 522 height 53
click at [246, 314] on input "c. Implement a comprehensive quality management system that includes risk-based…" at bounding box center [246, 308] width 0 height 10
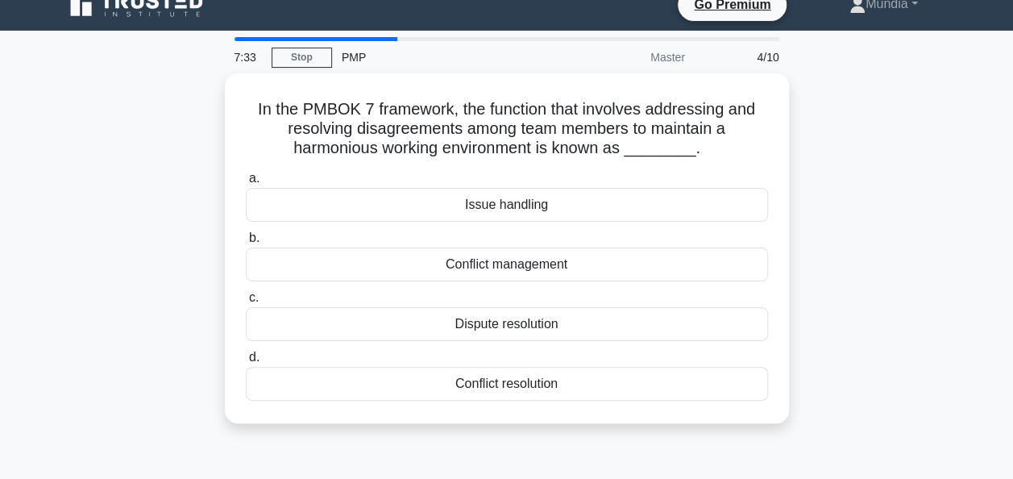
scroll to position [0, 0]
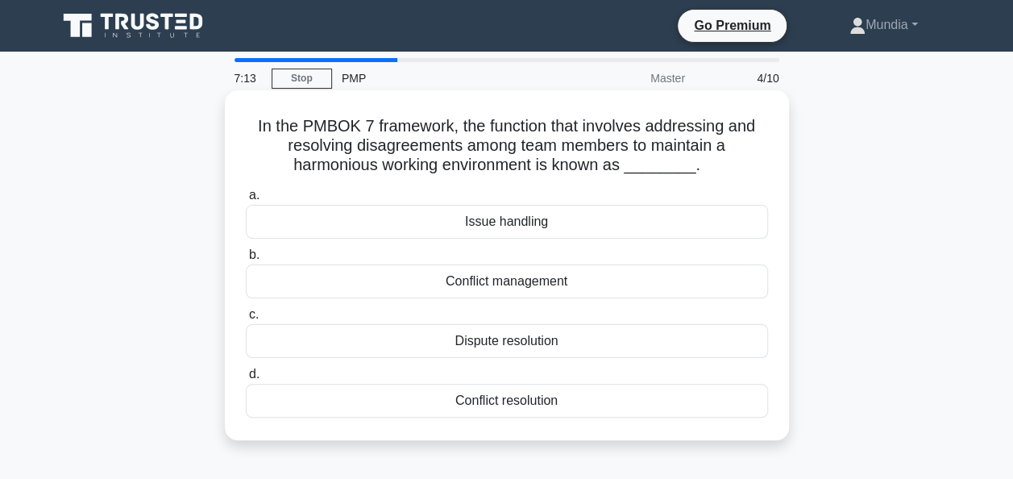
click at [475, 403] on div "Conflict resolution" at bounding box center [507, 401] width 522 height 34
click at [246, 380] on input "d. Conflict resolution" at bounding box center [246, 374] width 0 height 10
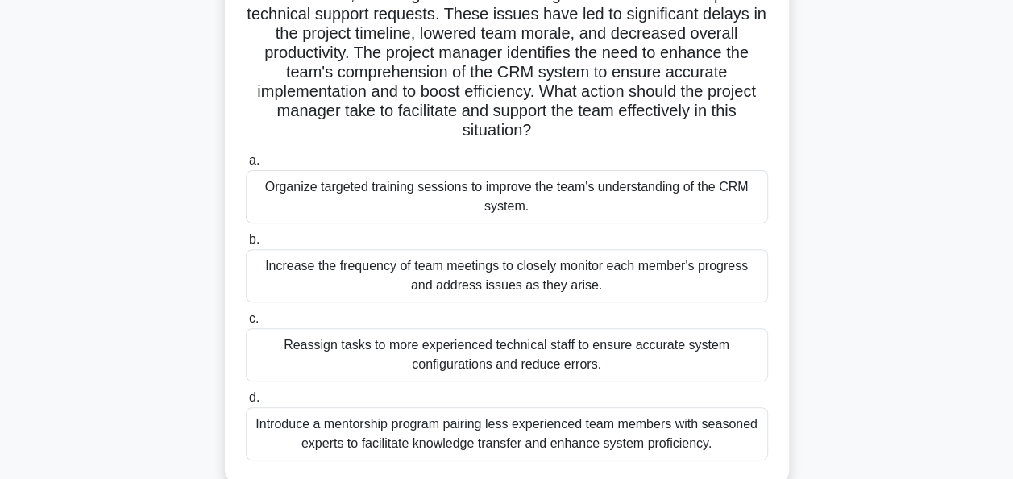
scroll to position [161, 0]
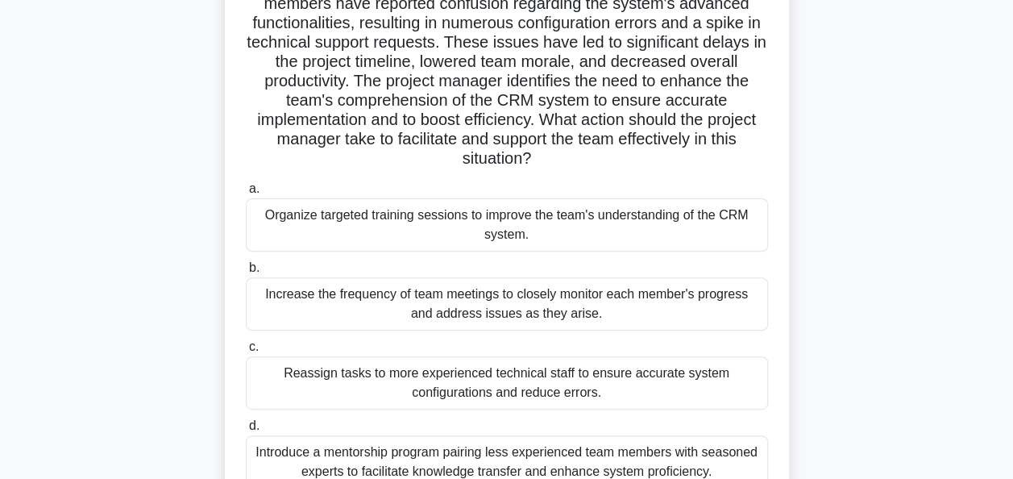
click at [467, 221] on div "Organize targeted training sessions to improve the team's understanding of the …" at bounding box center [507, 224] width 522 height 53
click at [246, 194] on input "a. Organize targeted training sessions to improve the team's understanding of t…" at bounding box center [246, 189] width 0 height 10
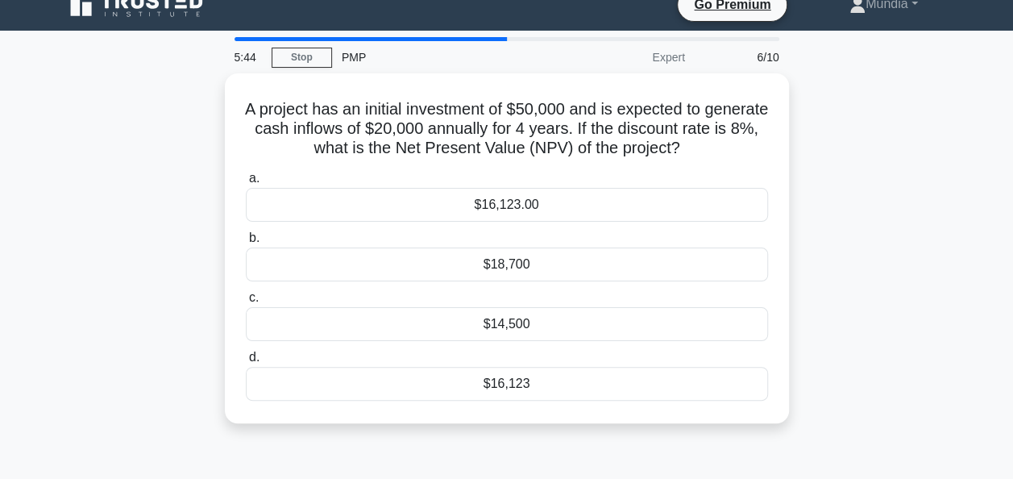
scroll to position [0, 0]
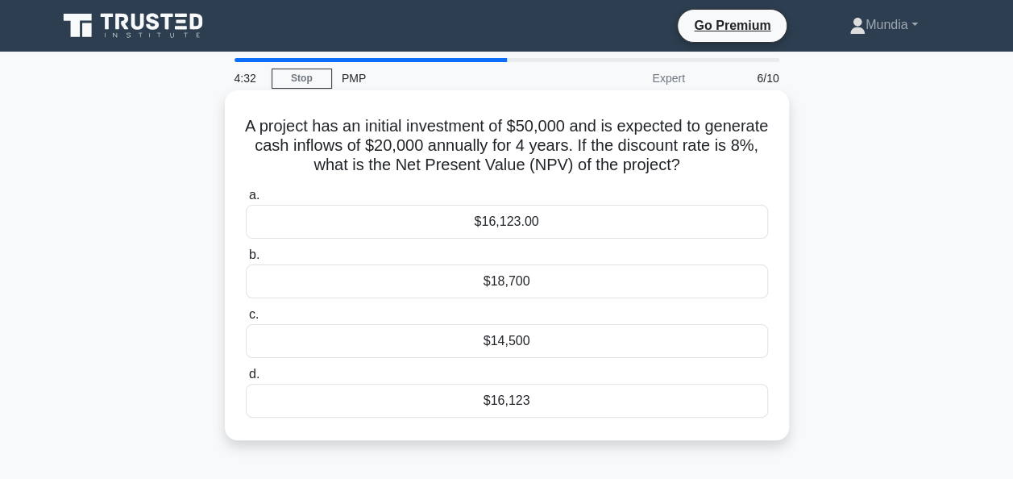
click at [510, 405] on div "$16,123" at bounding box center [507, 401] width 522 height 34
click at [246, 380] on input "d. $16,123" at bounding box center [246, 374] width 0 height 10
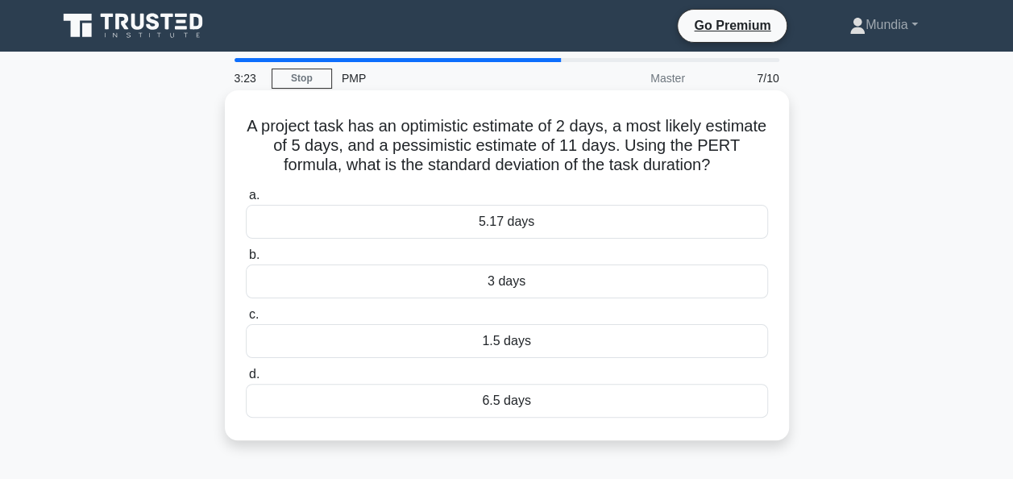
click at [509, 338] on div "1.5 days" at bounding box center [507, 341] width 522 height 34
click at [246, 320] on input "c. 1.5 days" at bounding box center [246, 314] width 0 height 10
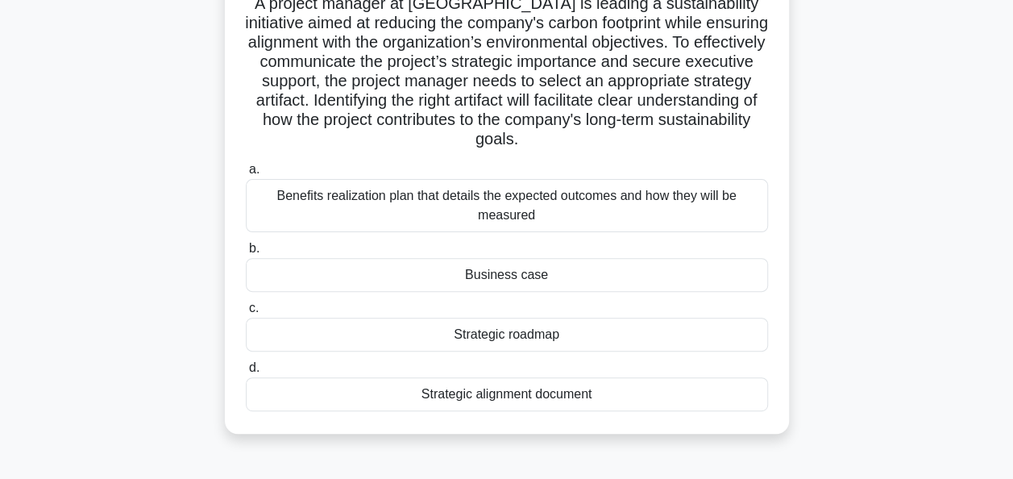
scroll to position [129, 0]
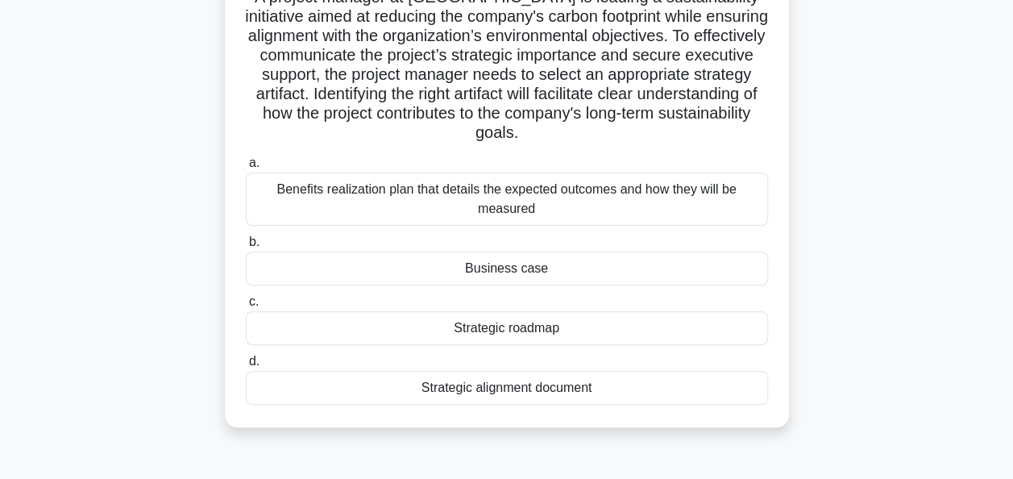
click at [458, 390] on div "Strategic alignment document" at bounding box center [507, 388] width 522 height 34
click at [246, 367] on input "d. Strategic alignment document" at bounding box center [246, 361] width 0 height 10
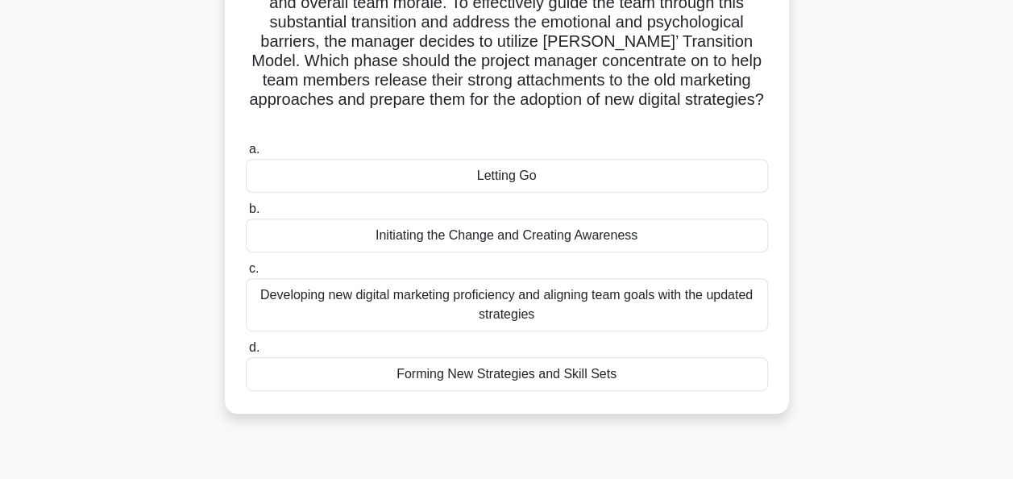
scroll to position [226, 0]
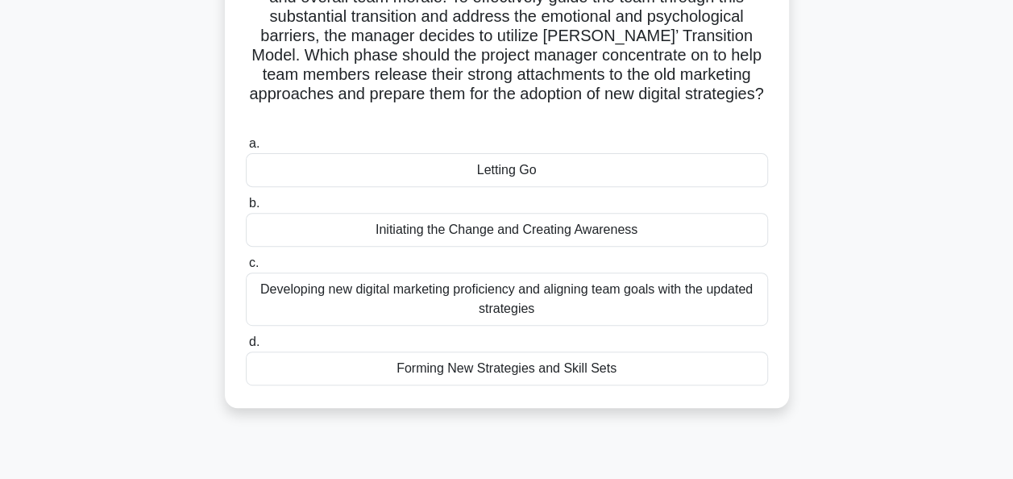
click at [474, 229] on div "Initiating the Change and Creating Awareness" at bounding box center [507, 230] width 522 height 34
click at [246, 209] on input "b. Initiating the Change and Creating Awareness" at bounding box center [246, 203] width 0 height 10
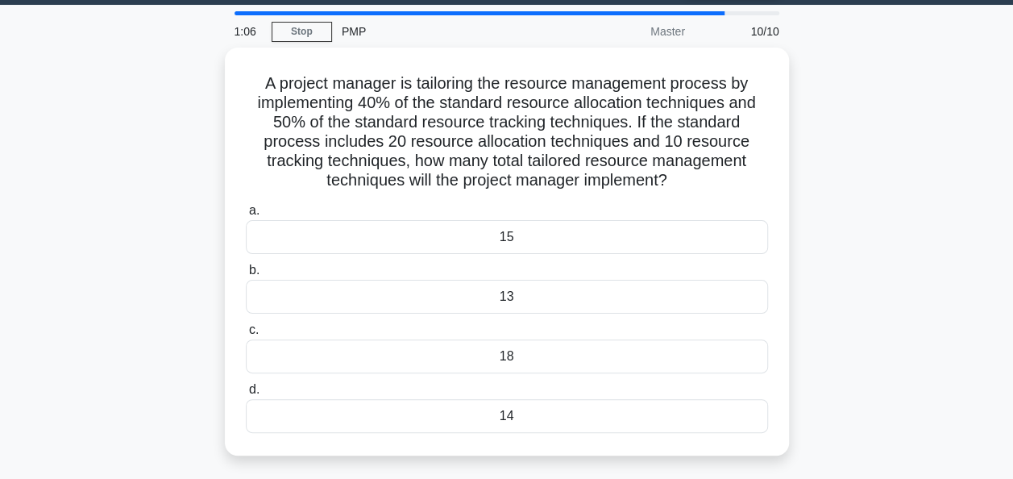
scroll to position [0, 0]
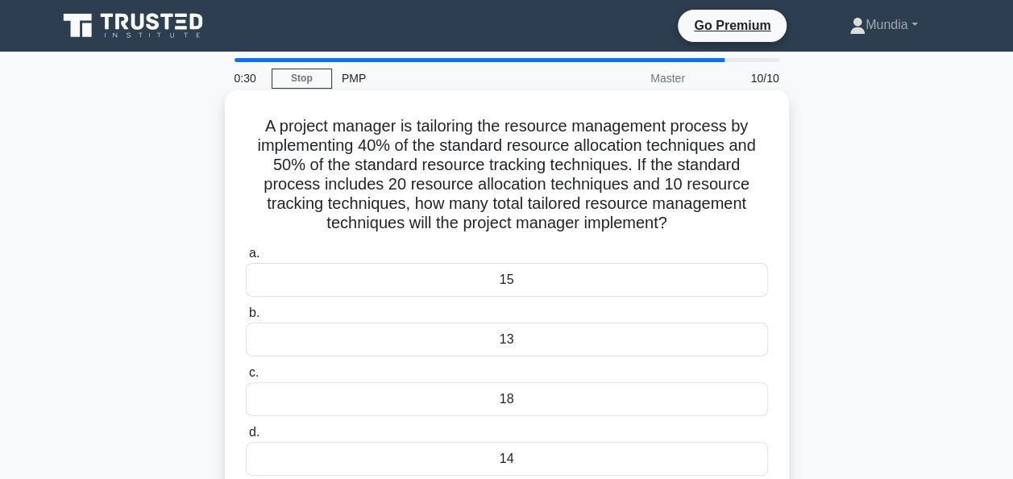
click at [493, 338] on div "13" at bounding box center [507, 339] width 522 height 34
click at [246, 318] on input "b. 13" at bounding box center [246, 313] width 0 height 10
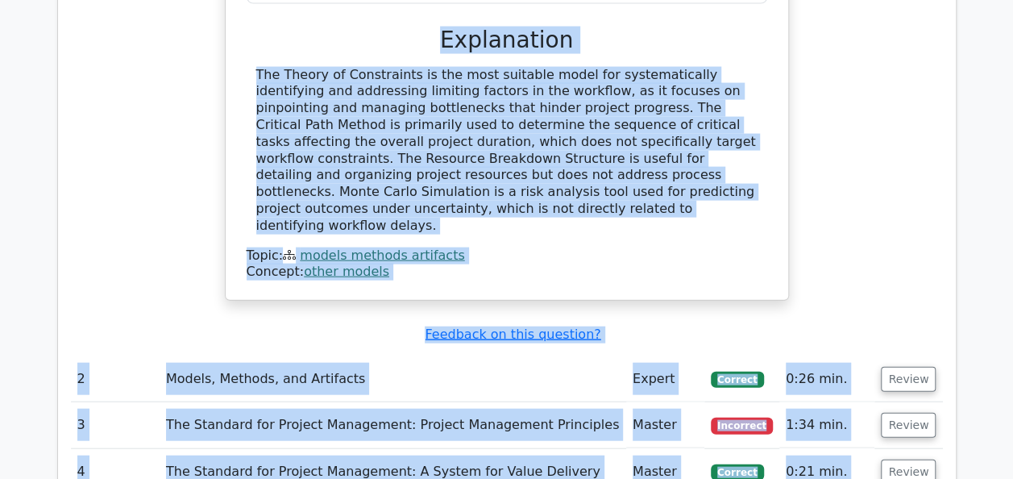
scroll to position [1677, 0]
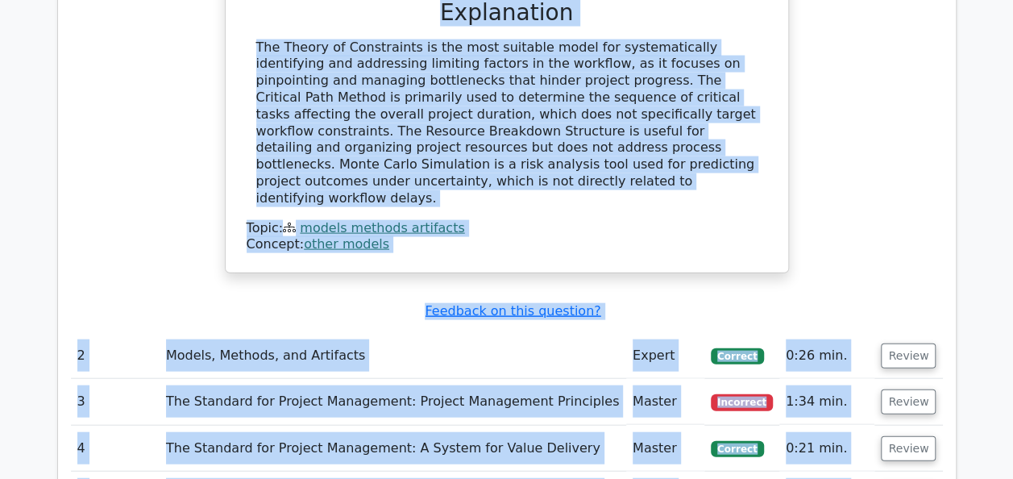
drag, startPoint x: 269, startPoint y: 143, endPoint x: 762, endPoint y: 98, distance: 495.3
copy div "A project manager identifies that recurring delays are caused by specific point…"
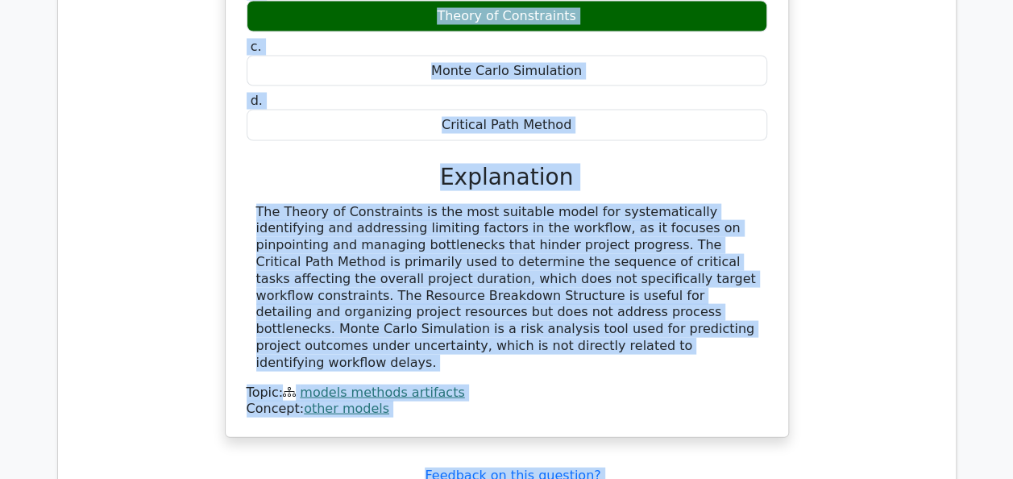
scroll to position [1516, 0]
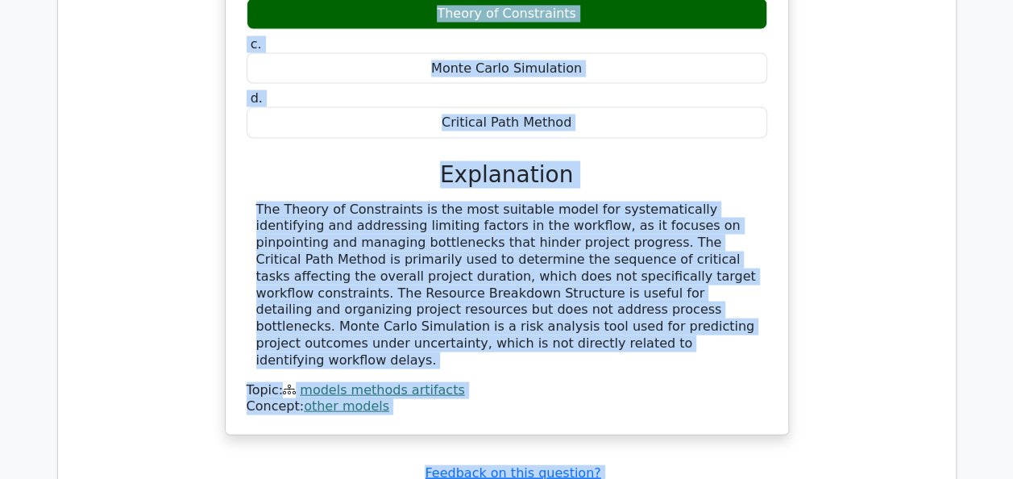
click at [534, 204] on div "The Theory of Constraints is the most suitable model for systematically identif…" at bounding box center [506, 285] width 501 height 168
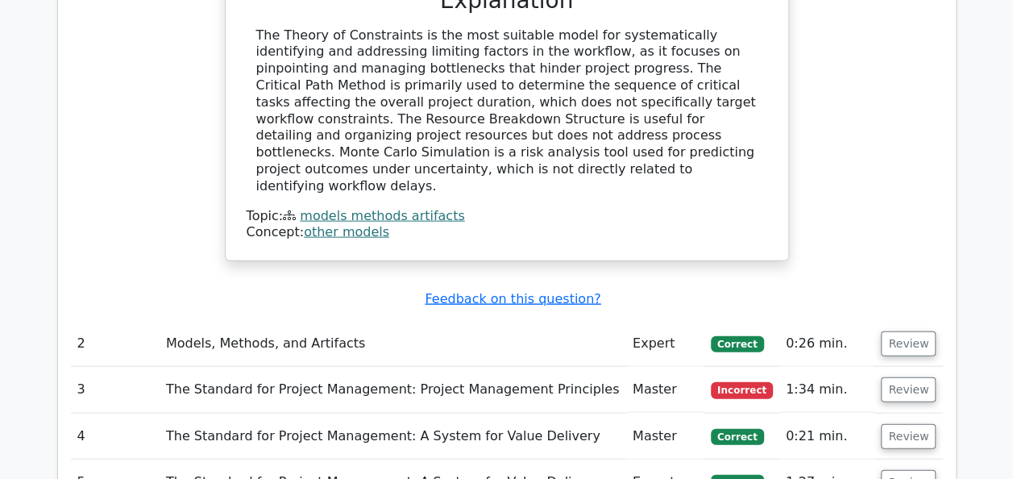
scroll to position [1806, 0]
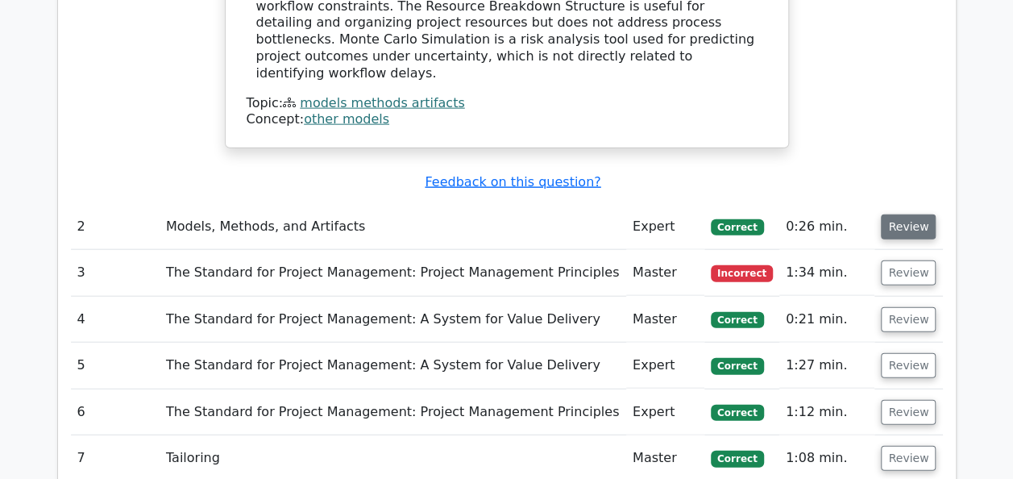
click at [901, 214] on button "Review" at bounding box center [908, 226] width 55 height 25
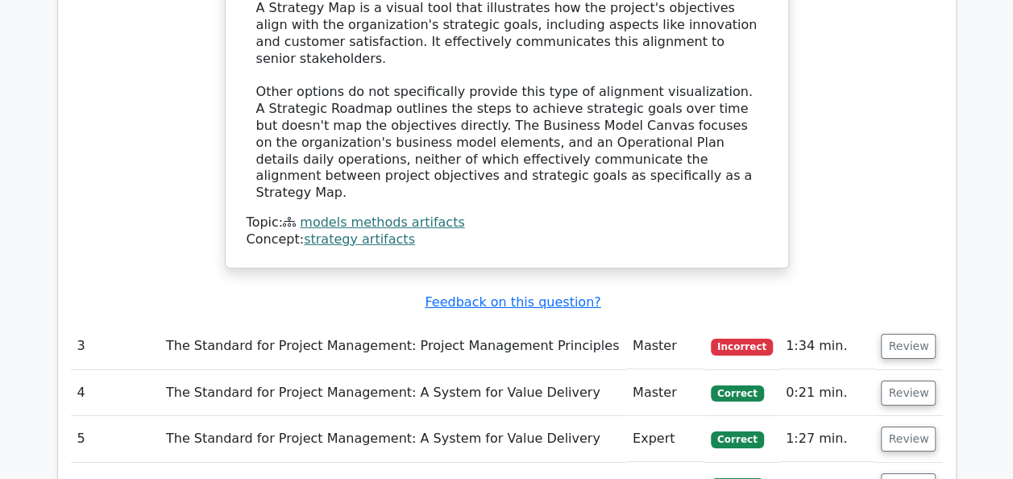
scroll to position [2483, 0]
click at [911, 333] on button "Review" at bounding box center [908, 345] width 55 height 25
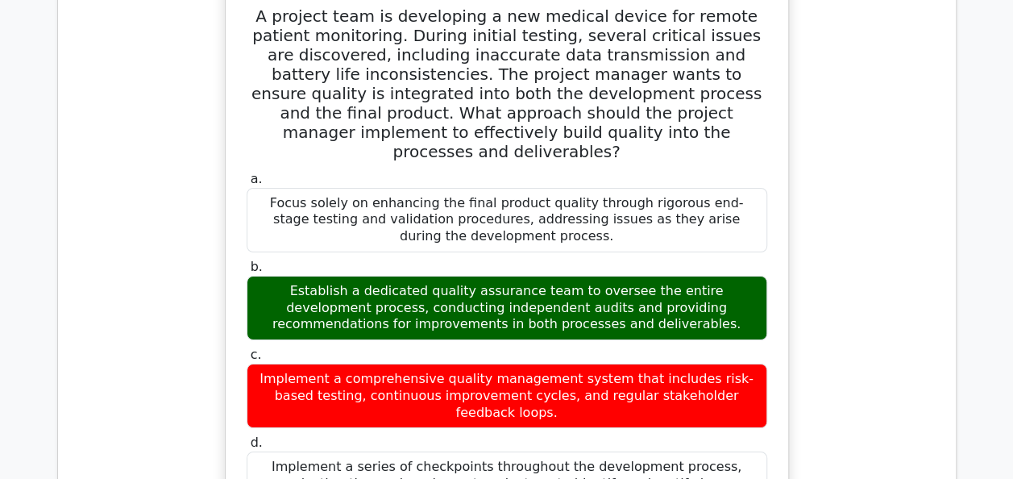
scroll to position [2870, 0]
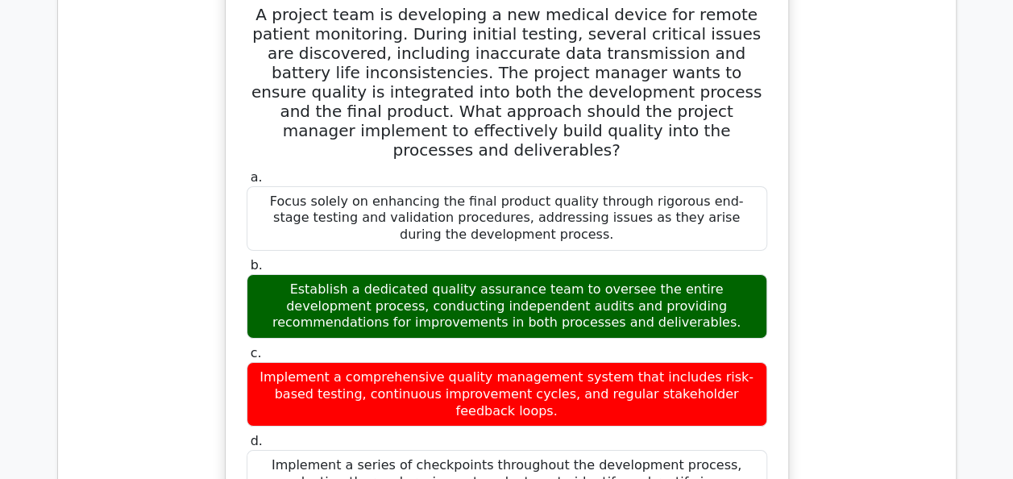
click at [767, 306] on div "a. Focus solely on enhancing the final product quality through rigorous end-sta…" at bounding box center [507, 342] width 540 height 352
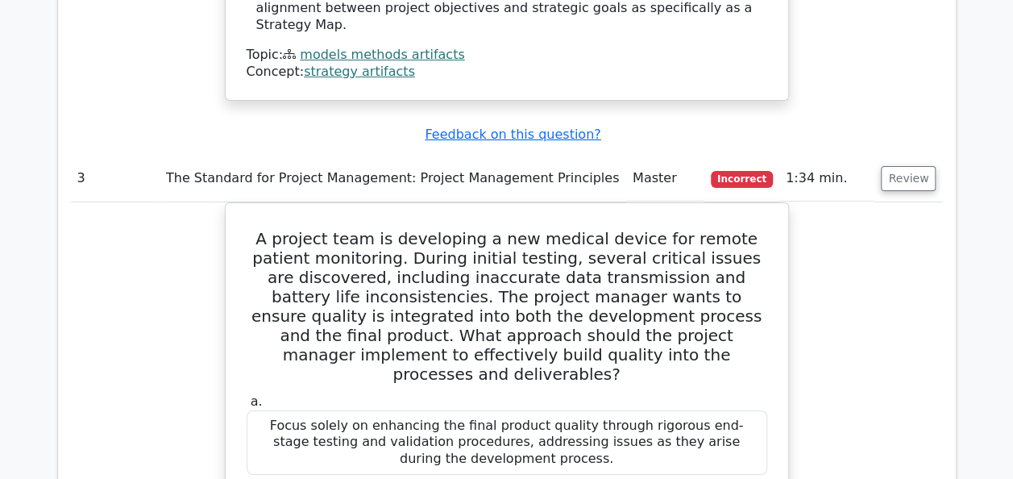
scroll to position [2613, 0]
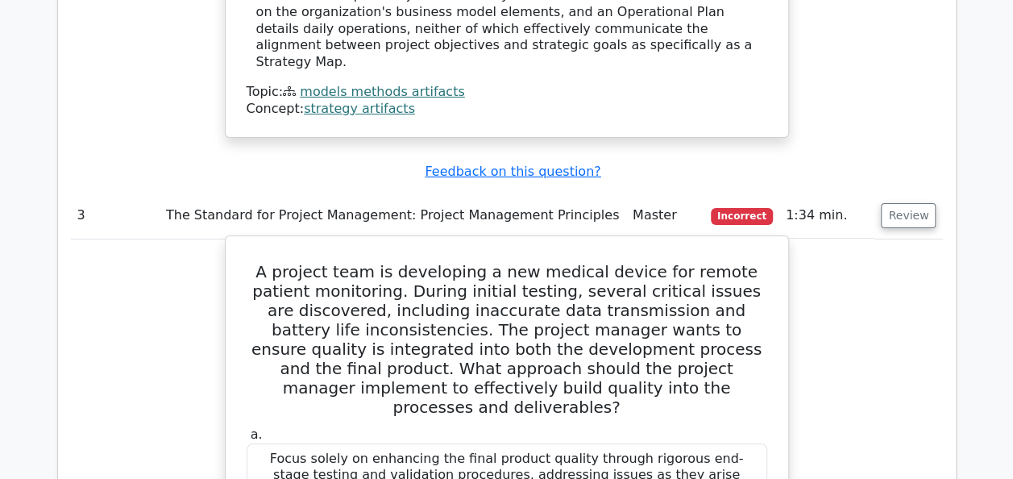
drag, startPoint x: 745, startPoint y: 290, endPoint x: 250, endPoint y: 118, distance: 523.8
copy div "A project team is developing a new medical device for remote patient monitoring…"
click at [565, 443] on div "Focus solely on enhancing the final product quality through rigorous end-stage …" at bounding box center [507, 475] width 521 height 64
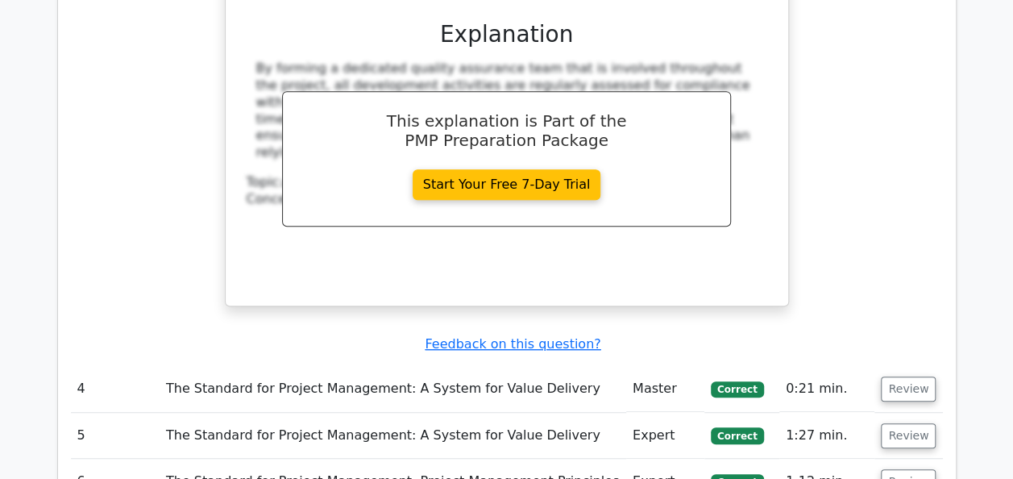
scroll to position [3419, 0]
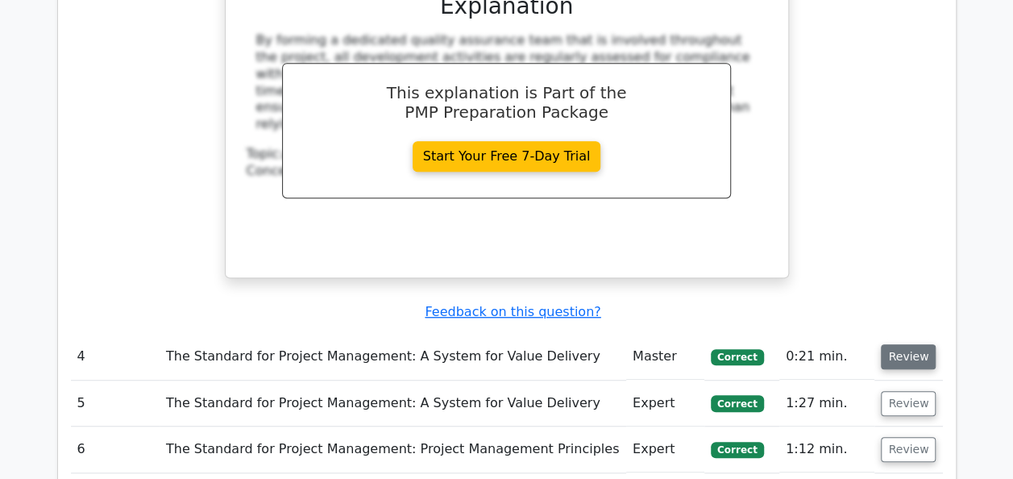
click at [910, 344] on button "Review" at bounding box center [908, 356] width 55 height 25
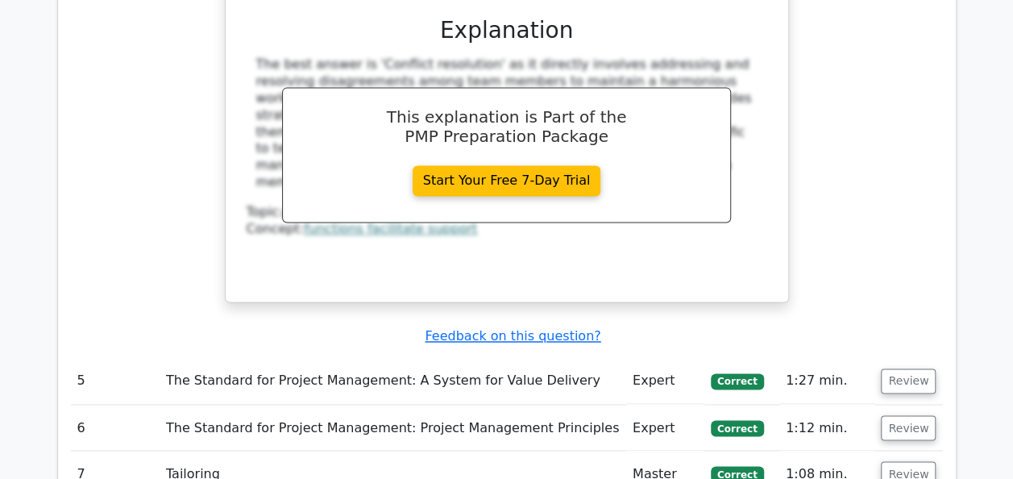
scroll to position [4160, 0]
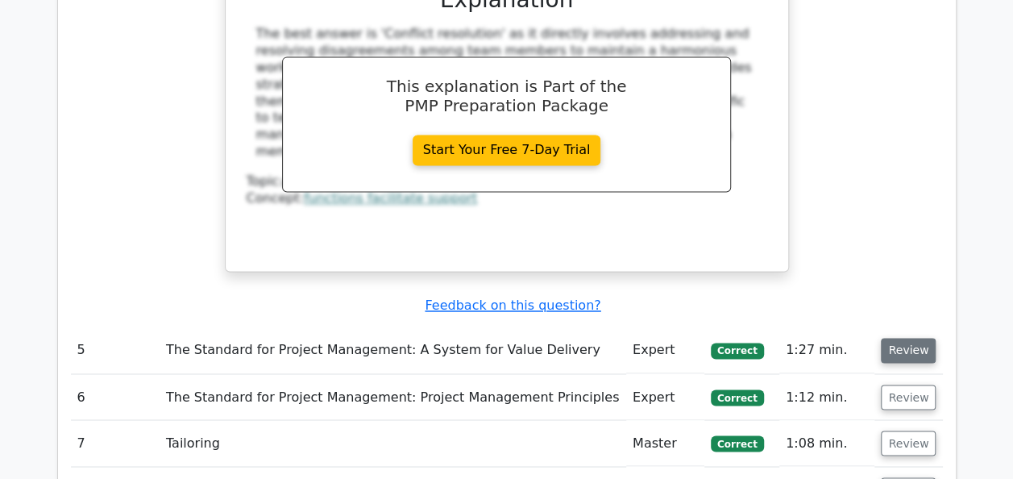
click at [917, 338] on button "Review" at bounding box center [908, 350] width 55 height 25
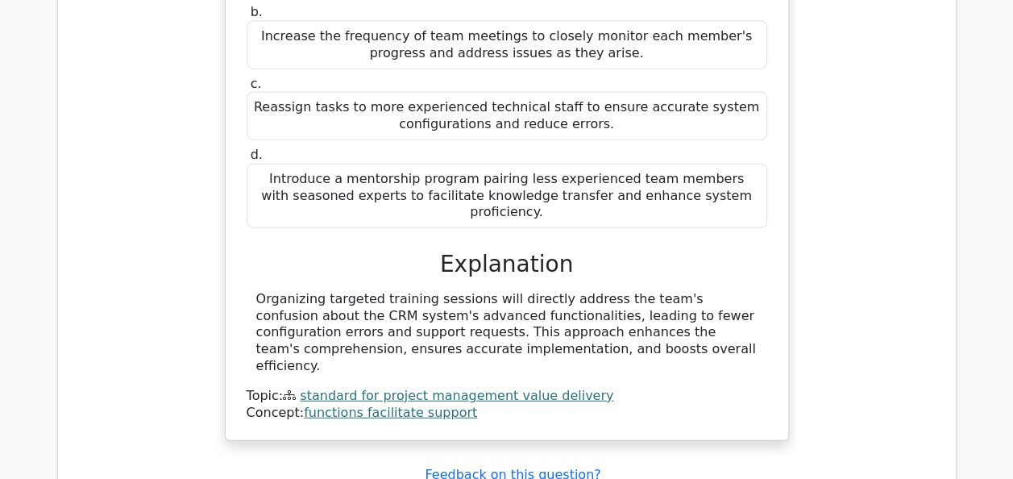
scroll to position [4966, 0]
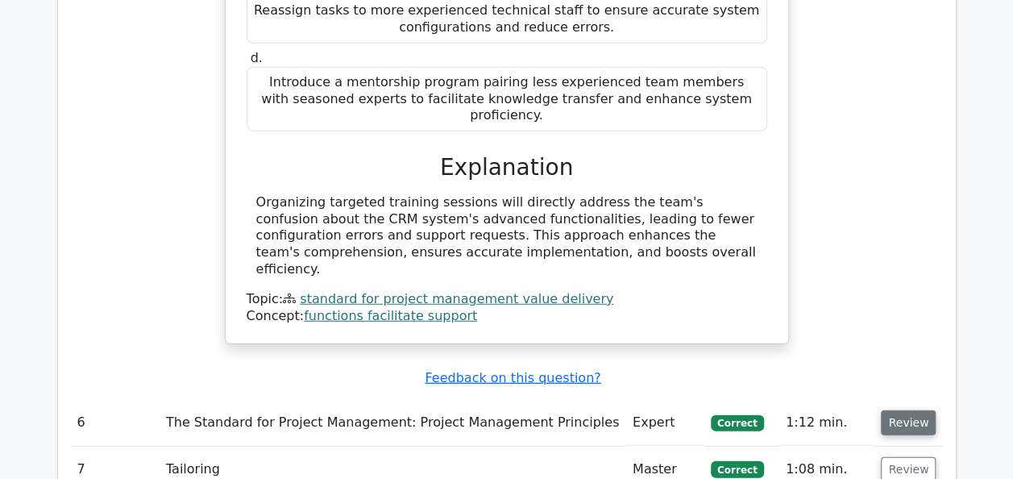
click at [898, 410] on button "Review" at bounding box center [908, 422] width 55 height 25
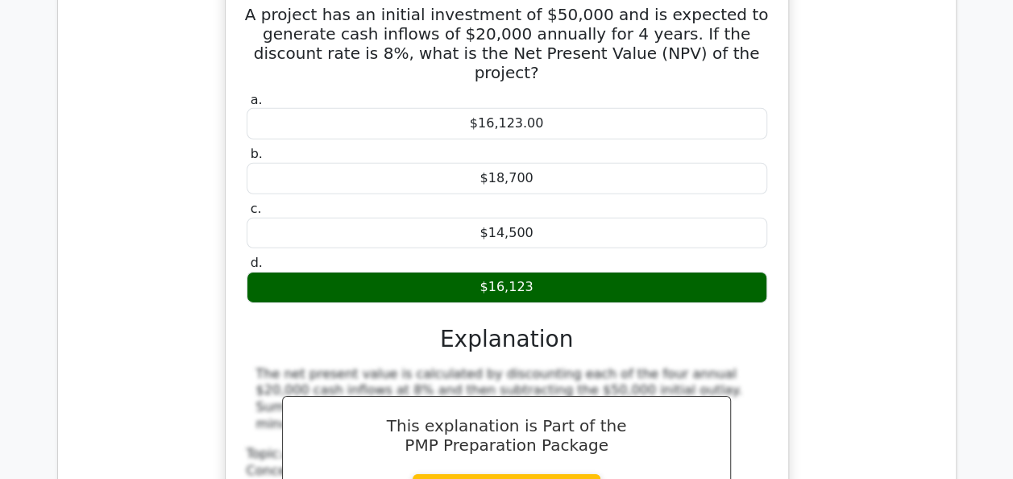
scroll to position [5514, 0]
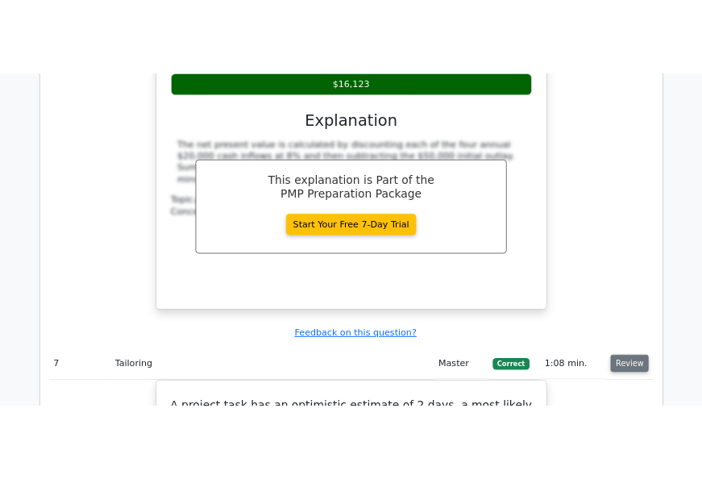
scroll to position [5804, 0]
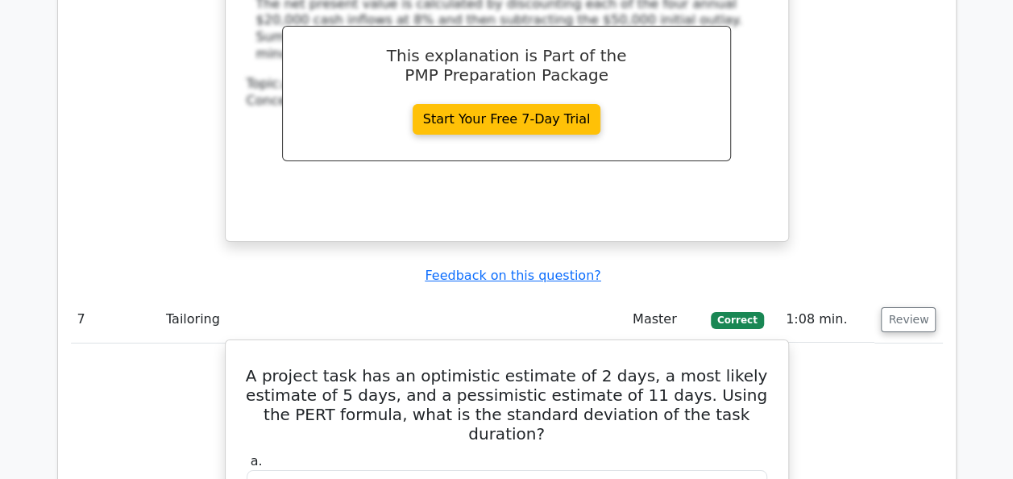
drag, startPoint x: 540, startPoint y: 321, endPoint x: 270, endPoint y: 69, distance: 368.9
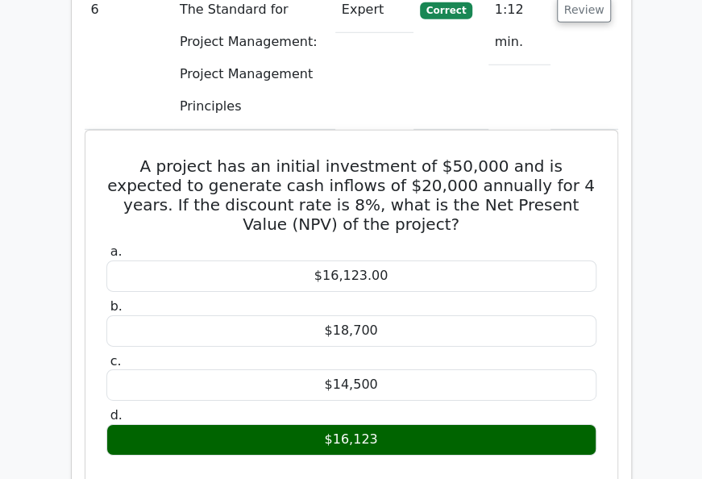
click at [496, 413] on div "A project has an initial investment of $50,000 and is expected to generate cash…" at bounding box center [352, 455] width 534 height 651
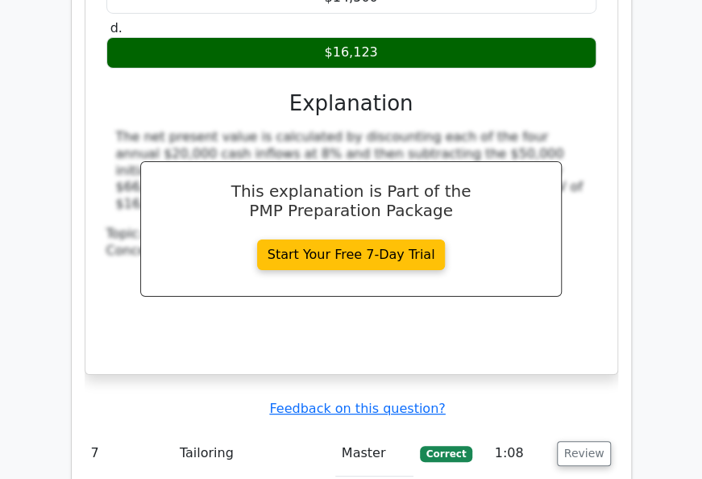
scroll to position [6223, 0]
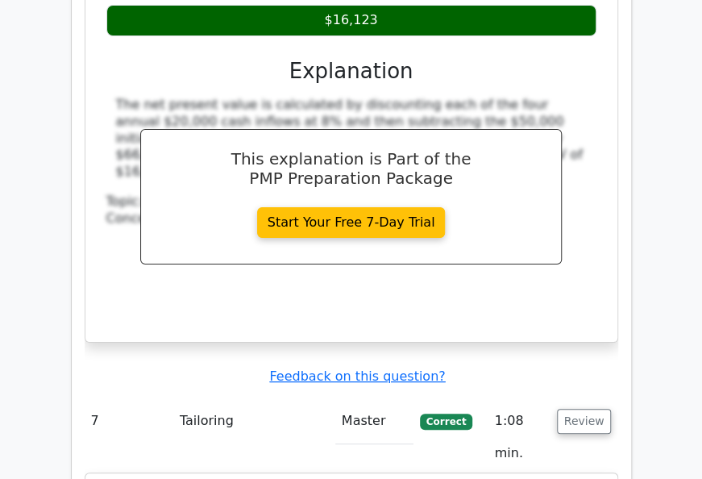
drag, startPoint x: 112, startPoint y: 139, endPoint x: 595, endPoint y: 184, distance: 484.8
copy h5 "A project task has an optimistic estimate of 2 days, a most likely estimate of …"
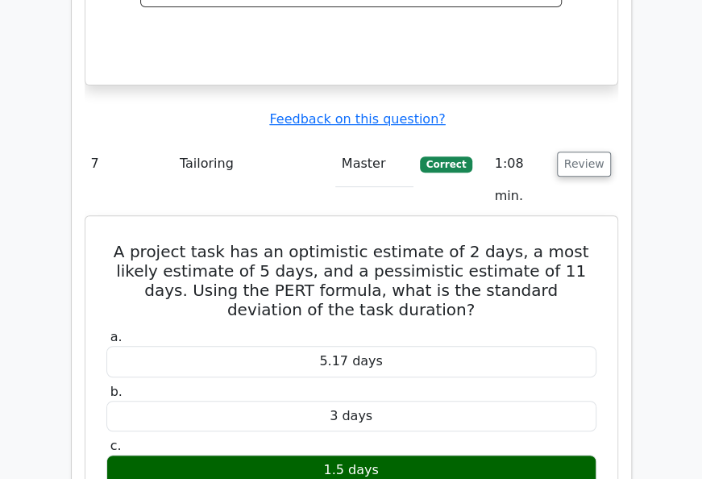
scroll to position [6421, 0]
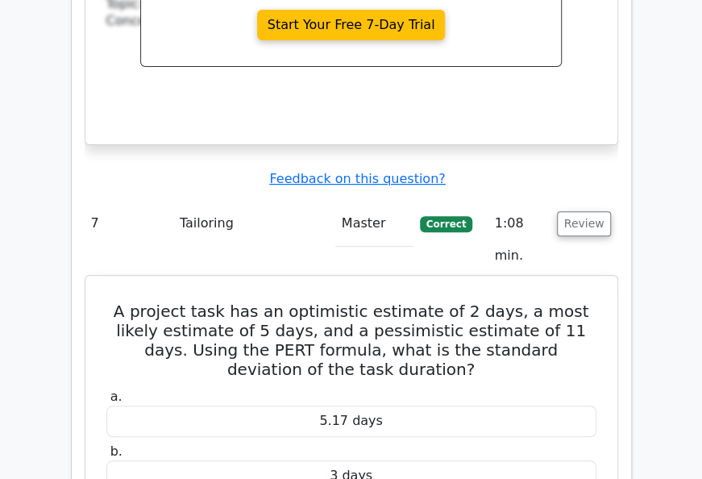
drag, startPoint x: 121, startPoint y: 137, endPoint x: 392, endPoint y: 201, distance: 278.4
copy div "A project task has an optimistic estimate of 2 days, a most likely estimate of …"
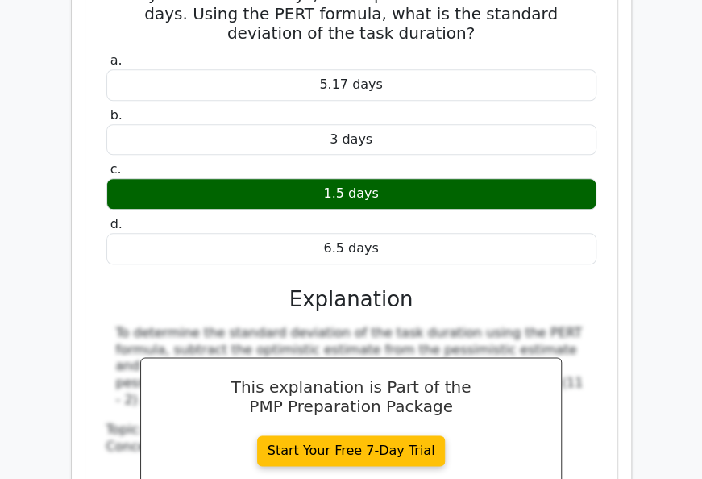
scroll to position [6894, 0]
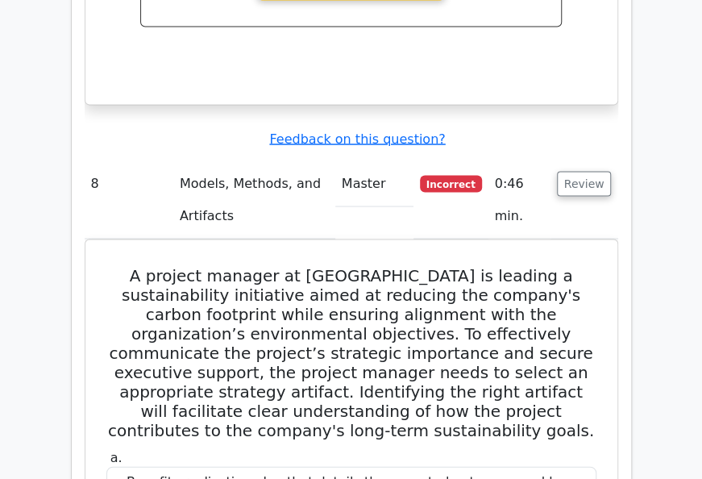
scroll to position [7026, 0]
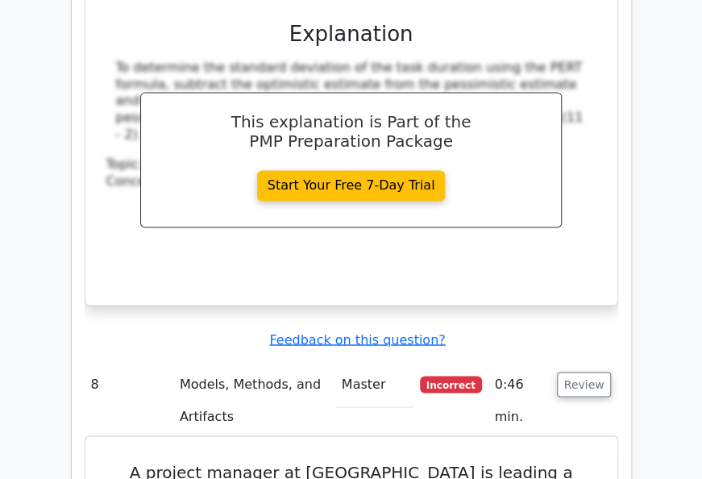
drag, startPoint x: 321, startPoint y: 255, endPoint x: 98, endPoint y: 81, distance: 283.1
copy div "A project manager at GreenTech is leading a sustainability initiative aimed at …"
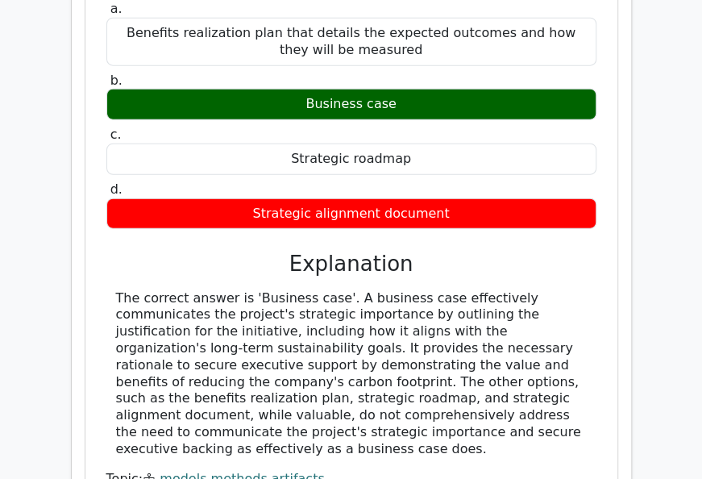
scroll to position [7703, 0]
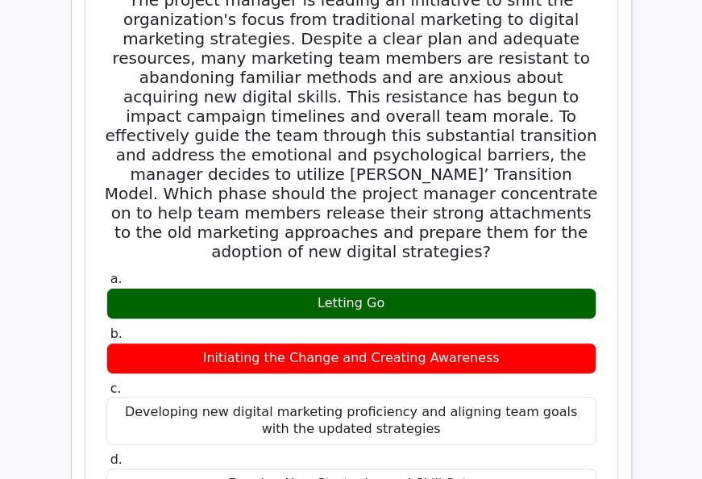
scroll to position [8384, 0]
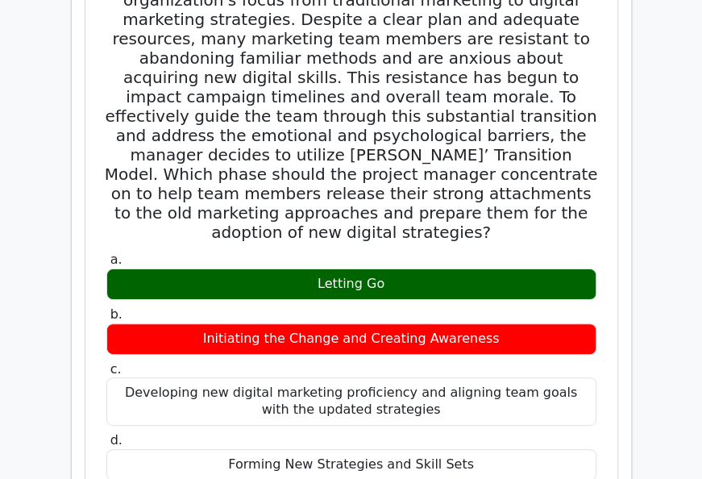
drag, startPoint x: 150, startPoint y: 39, endPoint x: 467, endPoint y: 18, distance: 318.2
click at [467, 18] on div "The project manager is leading an initiative to shift the organization's focus …" at bounding box center [351, 365] width 519 height 827
copy div "The project manager is leading an initiative to shift the organization's focus …"
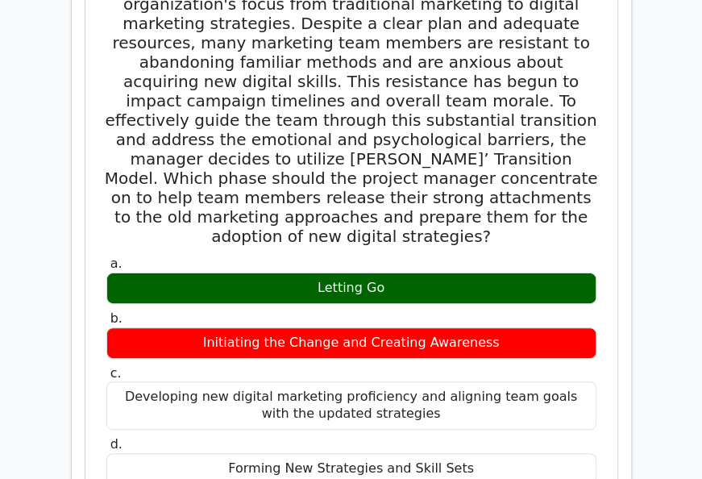
click at [520, 360] on div "The project manager is leading an initiative to shift the organization's focus …" at bounding box center [352, 390] width 534 height 884
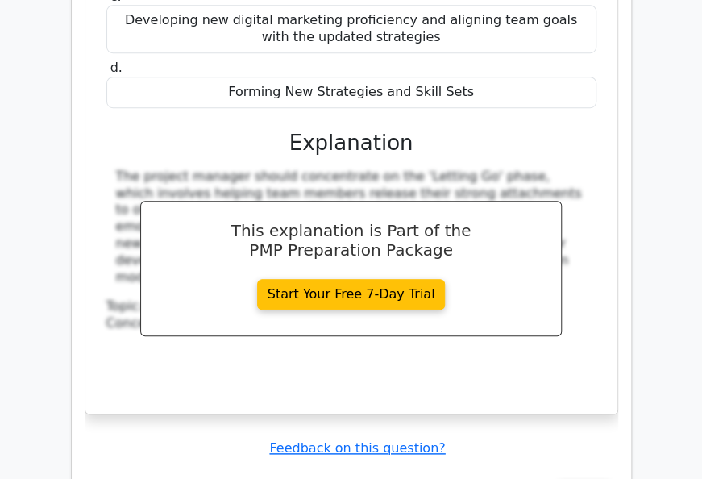
scroll to position [8771, 0]
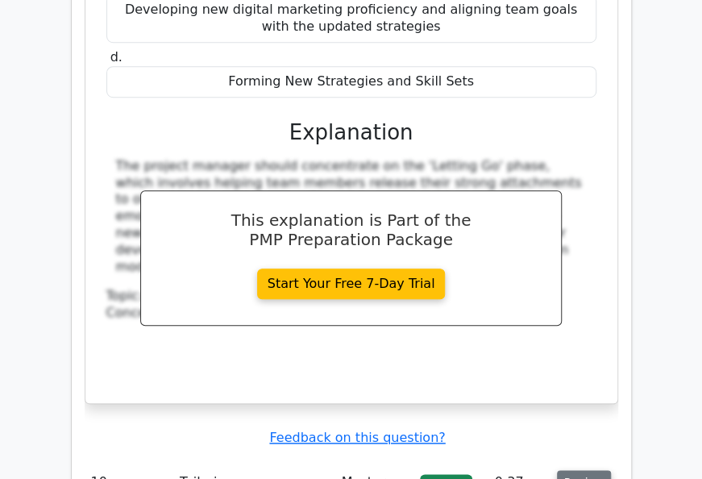
click at [579, 470] on button "Review" at bounding box center [584, 482] width 55 height 25
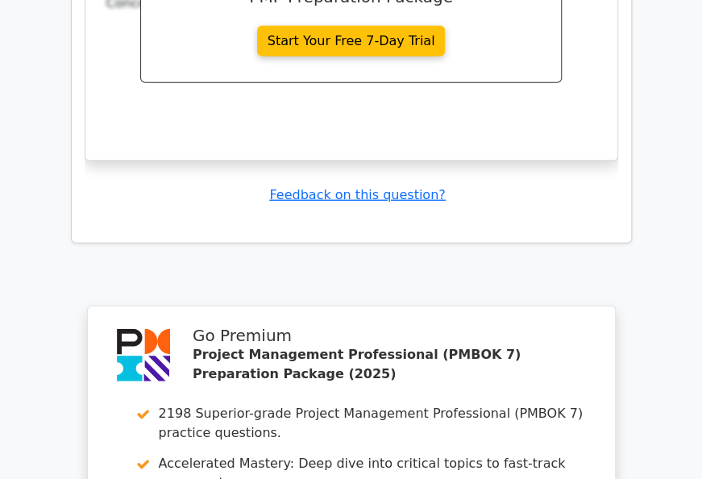
scroll to position [9899, 0]
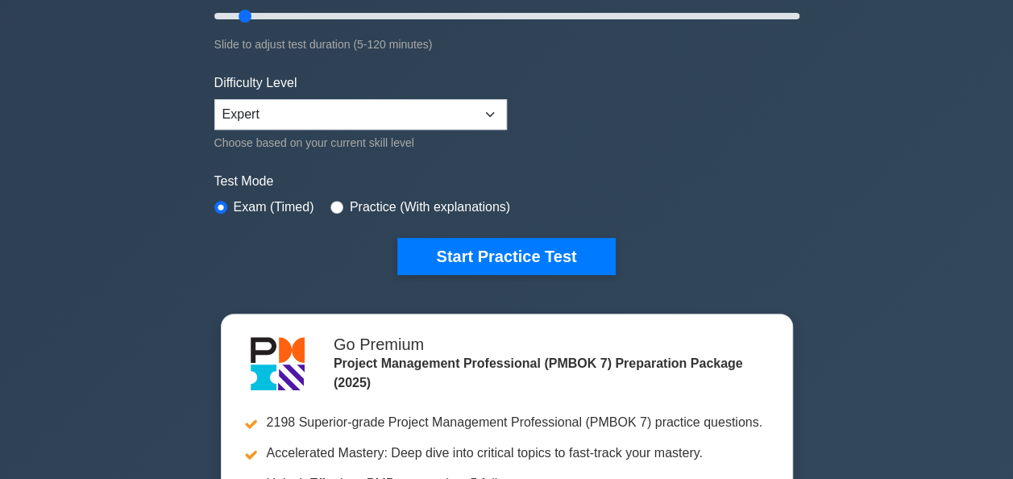
scroll to position [376, 0]
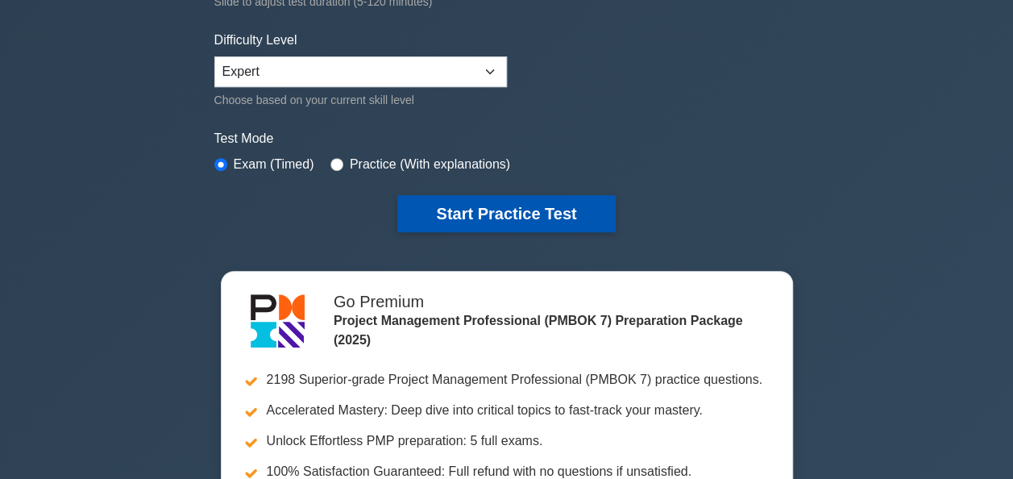
click at [493, 219] on button "Start Practice Test" at bounding box center [506, 213] width 218 height 37
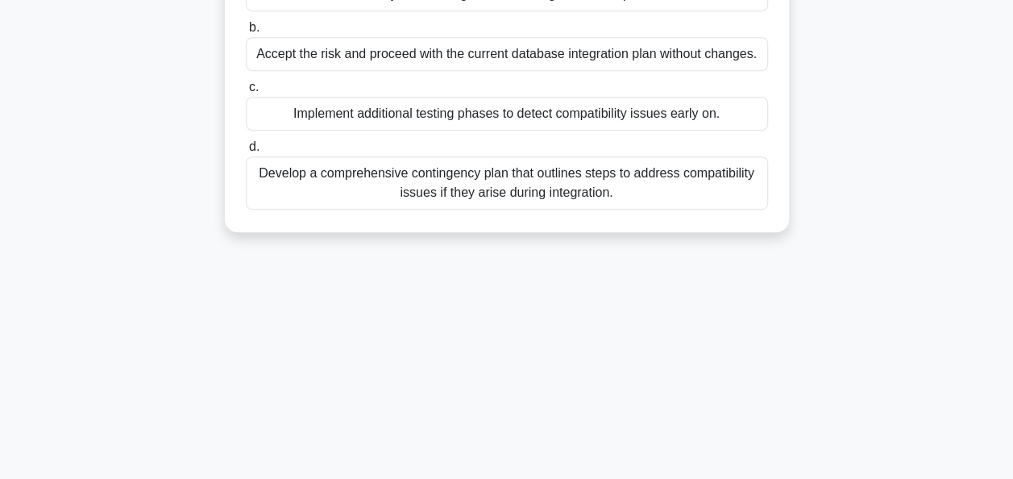
scroll to position [387, 0]
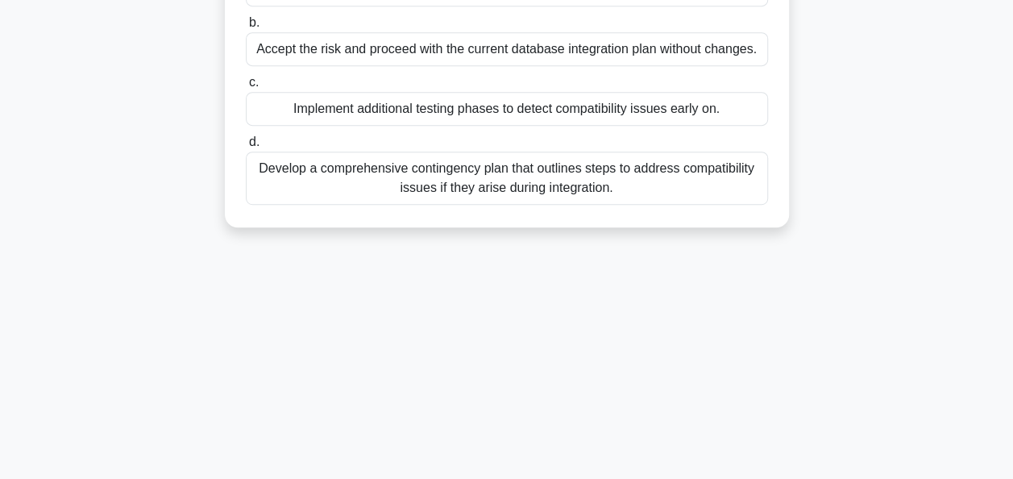
click at [445, 111] on div "Implement additional testing phases to detect compatibility issues early on." at bounding box center [507, 109] width 522 height 34
click at [246, 88] on input "c. Implement additional testing phases to detect compatibility issues early on." at bounding box center [246, 82] width 0 height 10
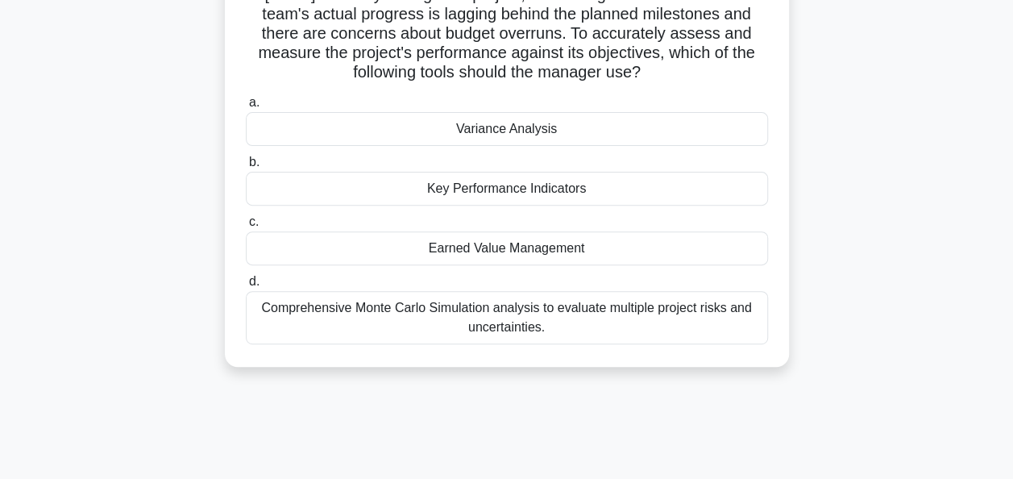
scroll to position [226, 0]
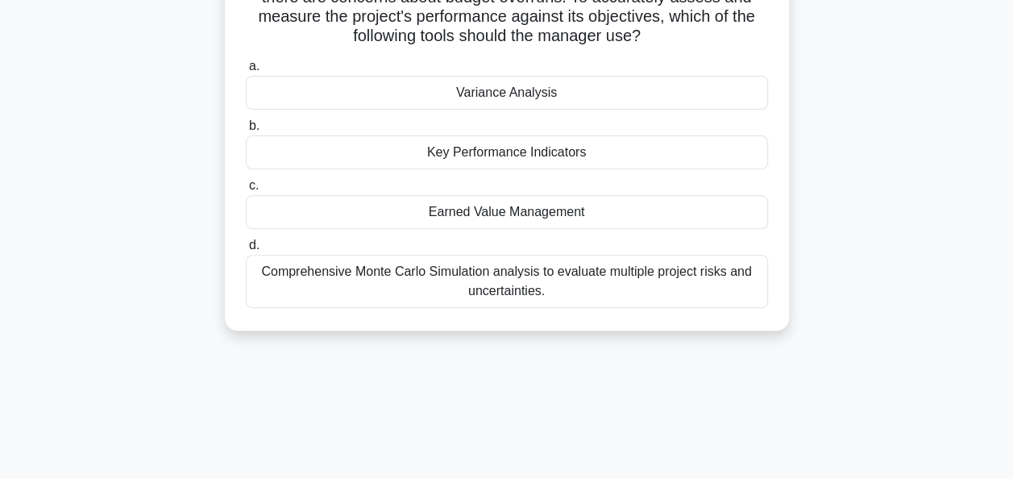
click at [509, 209] on div "Earned Value Management" at bounding box center [507, 212] width 522 height 34
click at [246, 191] on input "c. Earned Value Management" at bounding box center [246, 186] width 0 height 10
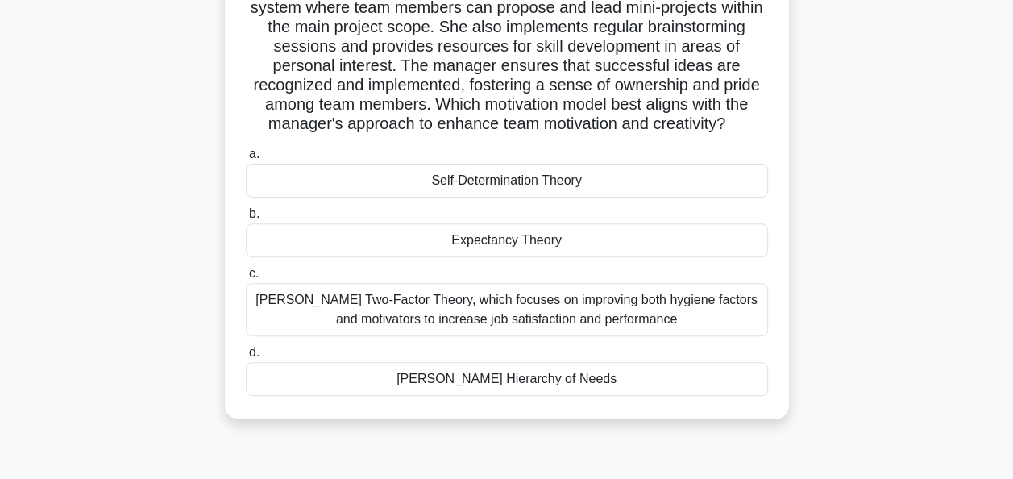
scroll to position [129, 0]
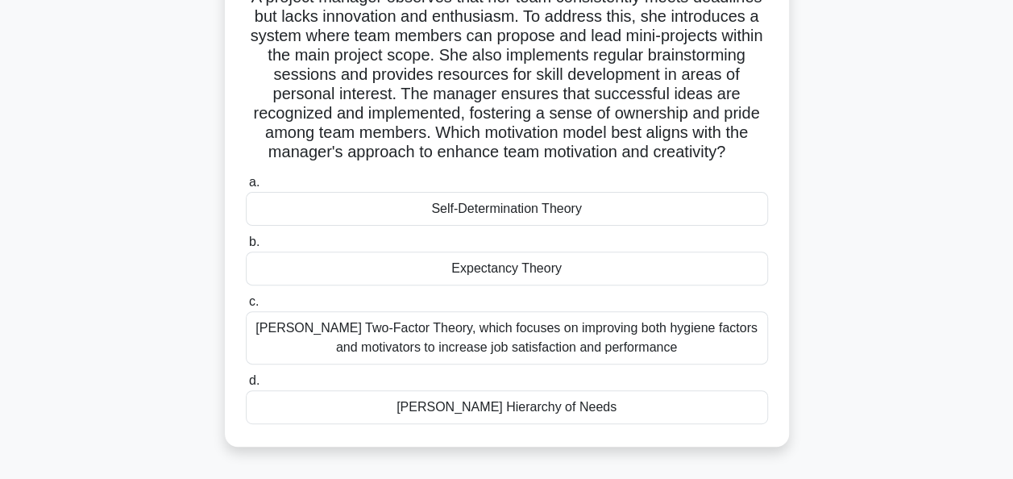
click at [493, 213] on div "Self-Determination Theory" at bounding box center [507, 209] width 522 height 34
click at [246, 188] on input "a. Self-Determination Theory" at bounding box center [246, 182] width 0 height 10
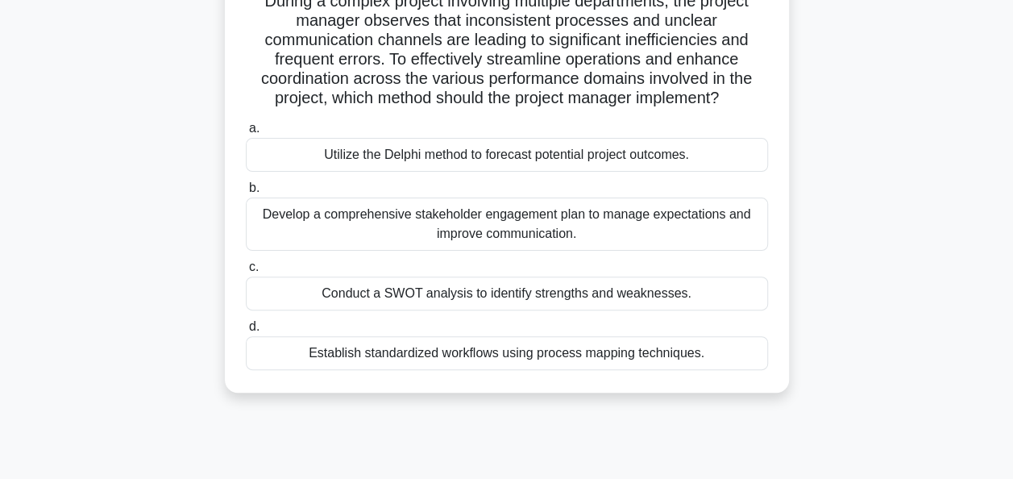
scroll to position [161, 0]
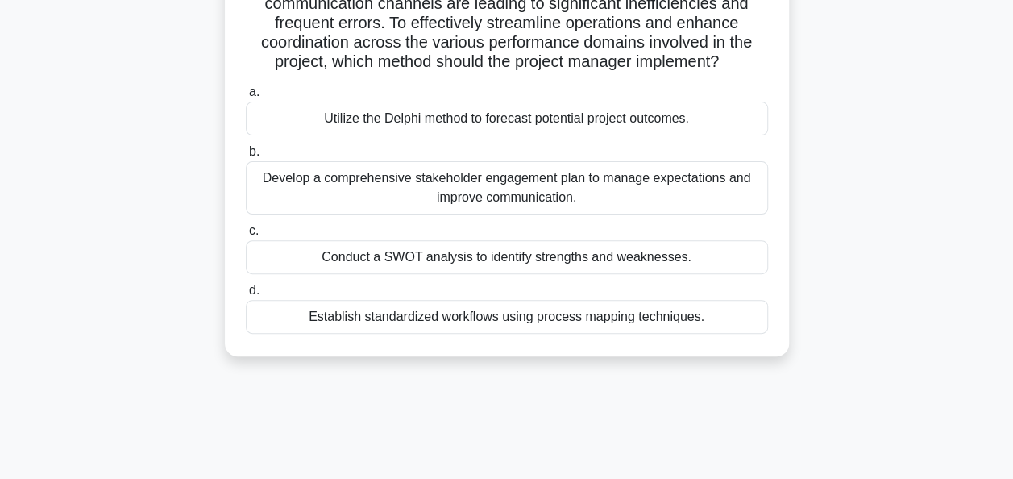
click at [500, 321] on div "Establish standardized workflows using process mapping techniques." at bounding box center [507, 317] width 522 height 34
click at [246, 296] on input "d. Establish standardized workflows using process mapping techniques." at bounding box center [246, 290] width 0 height 10
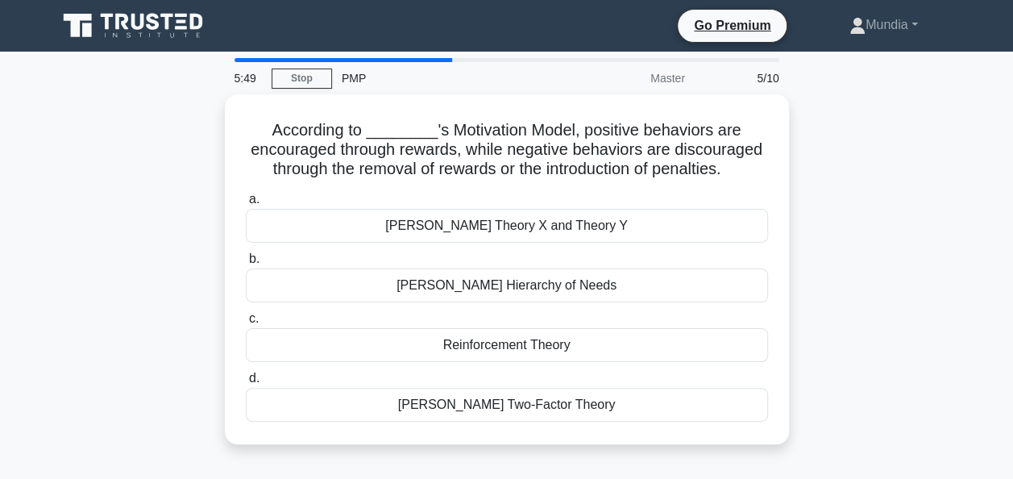
scroll to position [32, 0]
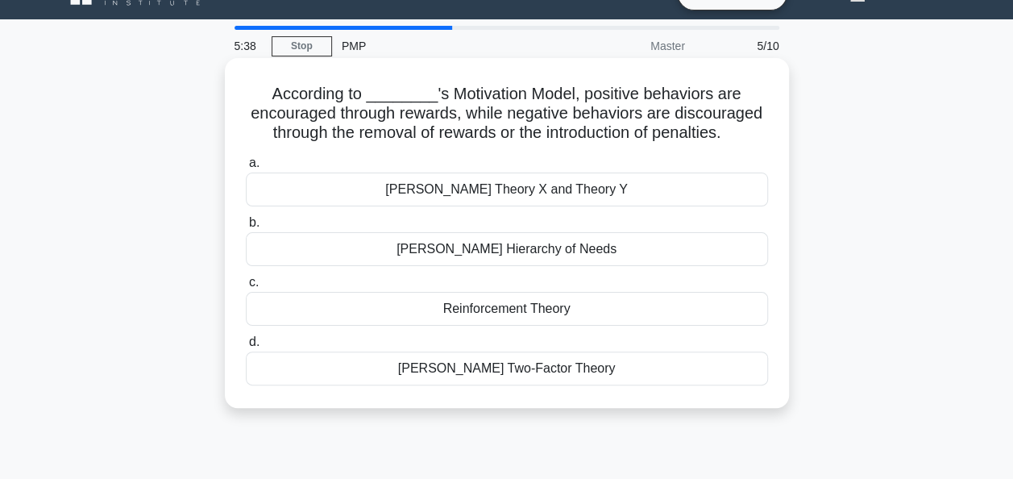
click at [464, 189] on div "McGregor's Theory X and Theory Y" at bounding box center [507, 189] width 522 height 34
click at [246, 168] on input "a. McGregor's Theory X and Theory Y" at bounding box center [246, 163] width 0 height 10
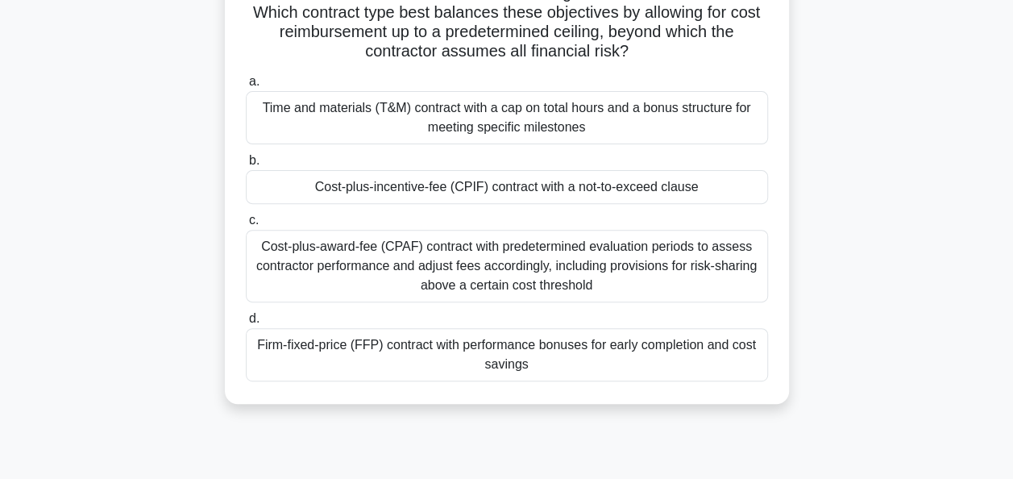
scroll to position [193, 0]
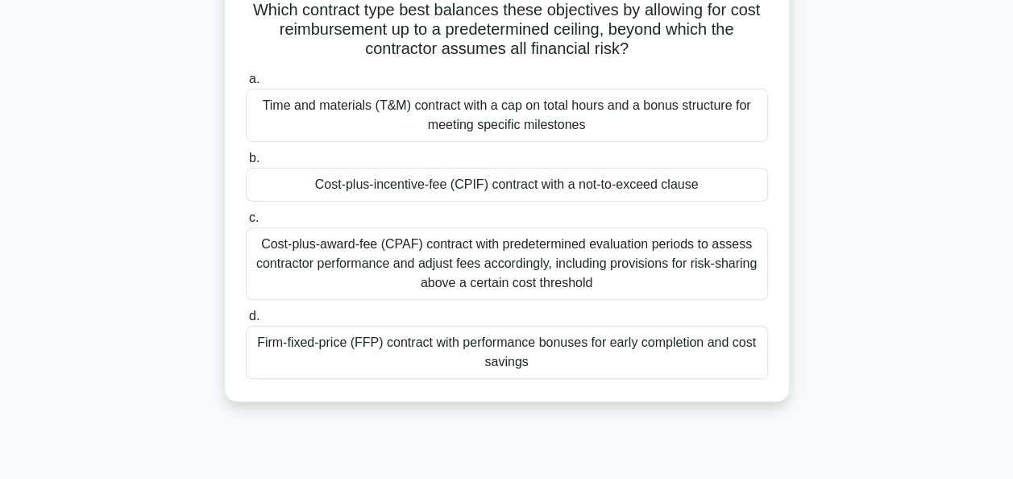
click at [525, 263] on div "Cost-plus-award-fee (CPAF) contract with predetermined evaluation periods to as…" at bounding box center [507, 263] width 522 height 73
click at [246, 223] on input "c. Cost-plus-award-fee (CPAF) contract with predetermined evaluation periods to…" at bounding box center [246, 218] width 0 height 10
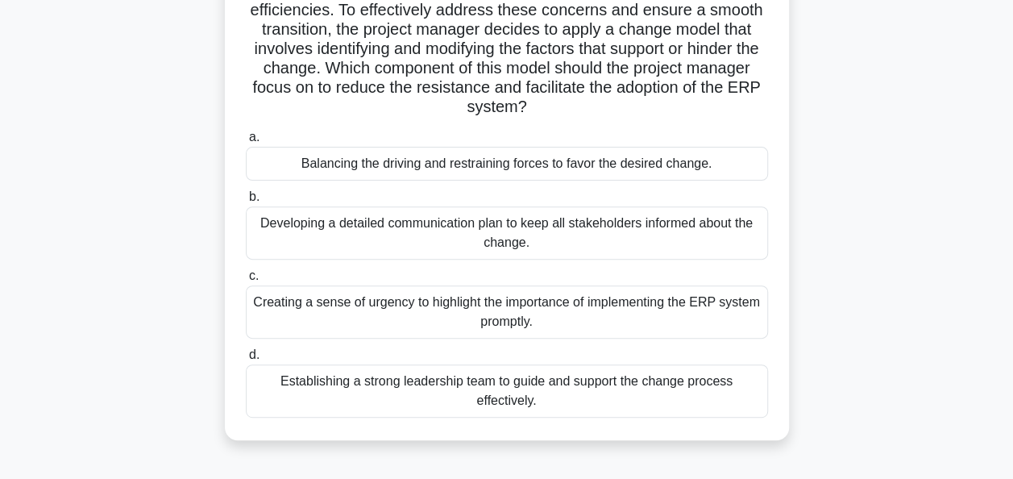
click at [479, 171] on div "Balancing the driving and restraining forces to favor the desired change." at bounding box center [507, 164] width 522 height 34
click at [246, 143] on input "a. Balancing the driving and restraining forces to favor the desired change." at bounding box center [246, 137] width 0 height 10
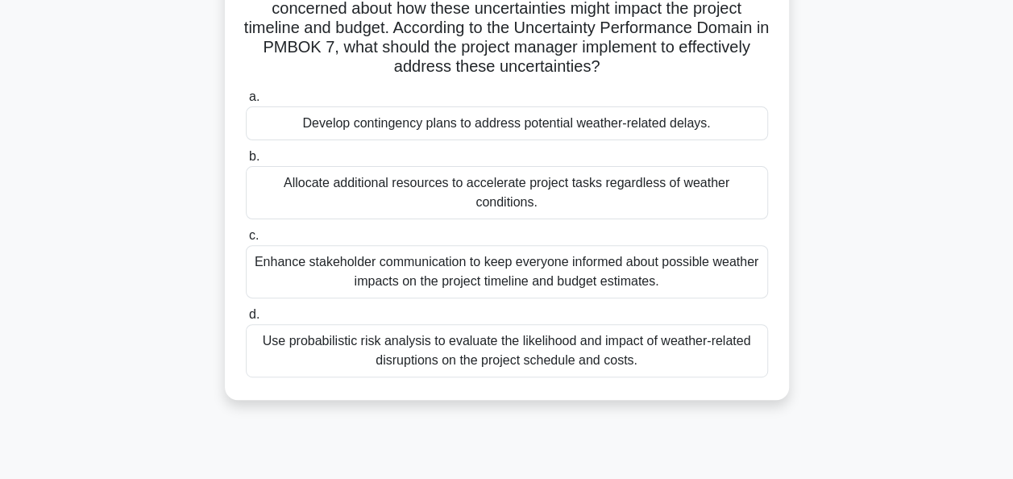
scroll to position [131, 0]
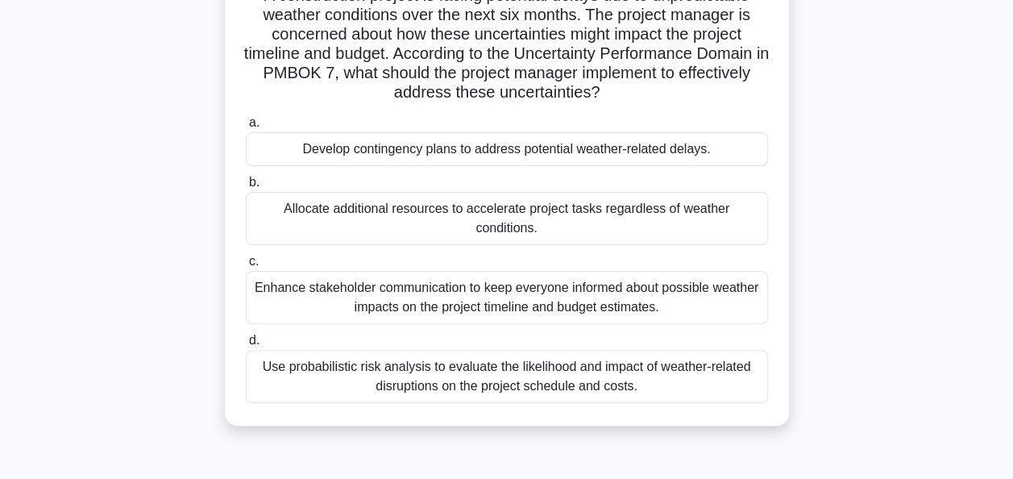
click at [493, 148] on div "Develop contingency plans to address potential weather-related delays." at bounding box center [507, 149] width 522 height 34
click at [246, 128] on input "a. Develop contingency plans to address potential weather-related delays." at bounding box center [246, 123] width 0 height 10
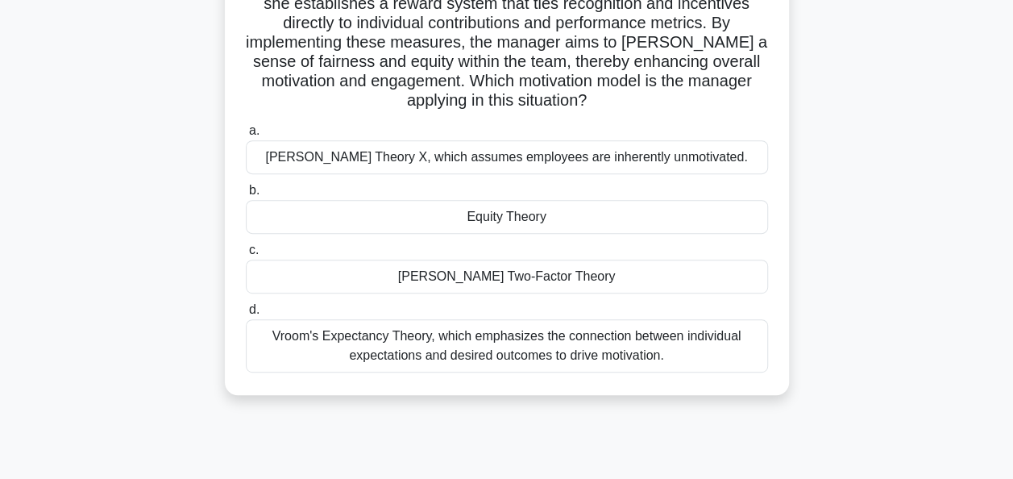
scroll to position [290, 0]
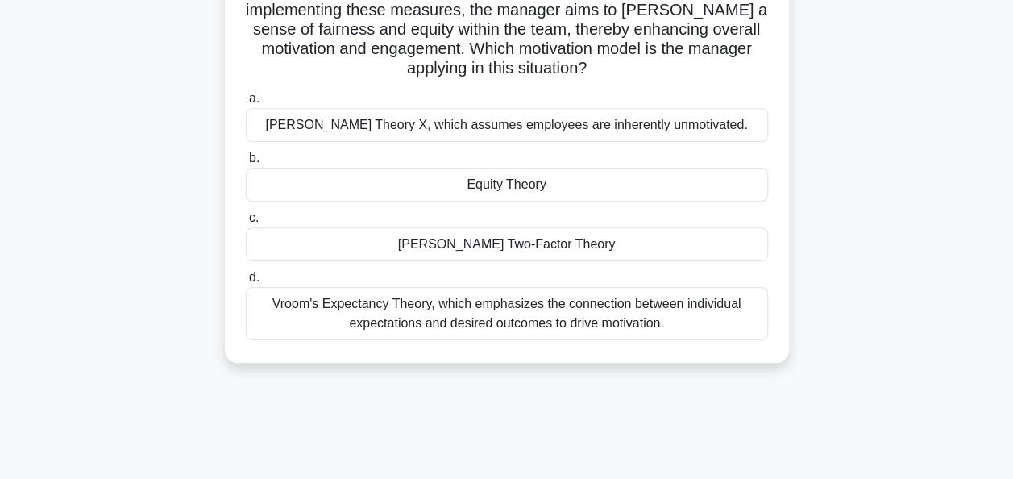
click at [507, 243] on div "[PERSON_NAME] Two-Factor Theory" at bounding box center [507, 244] width 522 height 34
click at [246, 223] on input "c. Herzberg's Two-Factor Theory" at bounding box center [246, 218] width 0 height 10
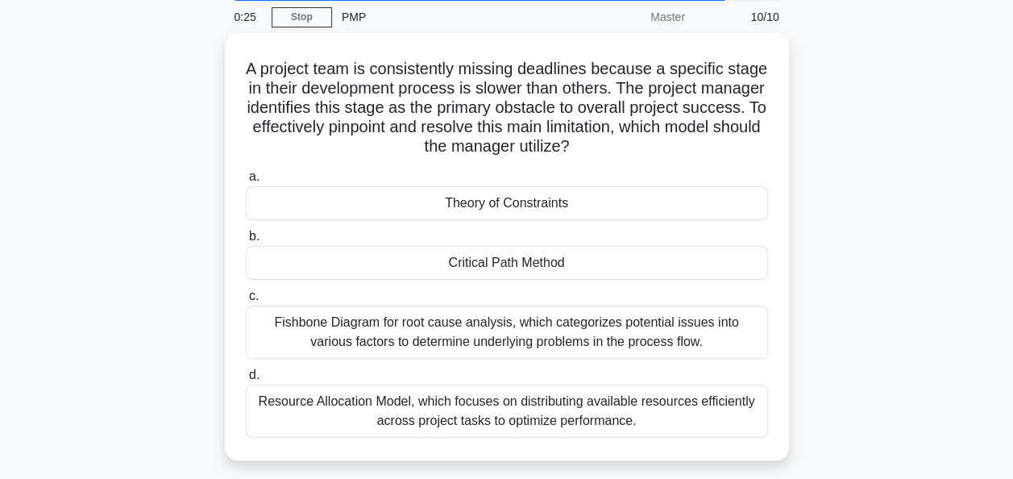
scroll to position [64, 0]
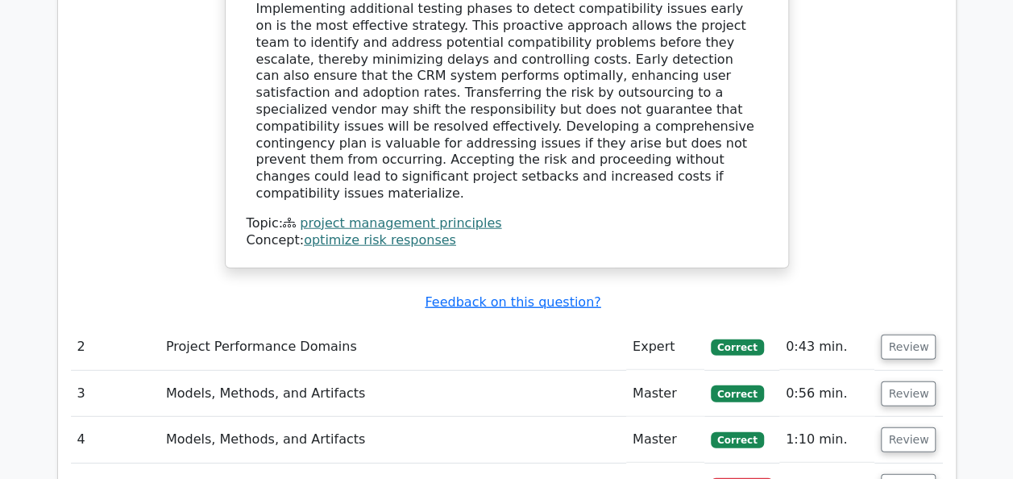
scroll to position [2031, 0]
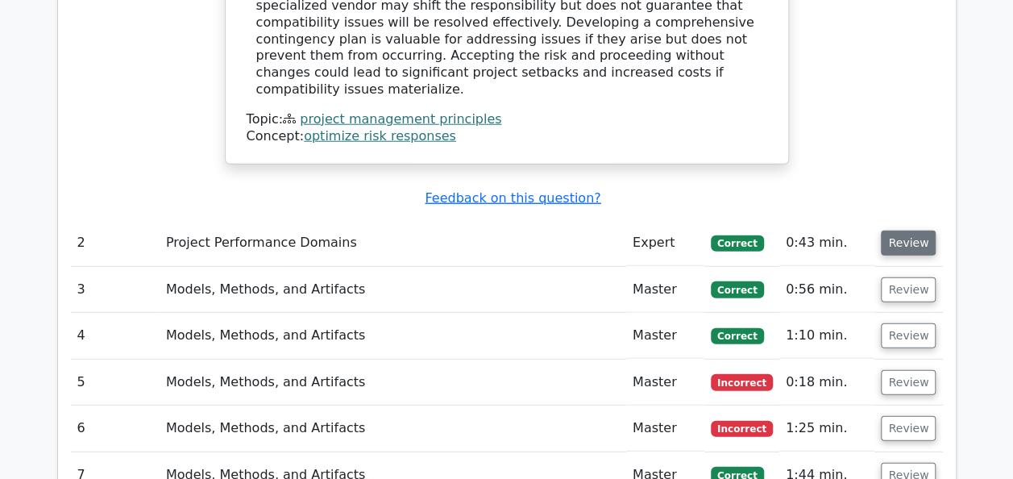
click at [920, 230] on button "Review" at bounding box center [908, 242] width 55 height 25
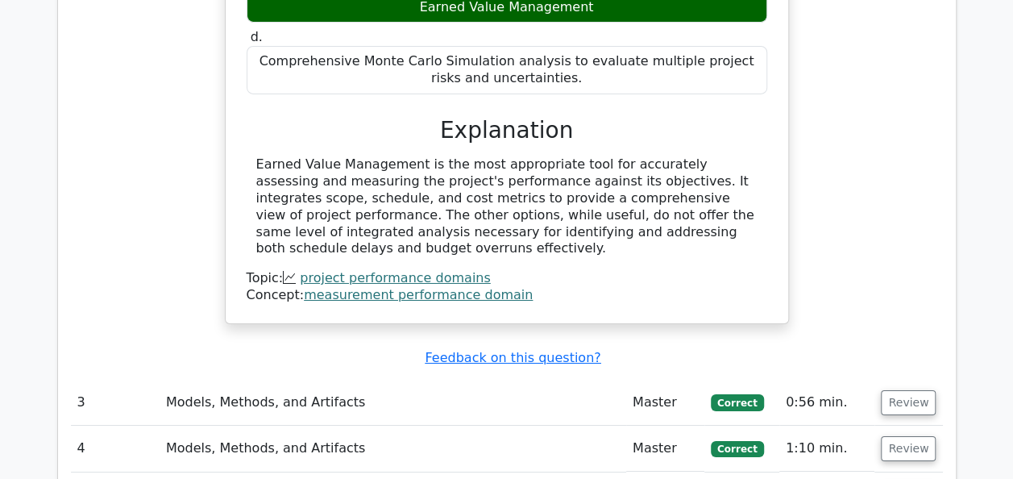
scroll to position [2643, 0]
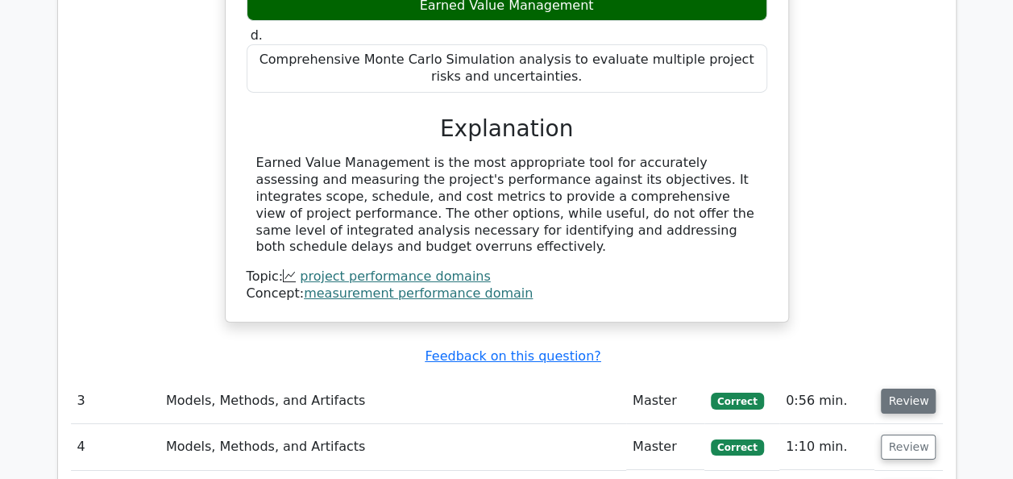
click at [915, 388] on button "Review" at bounding box center [908, 400] width 55 height 25
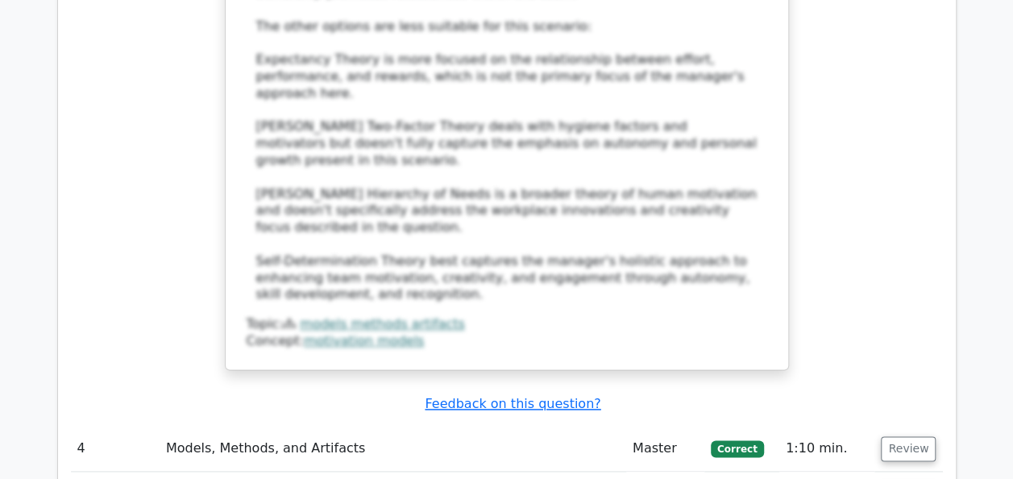
scroll to position [3933, 0]
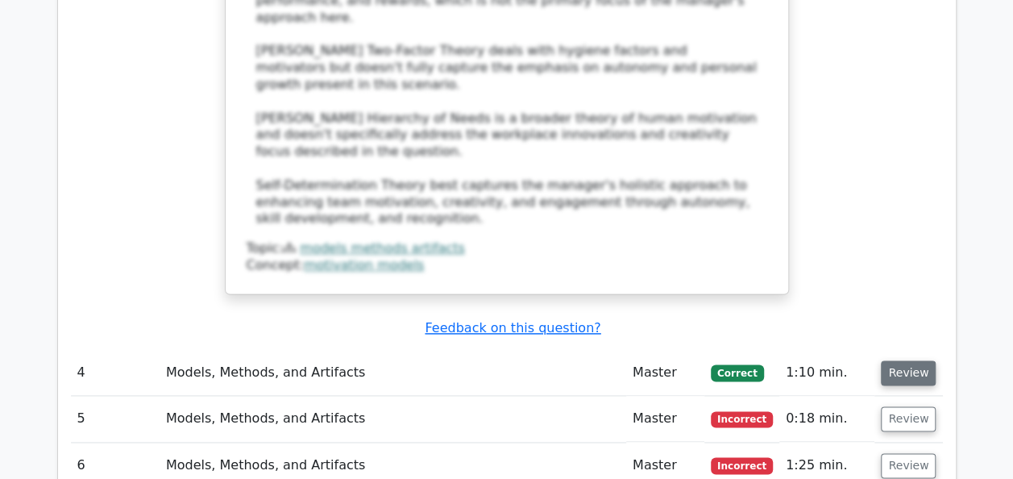
click at [889, 360] on button "Review" at bounding box center [908, 372] width 55 height 25
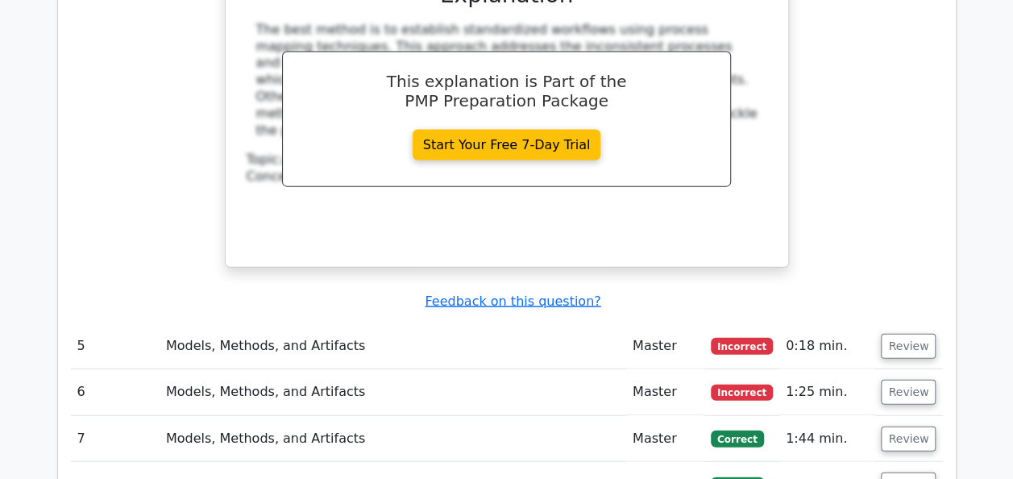
scroll to position [4739, 0]
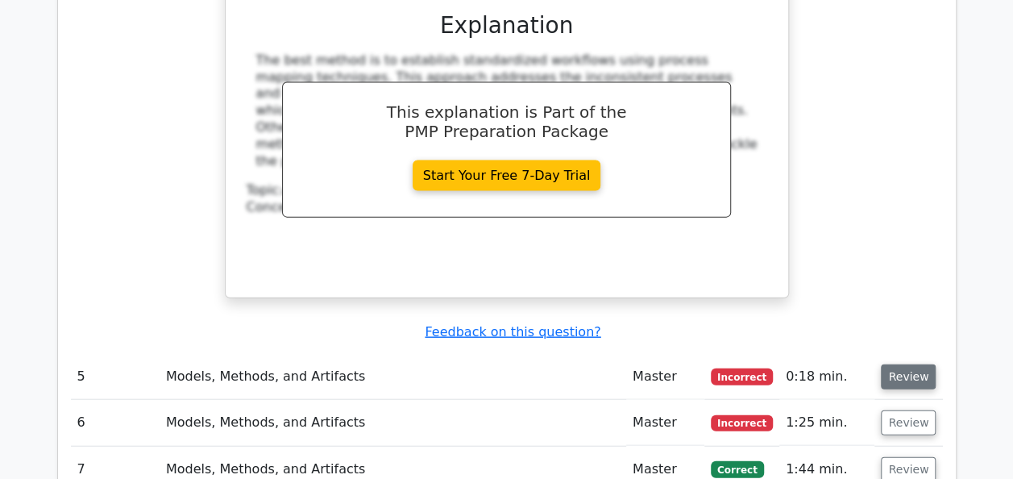
click at [910, 364] on button "Review" at bounding box center [908, 376] width 55 height 25
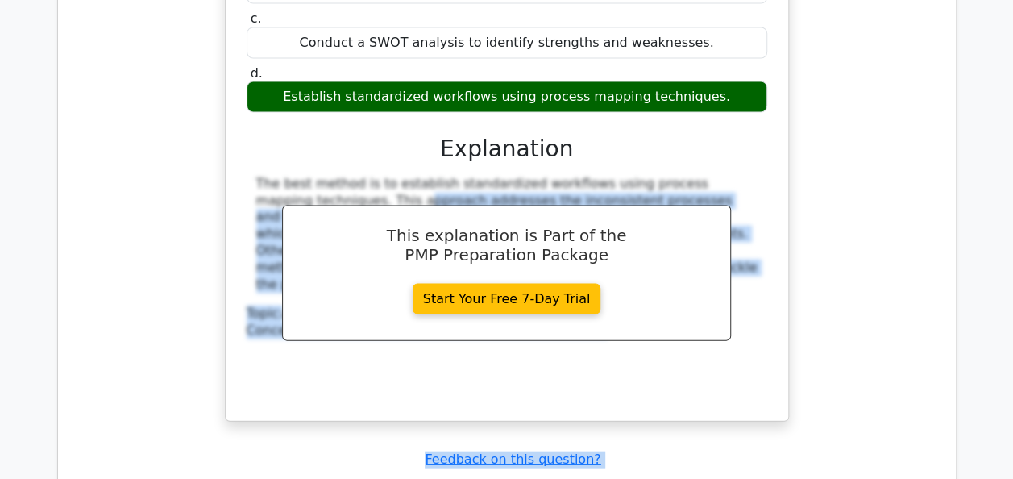
scroll to position [4520, 0]
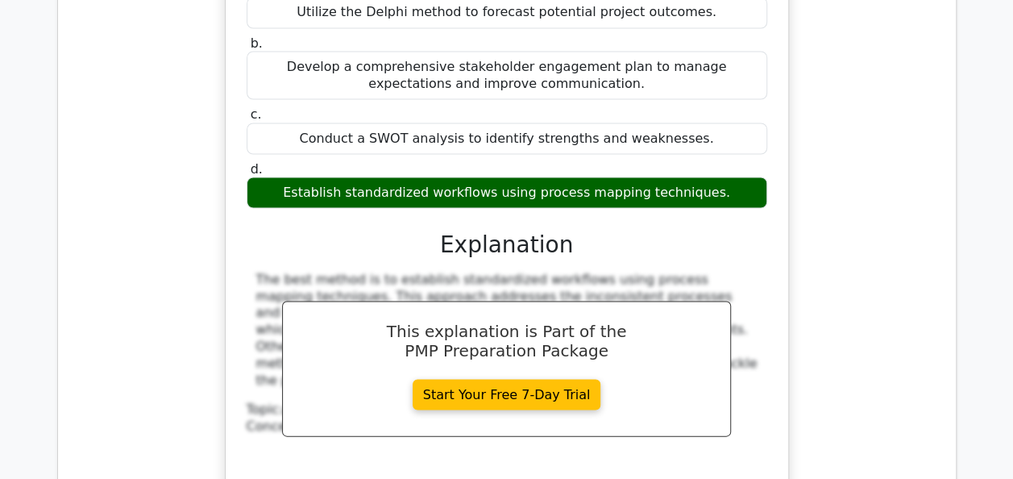
drag, startPoint x: 334, startPoint y: 426, endPoint x: 269, endPoint y: 361, distance: 92.3
copy div "According to ________'s Motivation Model, positive behaviors are encouraged thr…"
click at [376, 263] on div "During a complex project involving multiple departments, the project manager ob…" at bounding box center [507, 183] width 872 height 751
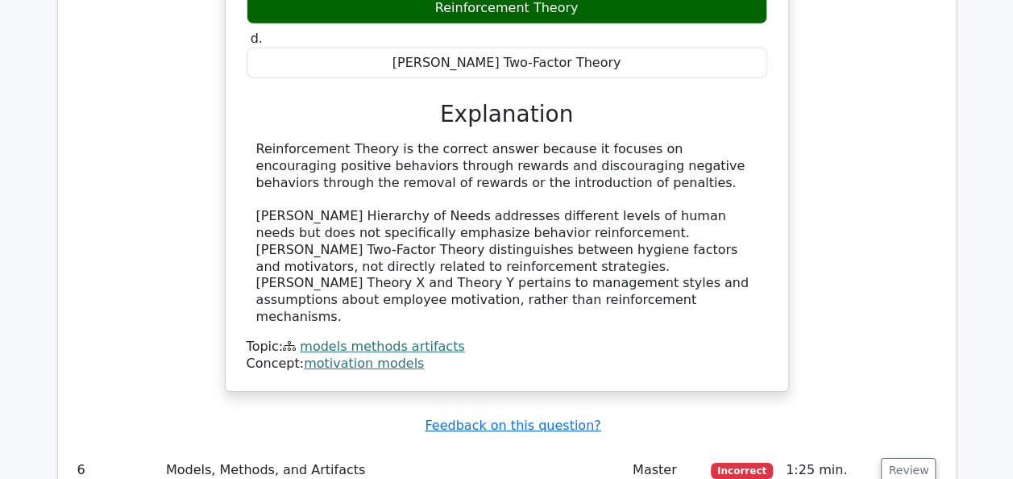
scroll to position [5391, 0]
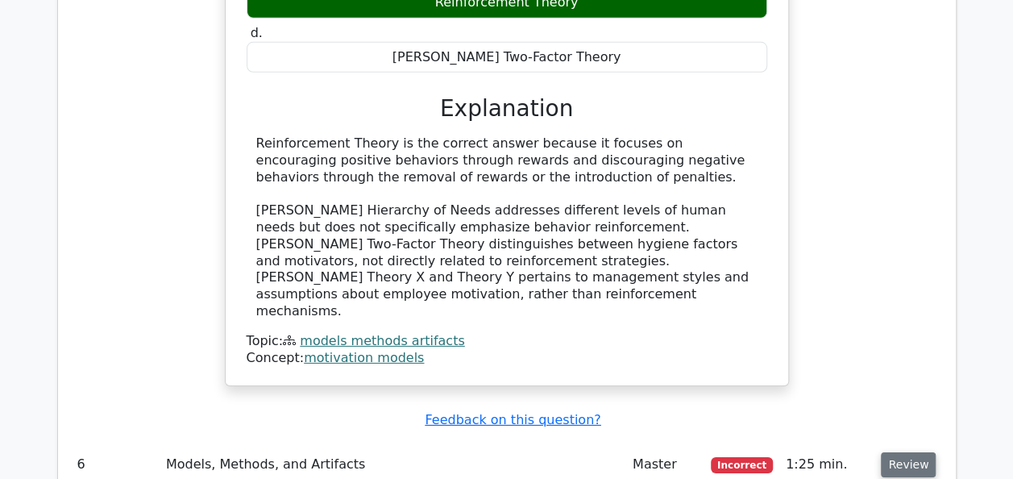
click at [898, 452] on button "Review" at bounding box center [908, 464] width 55 height 25
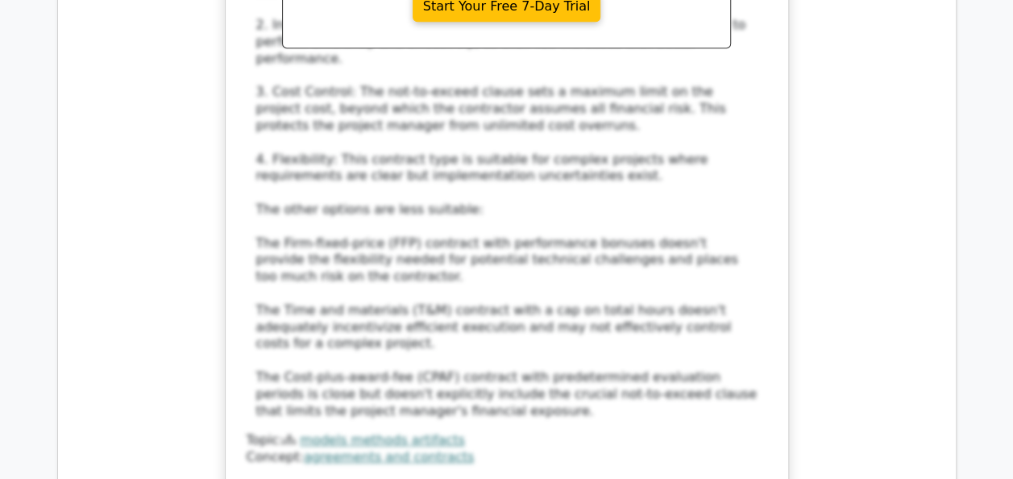
scroll to position [6551, 0]
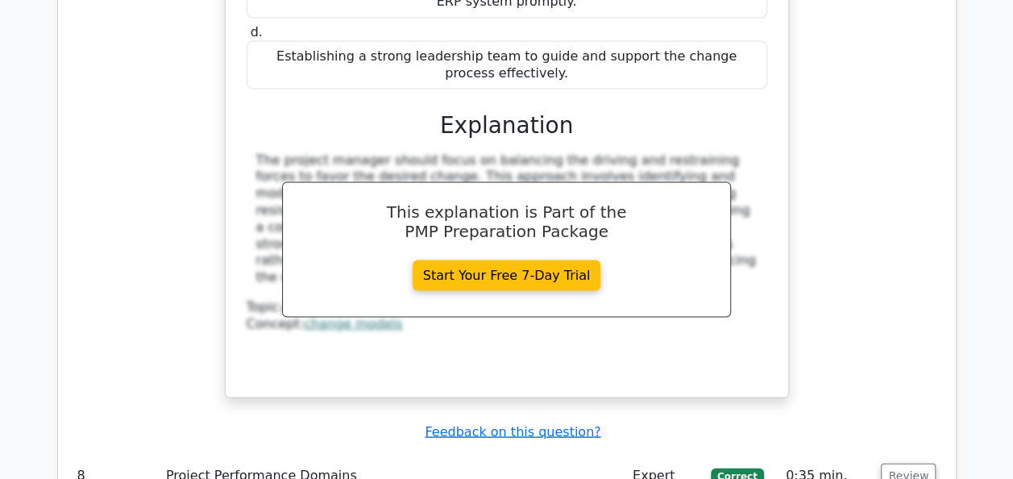
scroll to position [7486, 0]
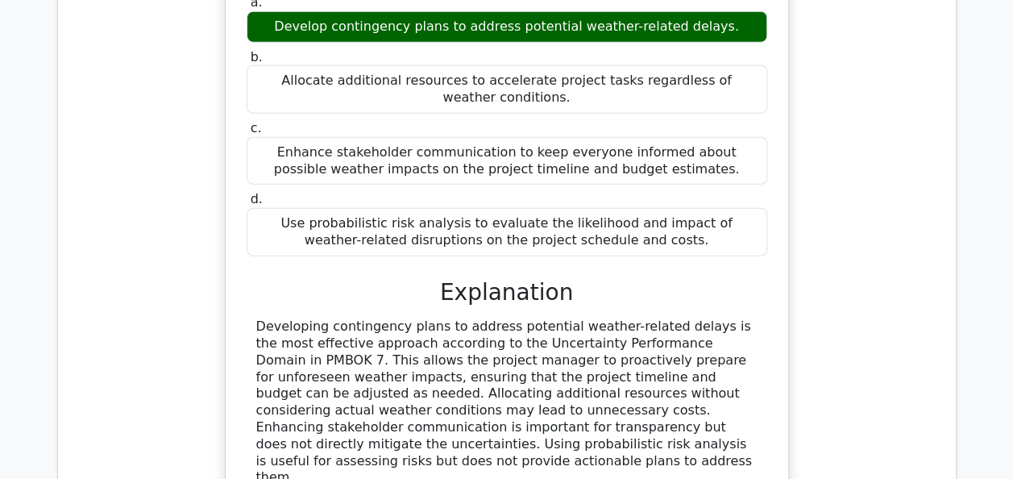
scroll to position [8228, 0]
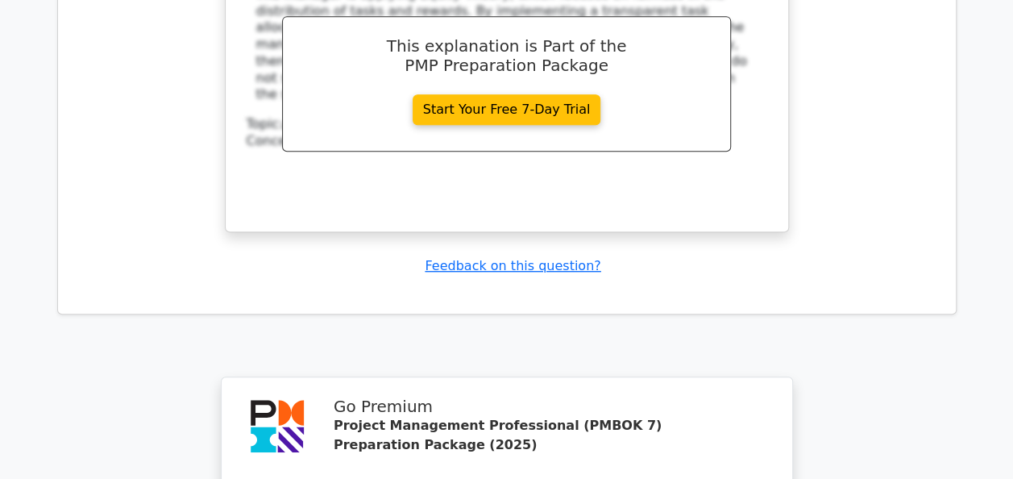
scroll to position [9517, 0]
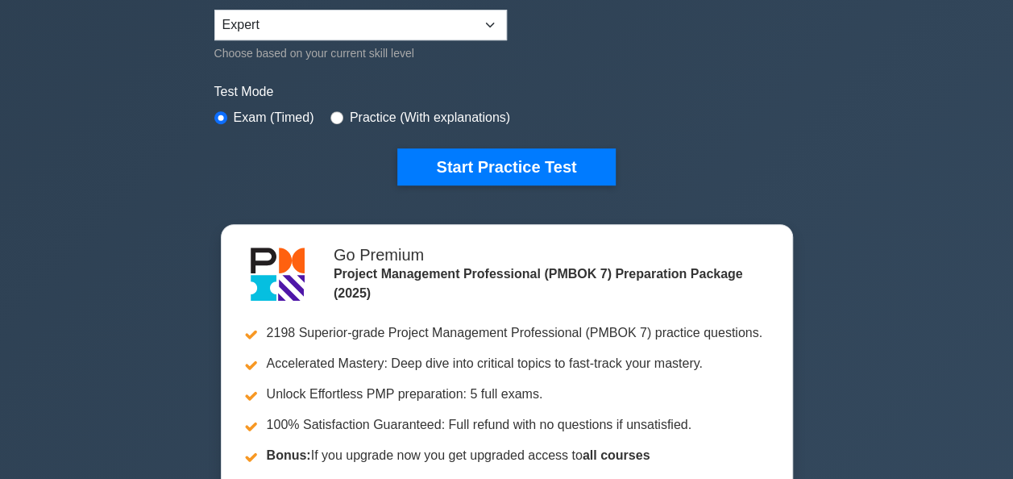
scroll to position [387, 0]
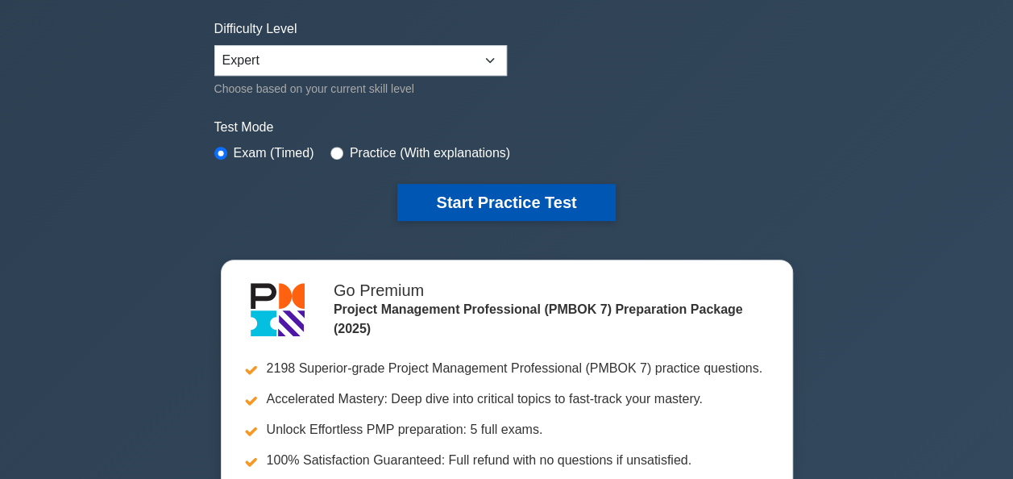
click at [511, 201] on button "Start Practice Test" at bounding box center [506, 202] width 218 height 37
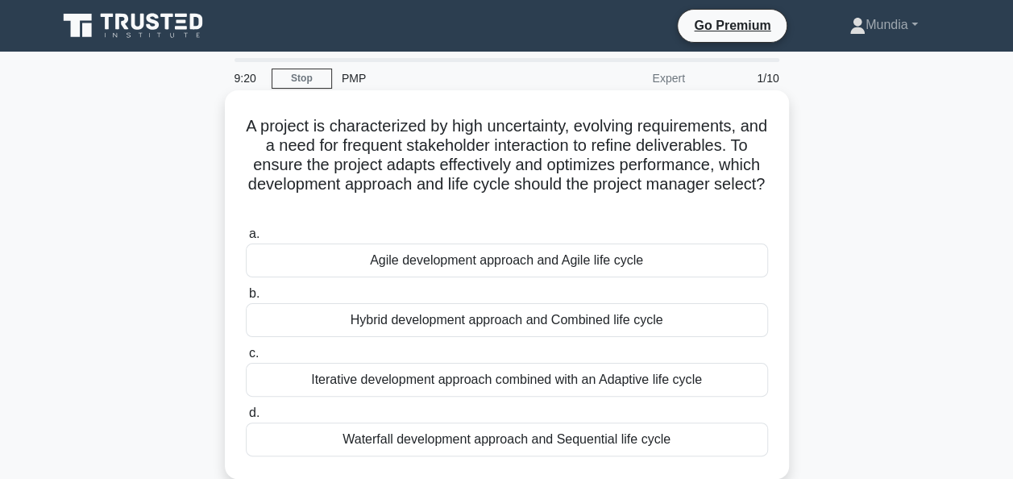
click at [448, 260] on div "Agile development approach and Agile life cycle" at bounding box center [507, 260] width 522 height 34
click at [246, 239] on input "a. Agile development approach and Agile life cycle" at bounding box center [246, 234] width 0 height 10
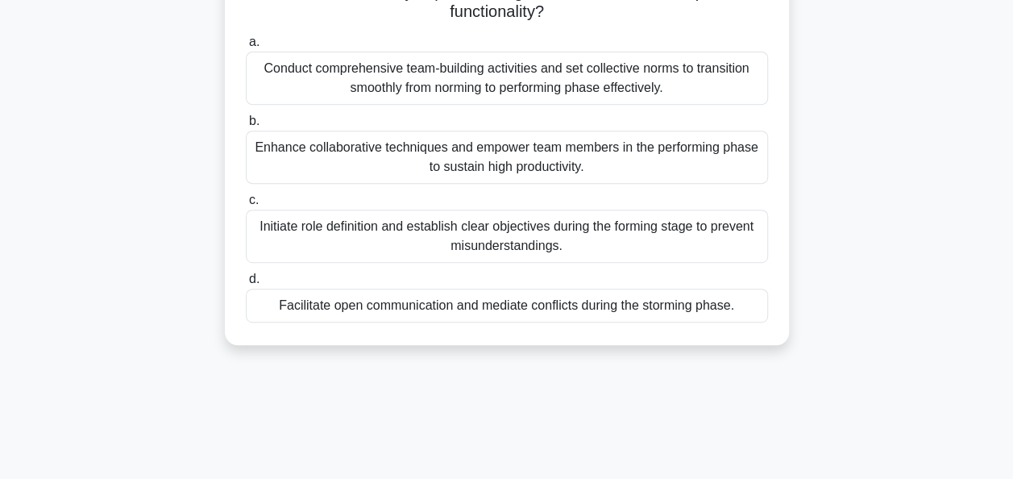
scroll to position [290, 0]
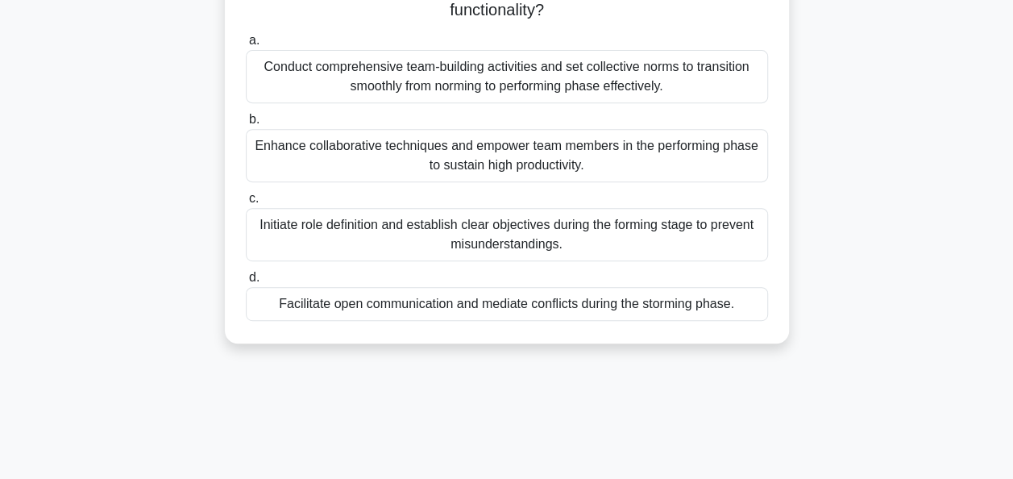
click at [418, 83] on div "Conduct comprehensive team-building activities and set collective norms to tran…" at bounding box center [507, 76] width 522 height 53
click at [246, 46] on input "a. Conduct comprehensive team-building activities and set collective norms to t…" at bounding box center [246, 40] width 0 height 10
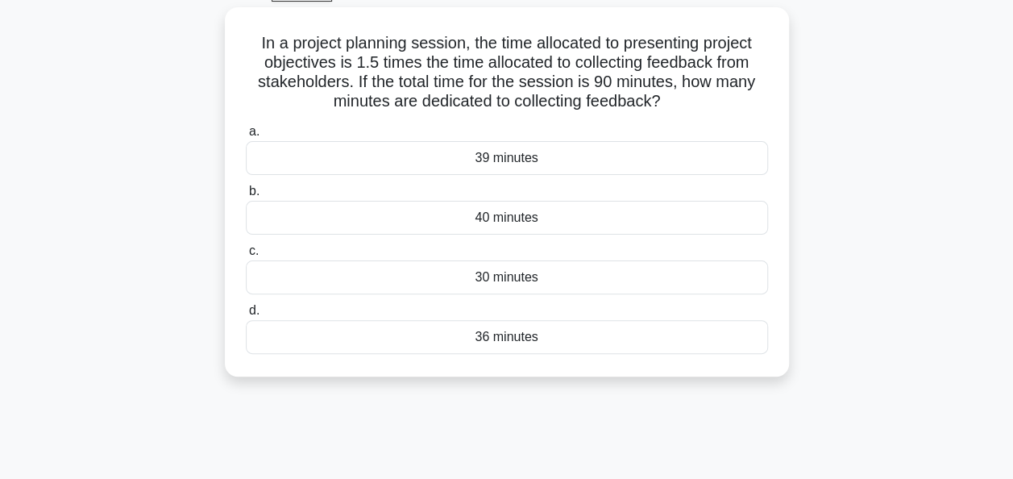
scroll to position [55, 0]
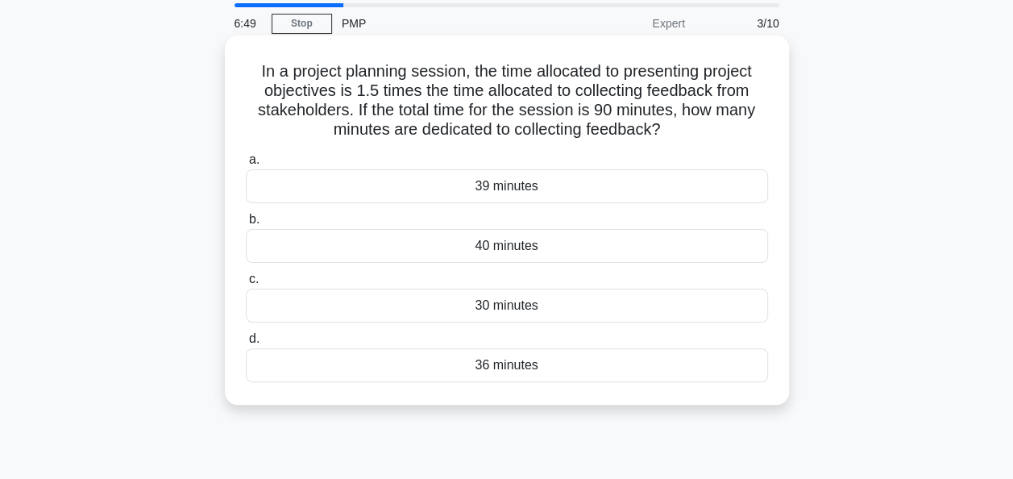
click at [496, 362] on div "36 minutes" at bounding box center [507, 365] width 522 height 34
click at [246, 344] on input "d. 36 minutes" at bounding box center [246, 339] width 0 height 10
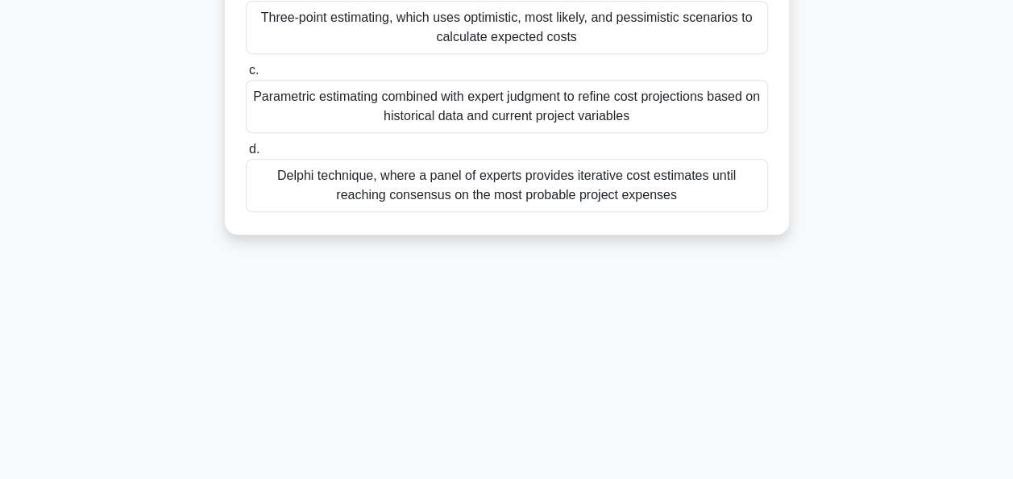
scroll to position [387, 0]
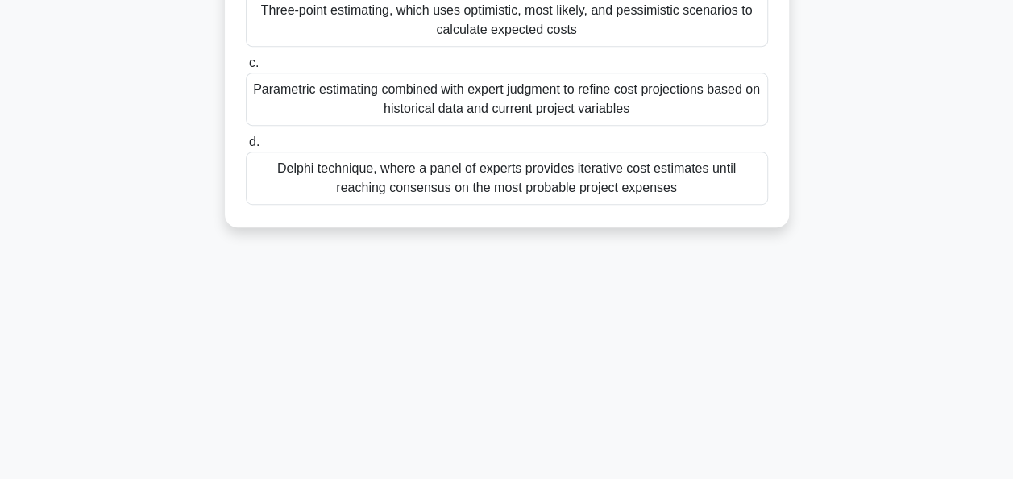
click at [443, 103] on div "Parametric estimating combined with expert judgment to refine cost projections …" at bounding box center [507, 99] width 522 height 53
click at [246, 69] on input "c. Parametric estimating combined with expert judgment to refine cost projectio…" at bounding box center [246, 63] width 0 height 10
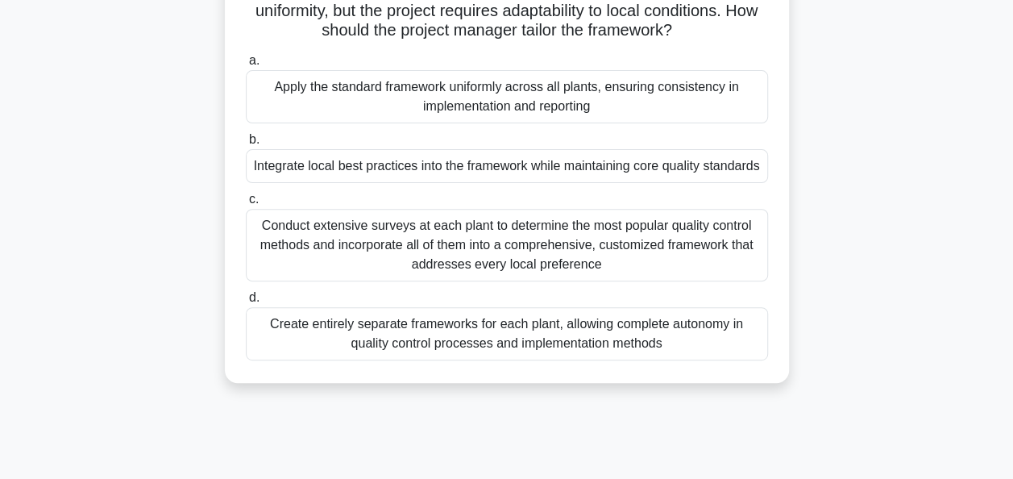
scroll to position [193, 0]
click at [451, 182] on div "Integrate local best practices into the framework while maintaining core qualit…" at bounding box center [507, 165] width 522 height 34
click at [246, 144] on input "b. Integrate local best practices into the framework while maintaining core qua…" at bounding box center [246, 139] width 0 height 10
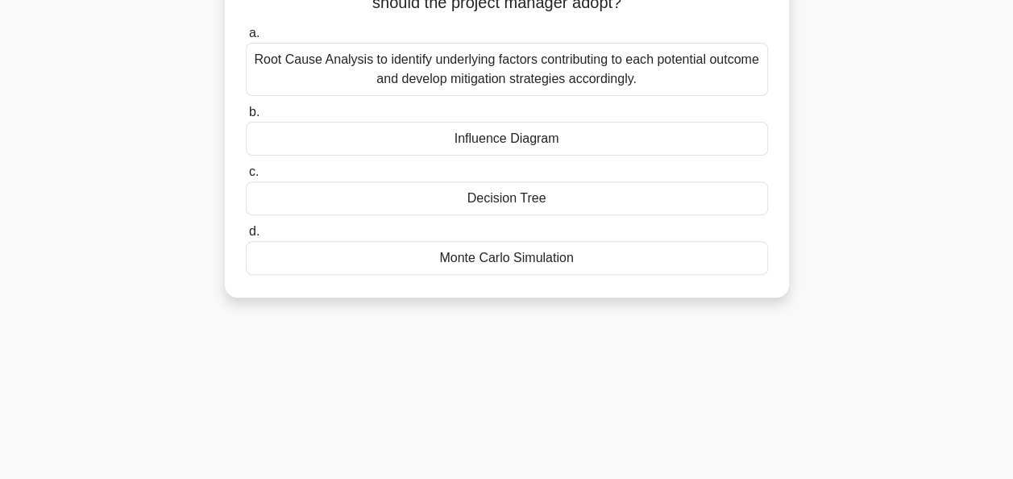
scroll to position [226, 0]
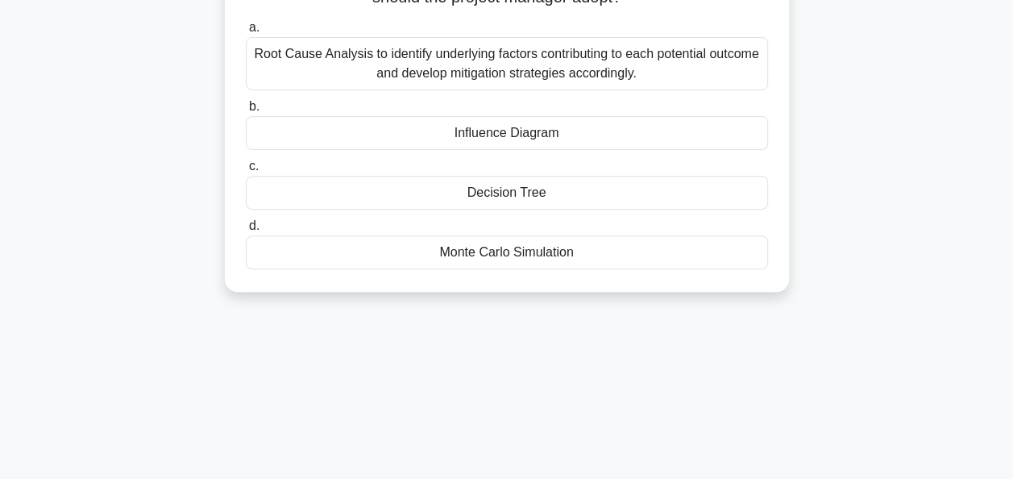
click at [487, 134] on div "Influence Diagram" at bounding box center [507, 133] width 522 height 34
click at [246, 112] on input "b. Influence Diagram" at bounding box center [246, 107] width 0 height 10
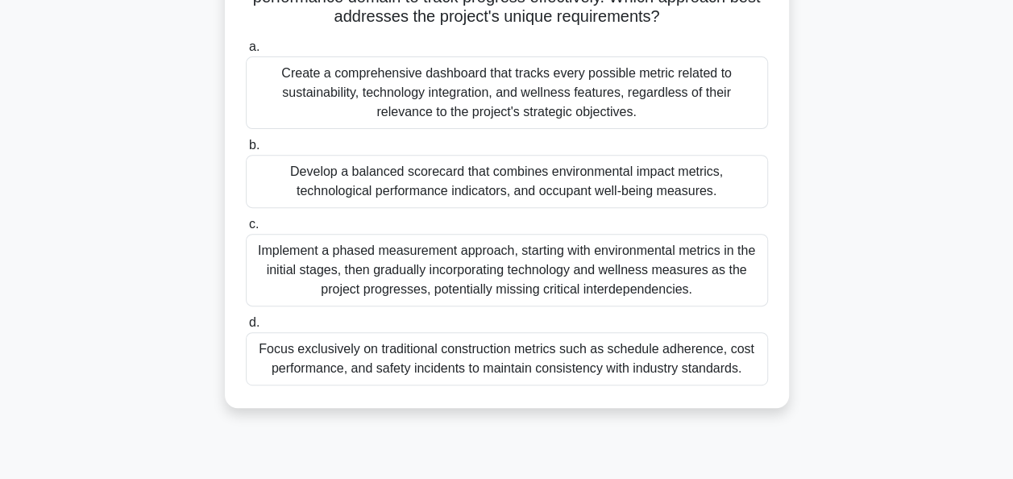
click at [513, 176] on div "Develop a balanced scorecard that combines environmental impact metrics, techno…" at bounding box center [507, 181] width 522 height 53
click at [246, 151] on input "b. Develop a balanced scorecard that combines environmental impact metrics, tec…" at bounding box center [246, 145] width 0 height 10
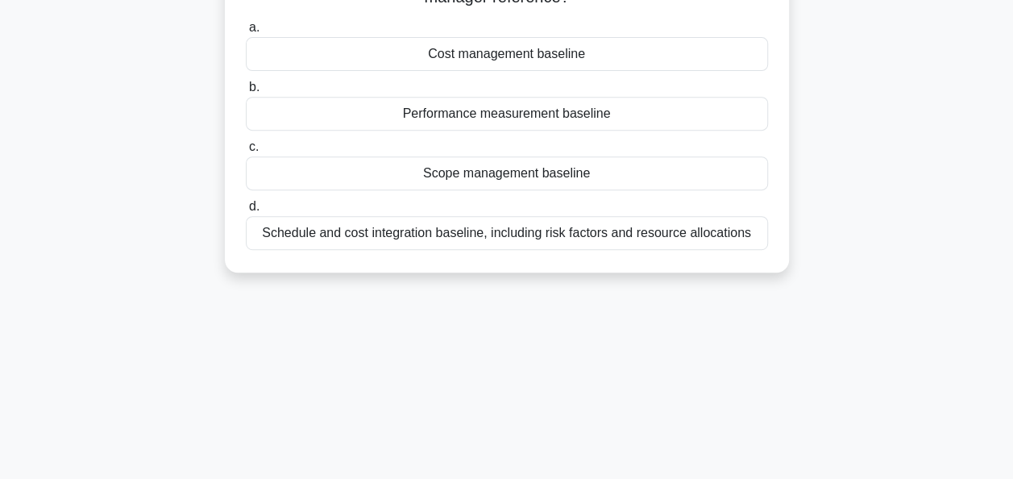
scroll to position [290, 0]
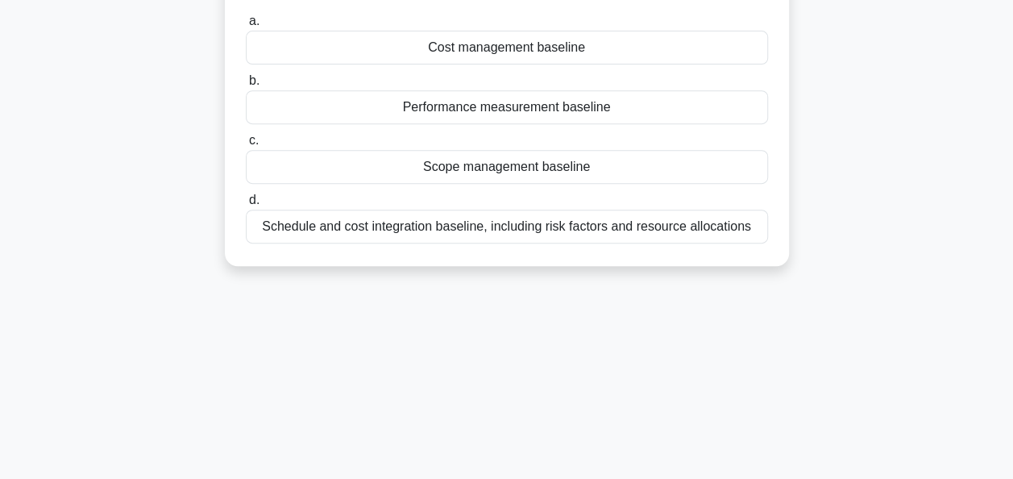
click at [487, 175] on div "Scope management baseline" at bounding box center [507, 167] width 522 height 34
click at [246, 146] on input "c. Scope management baseline" at bounding box center [246, 140] width 0 height 10
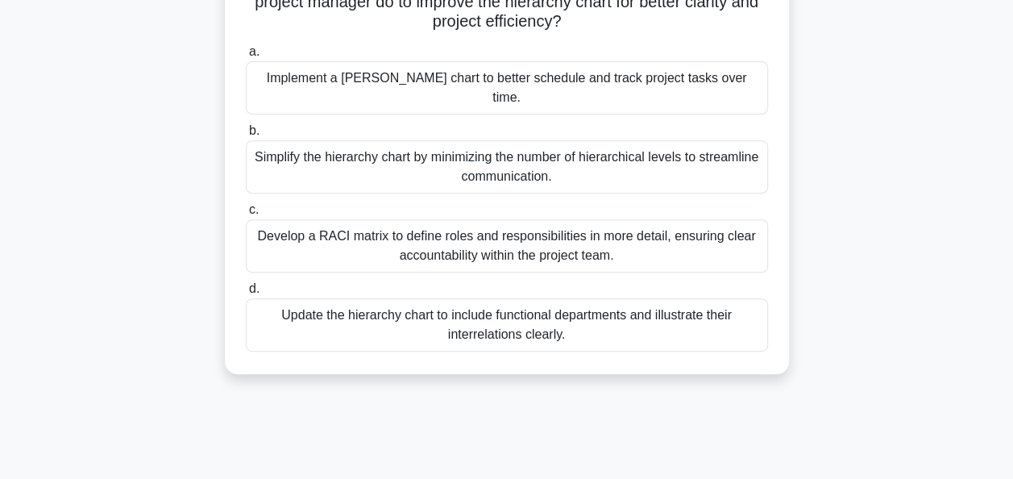
scroll to position [258, 0]
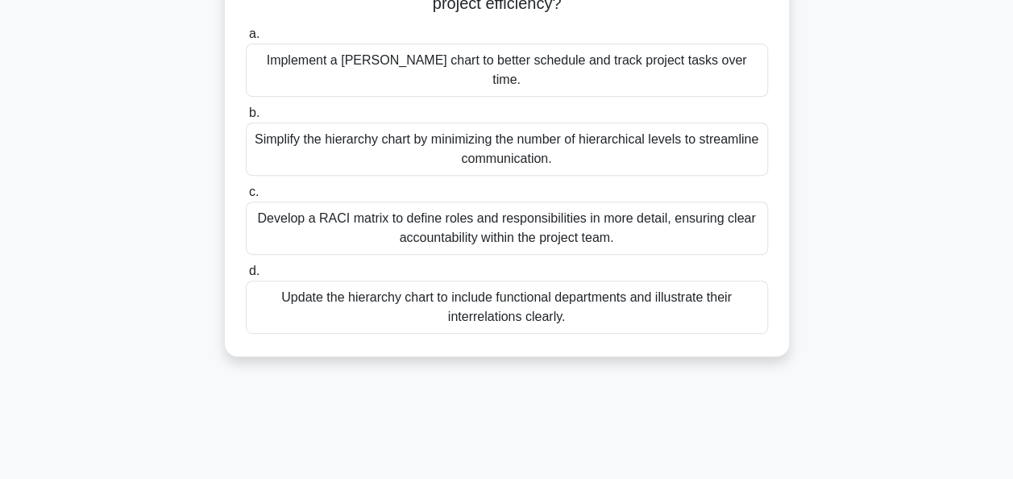
click at [503, 127] on div "Simplify the hierarchy chart by minimizing the number of hierarchical levels to…" at bounding box center [507, 148] width 522 height 53
click at [246, 118] on input "b. Simplify the hierarchy chart by minimizing the number of hierarchical levels…" at bounding box center [246, 113] width 0 height 10
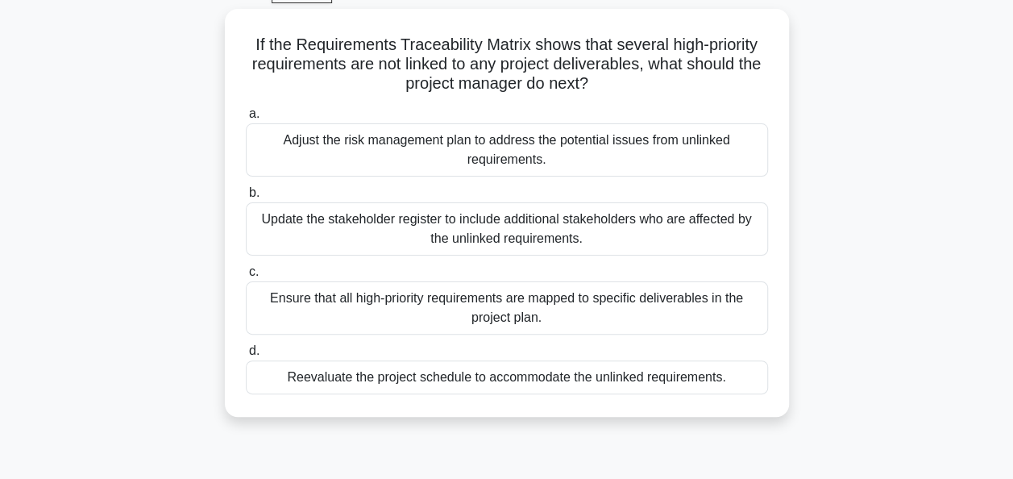
scroll to position [53, 0]
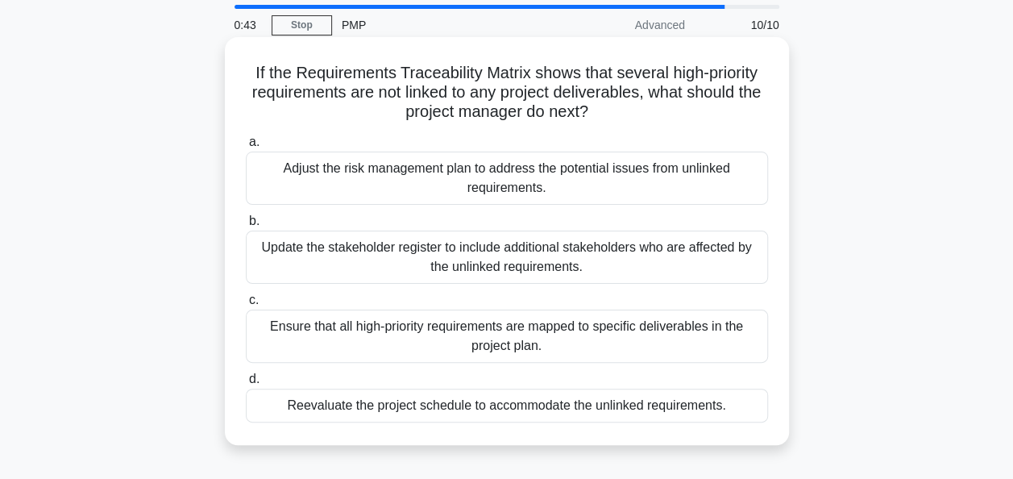
click at [498, 338] on div "Ensure that all high-priority requirements are mapped to specific deliverables …" at bounding box center [507, 335] width 522 height 53
click at [246, 305] on input "c. Ensure that all high-priority requirements are mapped to specific deliverabl…" at bounding box center [246, 300] width 0 height 10
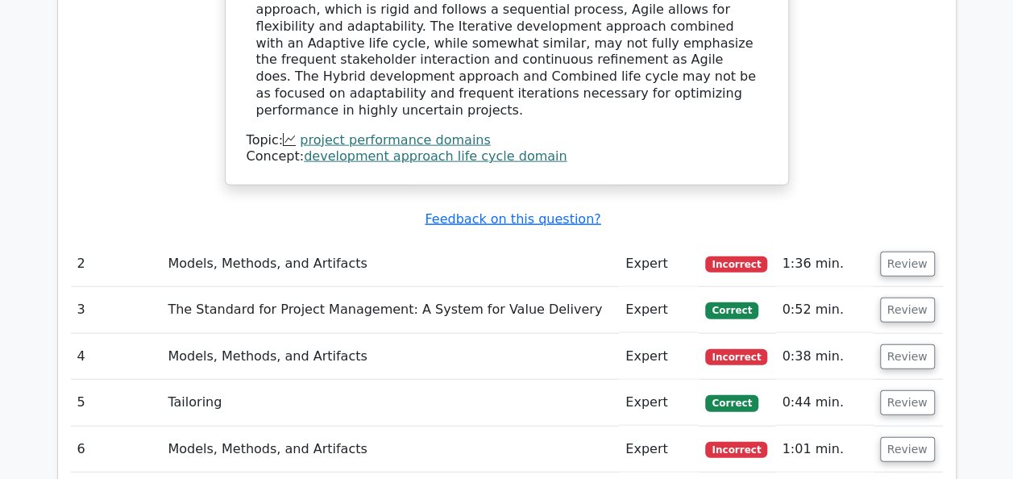
scroll to position [1837, 0]
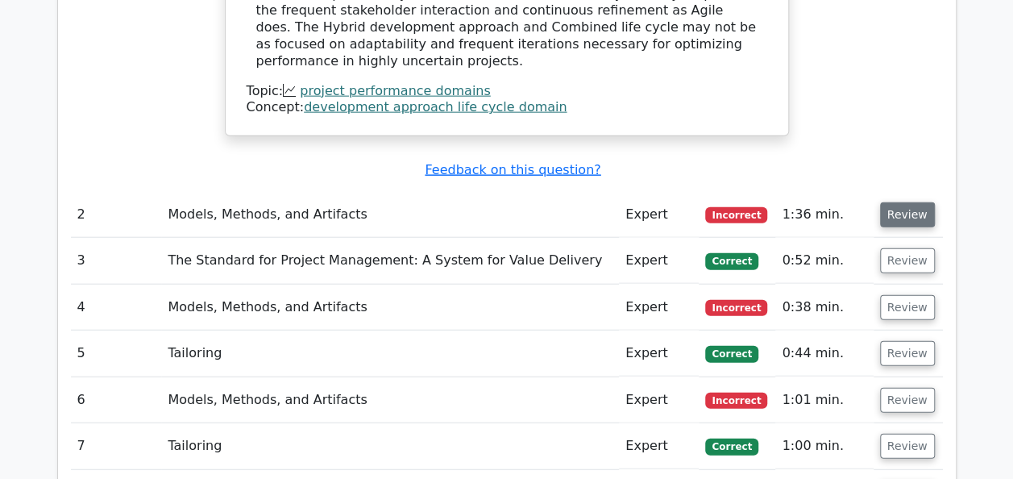
click at [903, 202] on button "Review" at bounding box center [907, 214] width 55 height 25
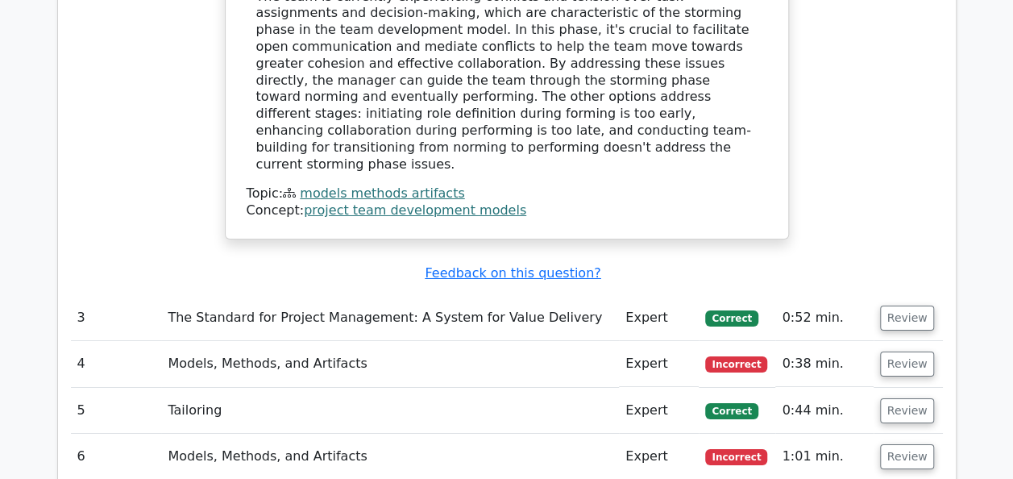
scroll to position [2708, 0]
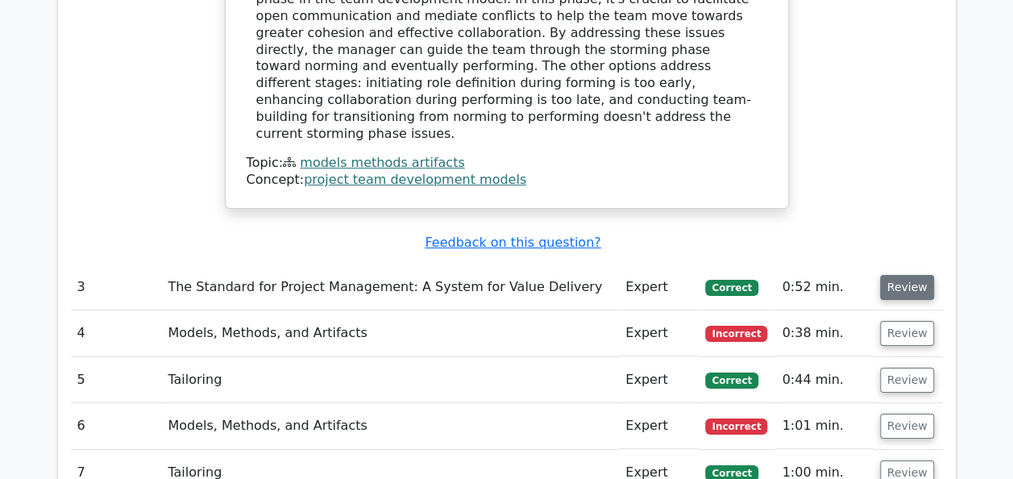
click at [906, 275] on button "Review" at bounding box center [907, 287] width 55 height 25
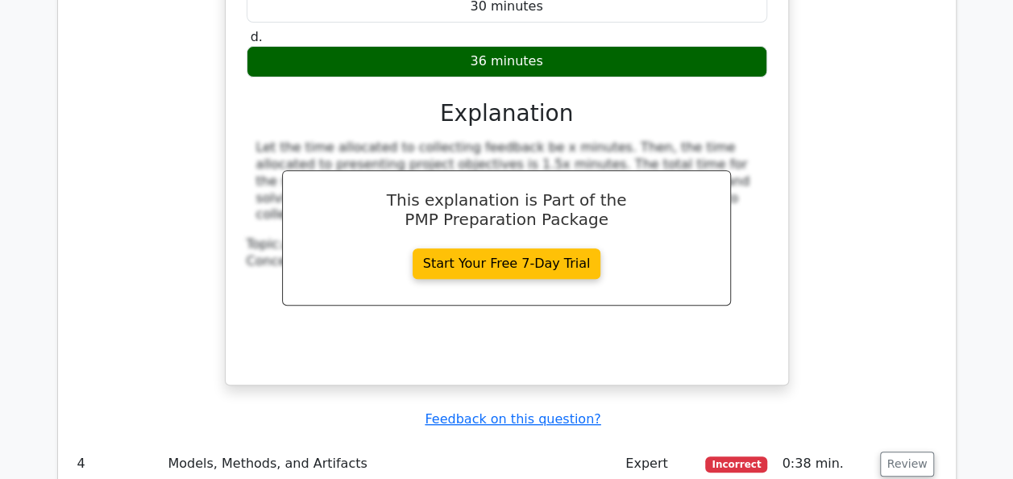
scroll to position [3353, 0]
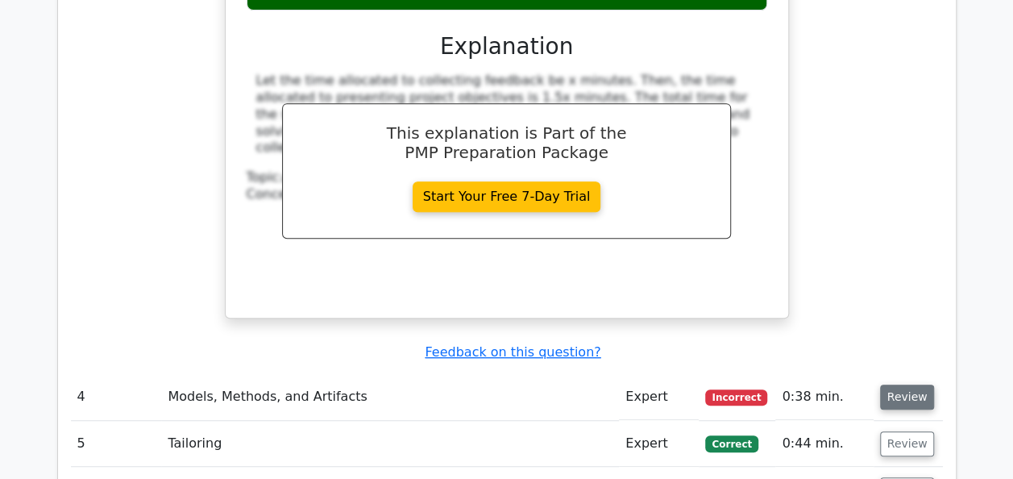
click at [896, 384] on button "Review" at bounding box center [907, 396] width 55 height 25
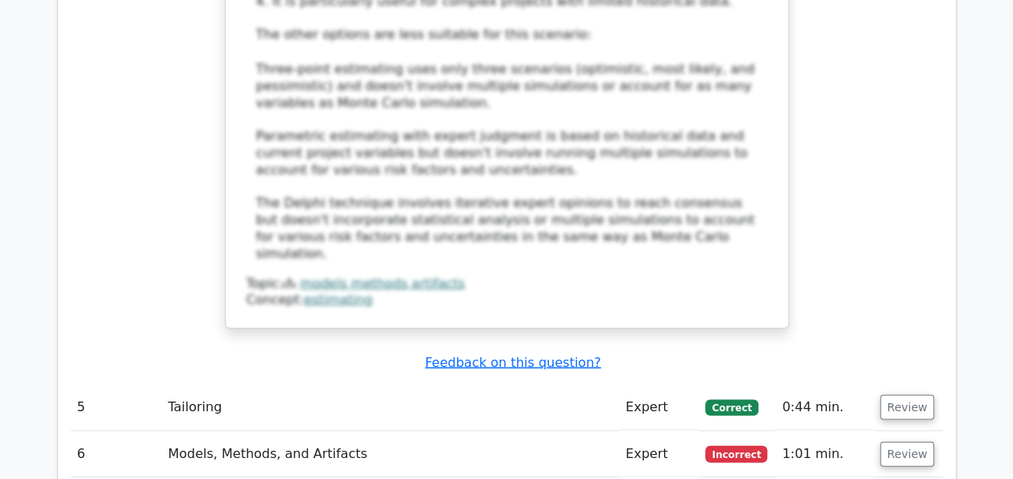
scroll to position [4545, 0]
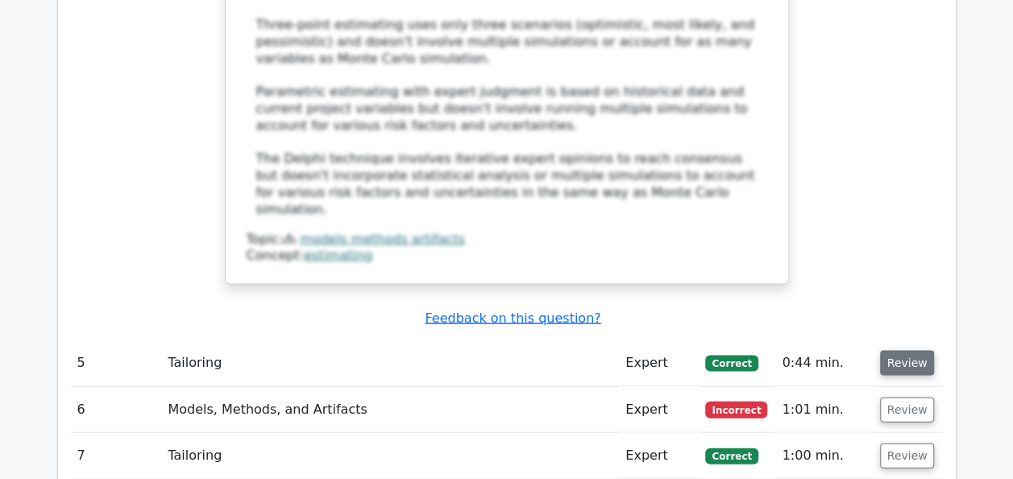
click at [906, 350] on button "Review" at bounding box center [907, 362] width 55 height 25
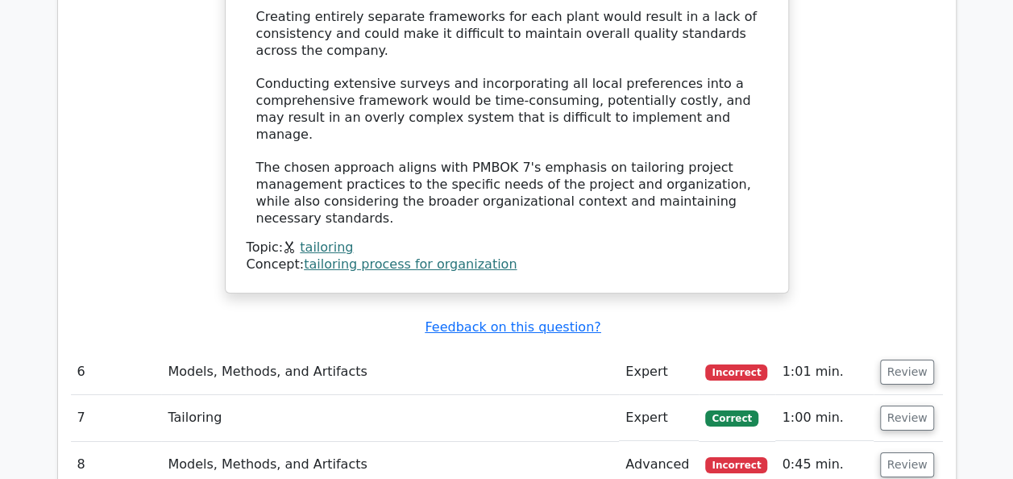
scroll to position [5738, 0]
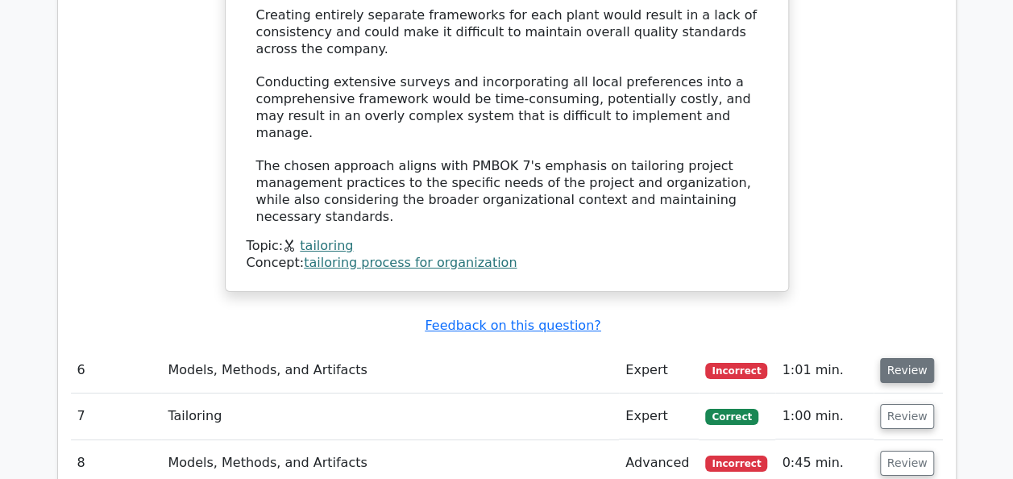
click at [910, 358] on button "Review" at bounding box center [907, 370] width 55 height 25
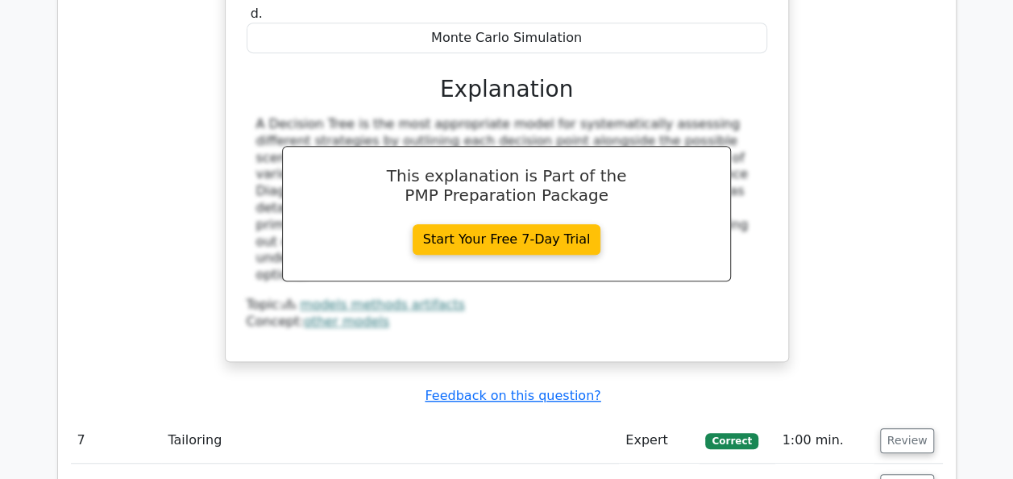
scroll to position [6480, 0]
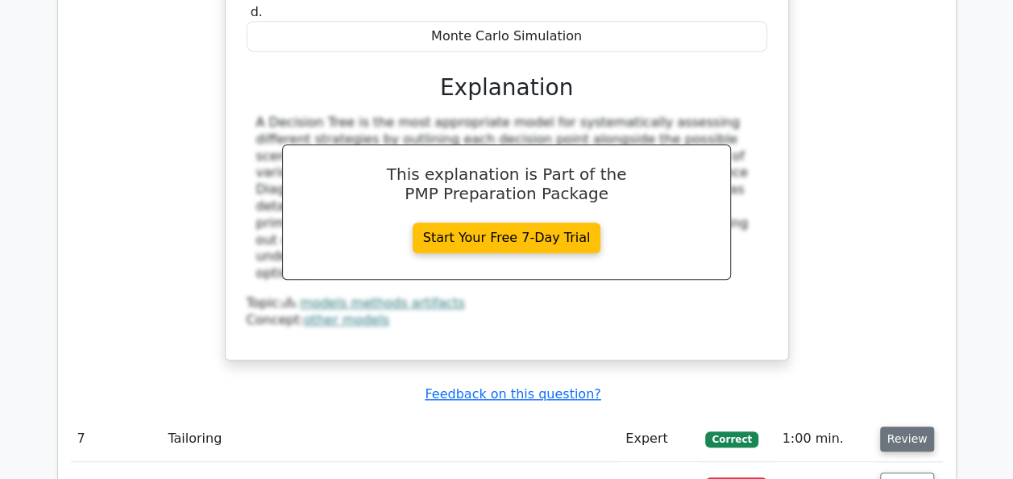
click at [895, 426] on button "Review" at bounding box center [907, 438] width 55 height 25
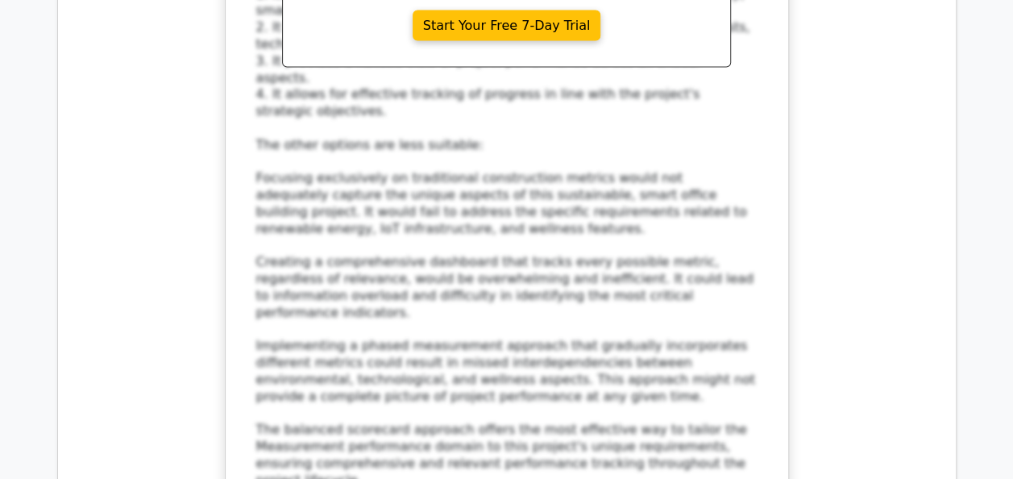
scroll to position [7640, 0]
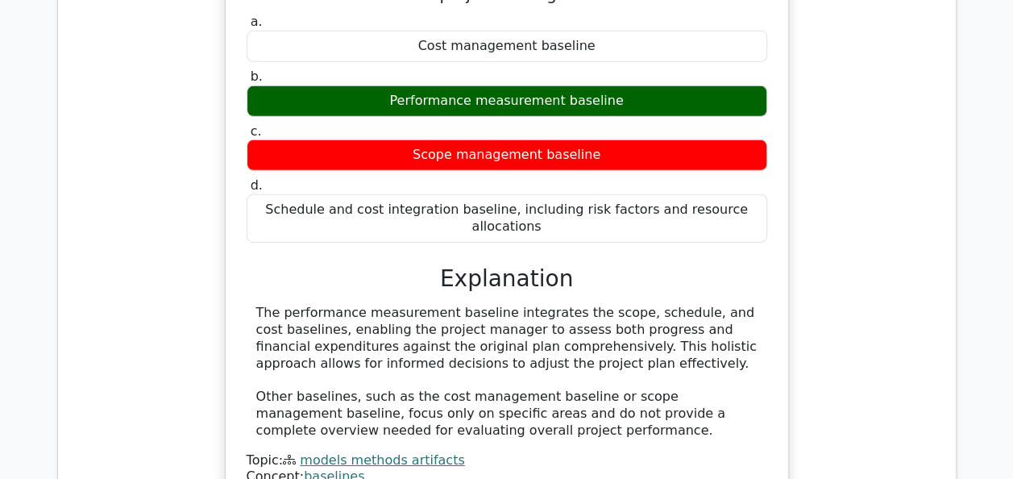
scroll to position [8575, 0]
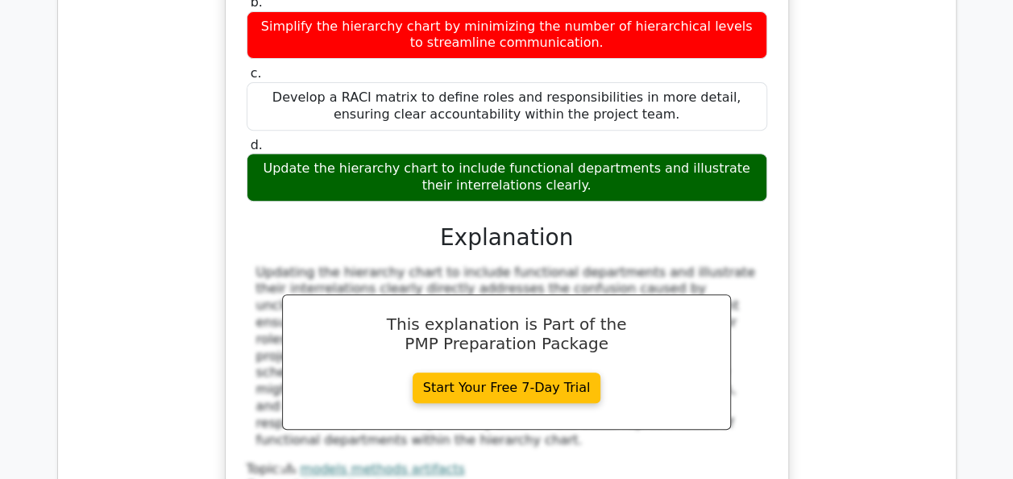
scroll to position [9445, 0]
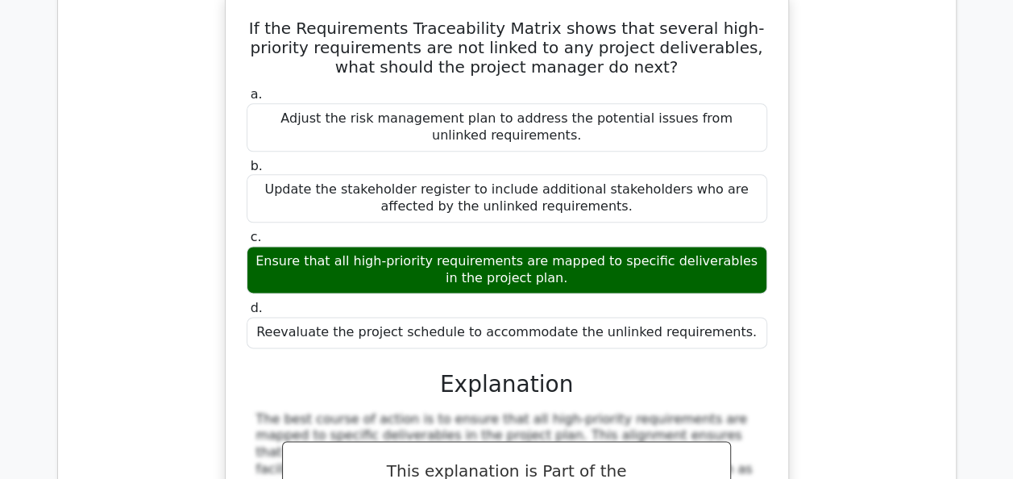
scroll to position [10187, 0]
